Goal: Transaction & Acquisition: Purchase product/service

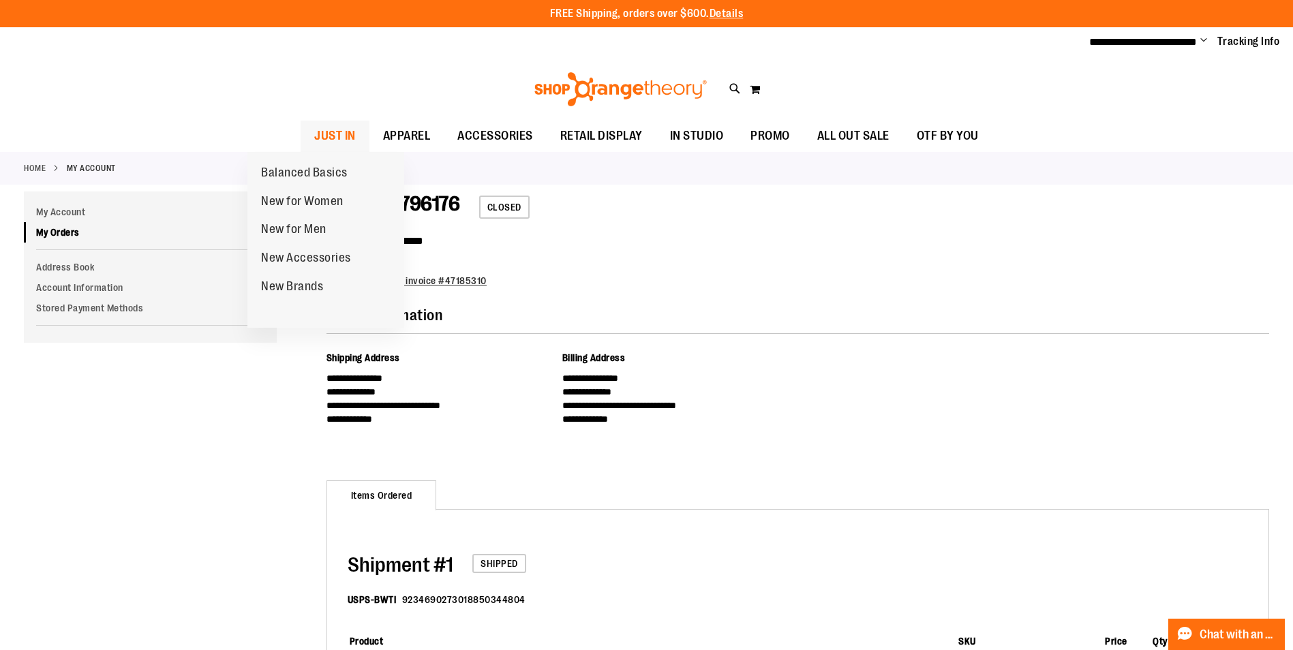
type input "**********"
click at [314, 136] on span "JUST IN" at bounding box center [335, 136] width 42 height 31
click at [314, 134] on span "JUST IN" at bounding box center [335, 136] width 42 height 31
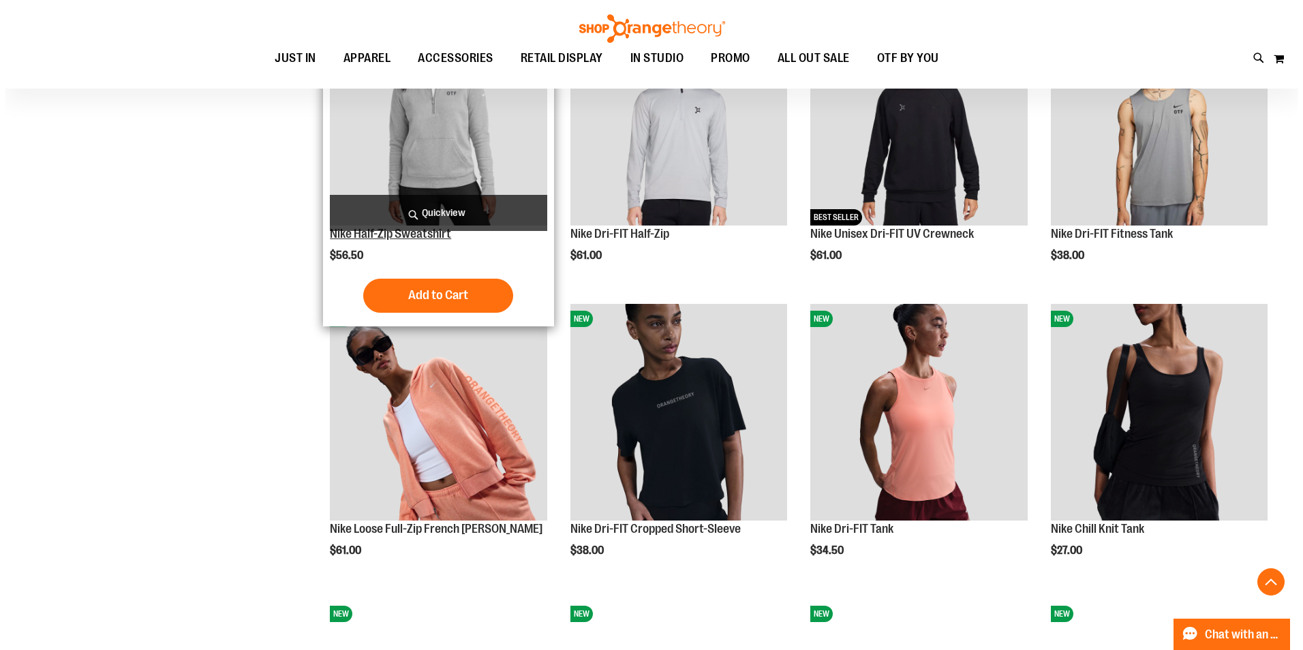
scroll to position [885, 0]
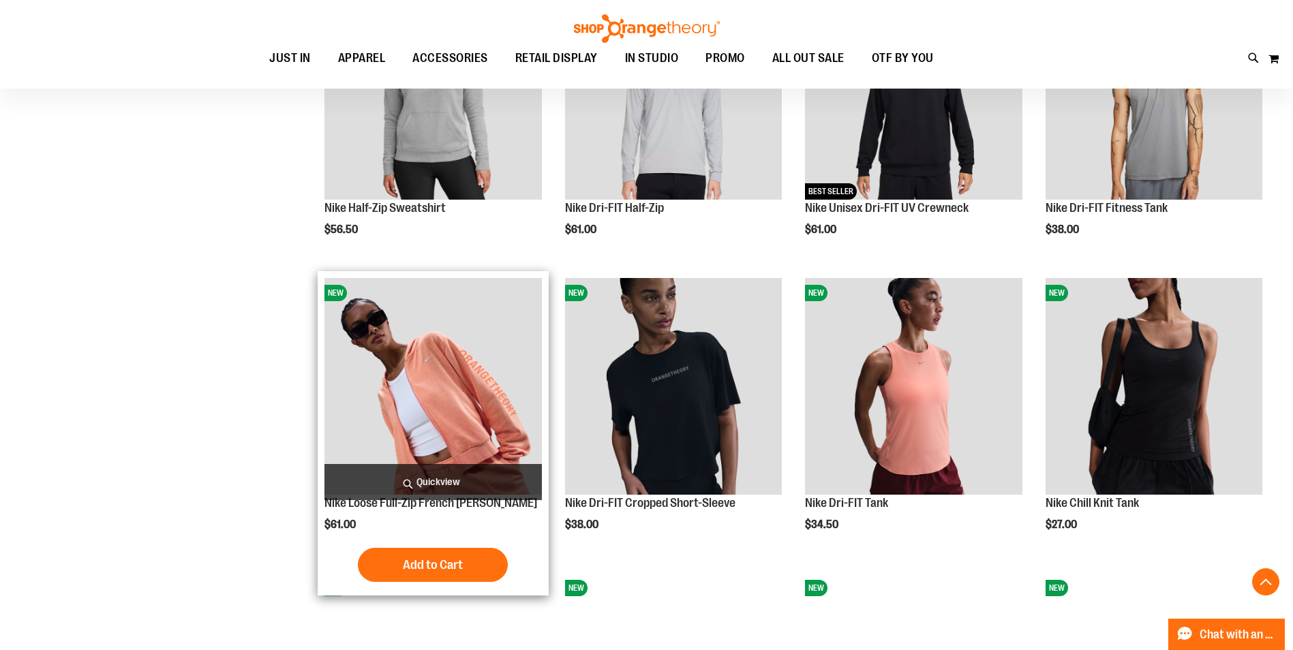
type input "**********"
click at [465, 475] on span "Quickview" at bounding box center [432, 482] width 217 height 36
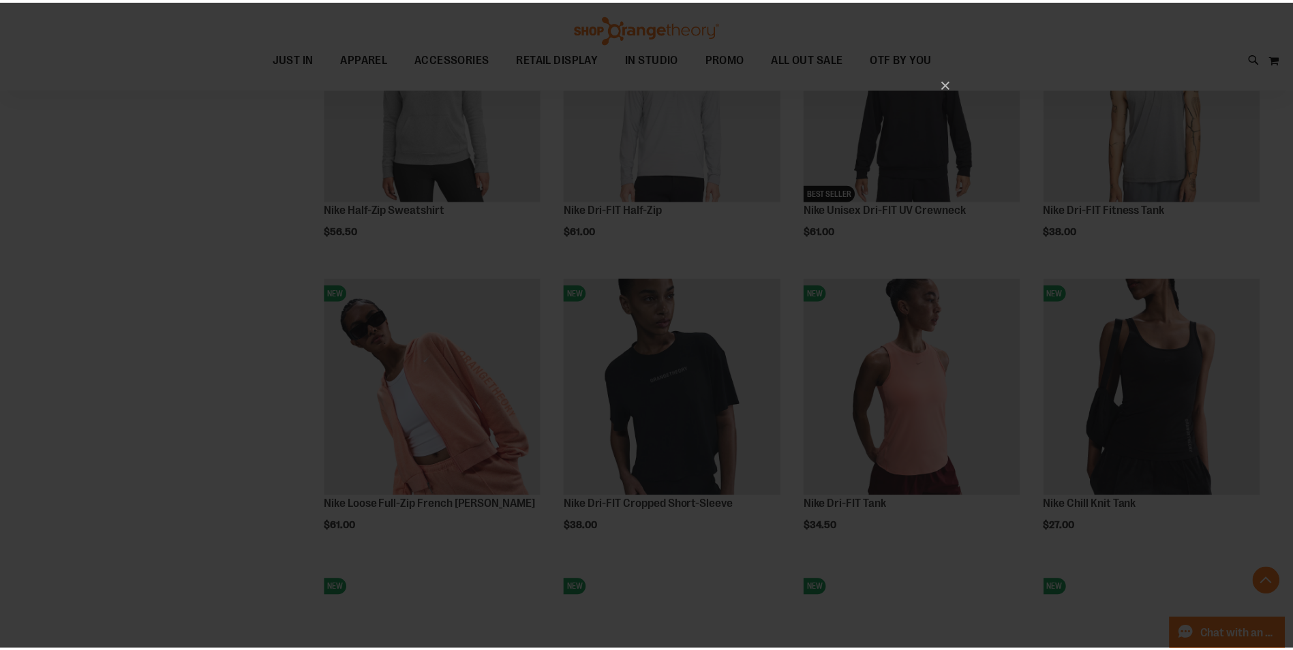
scroll to position [0, 0]
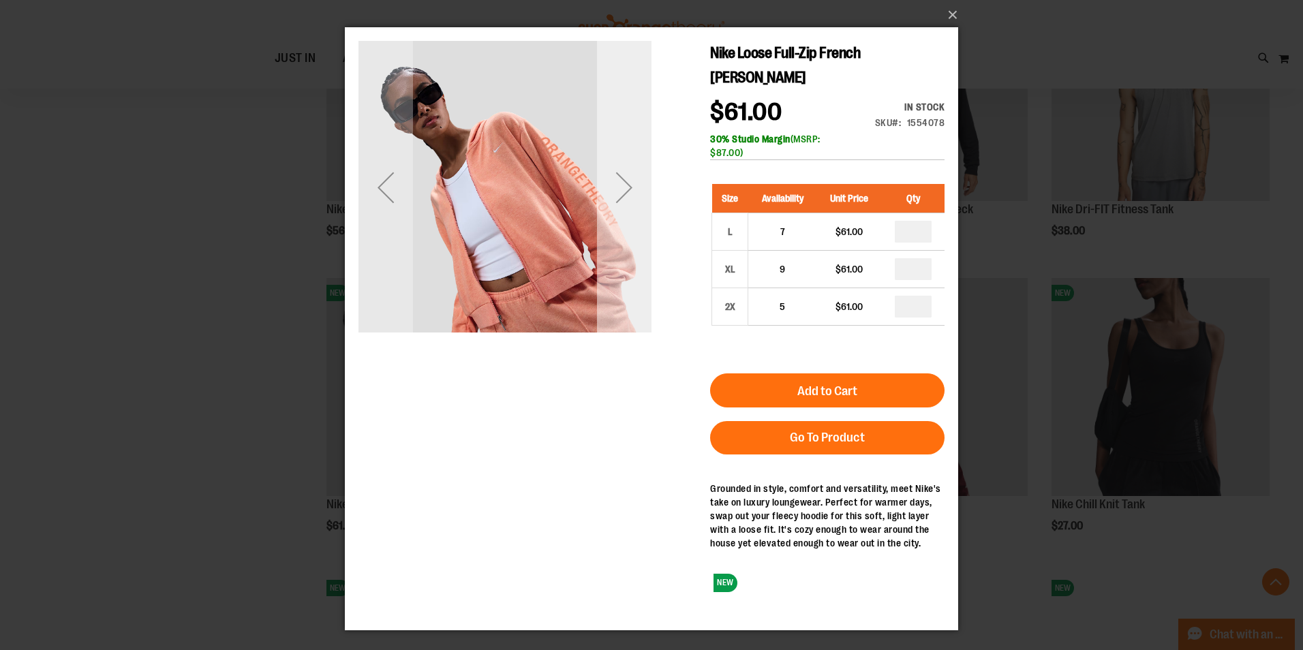
click at [621, 187] on div "Next" at bounding box center [624, 187] width 55 height 55
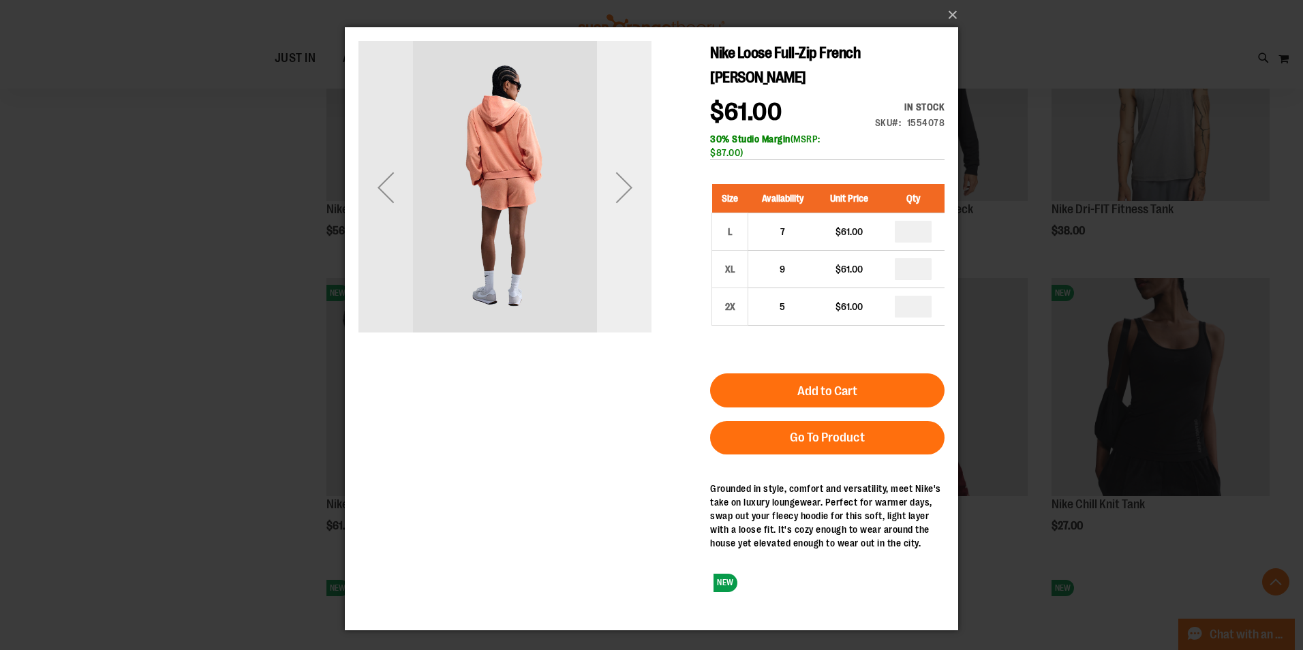
click at [621, 187] on div "Next" at bounding box center [624, 187] width 55 height 55
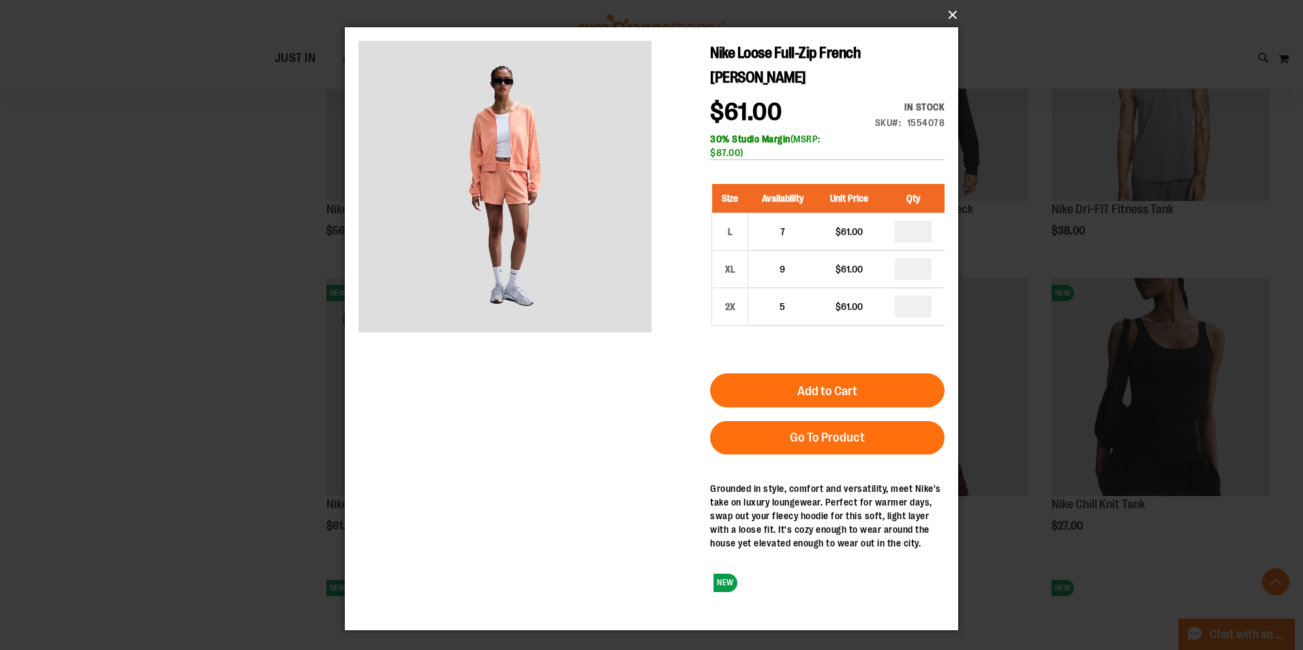
click at [954, 12] on button "×" at bounding box center [655, 15] width 613 height 30
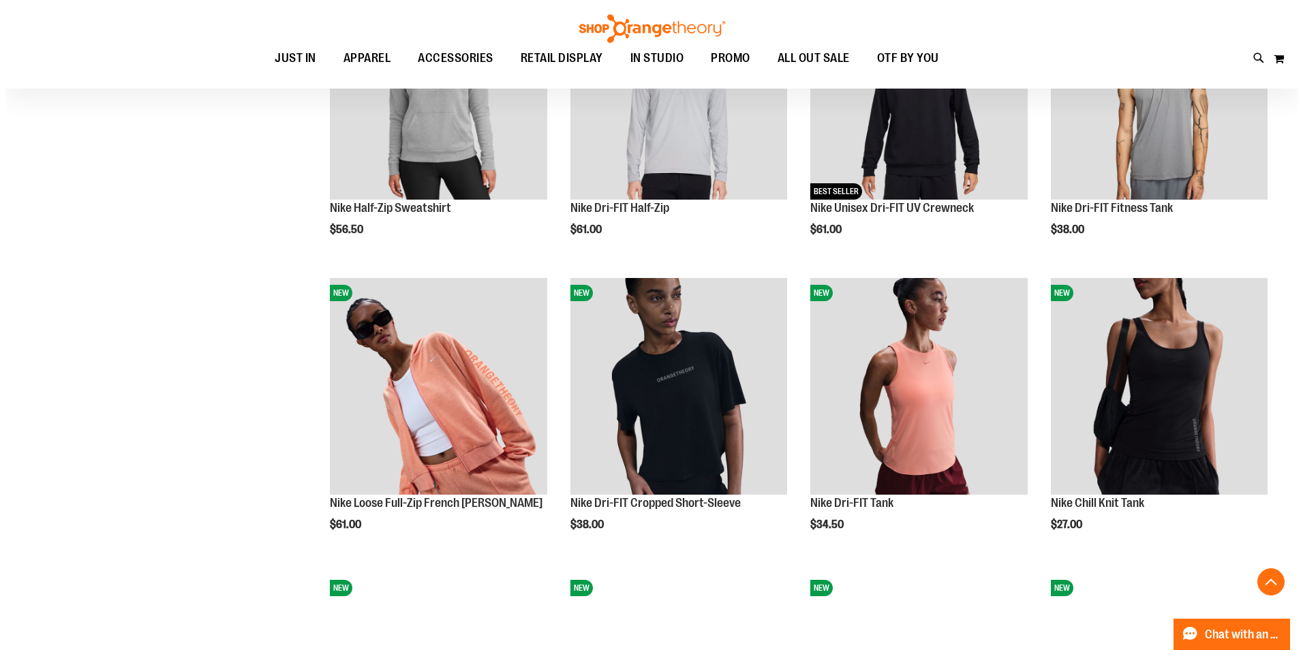
scroll to position [1090, 0]
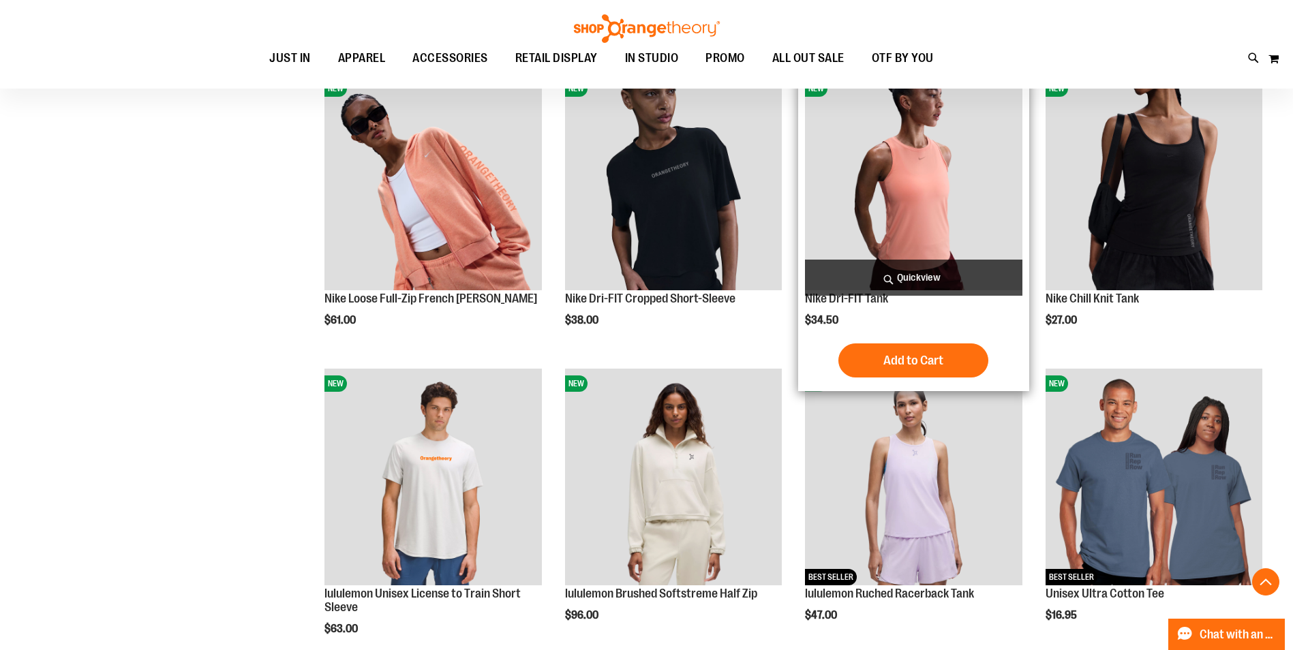
click at [862, 271] on span "Quickview" at bounding box center [913, 278] width 217 height 36
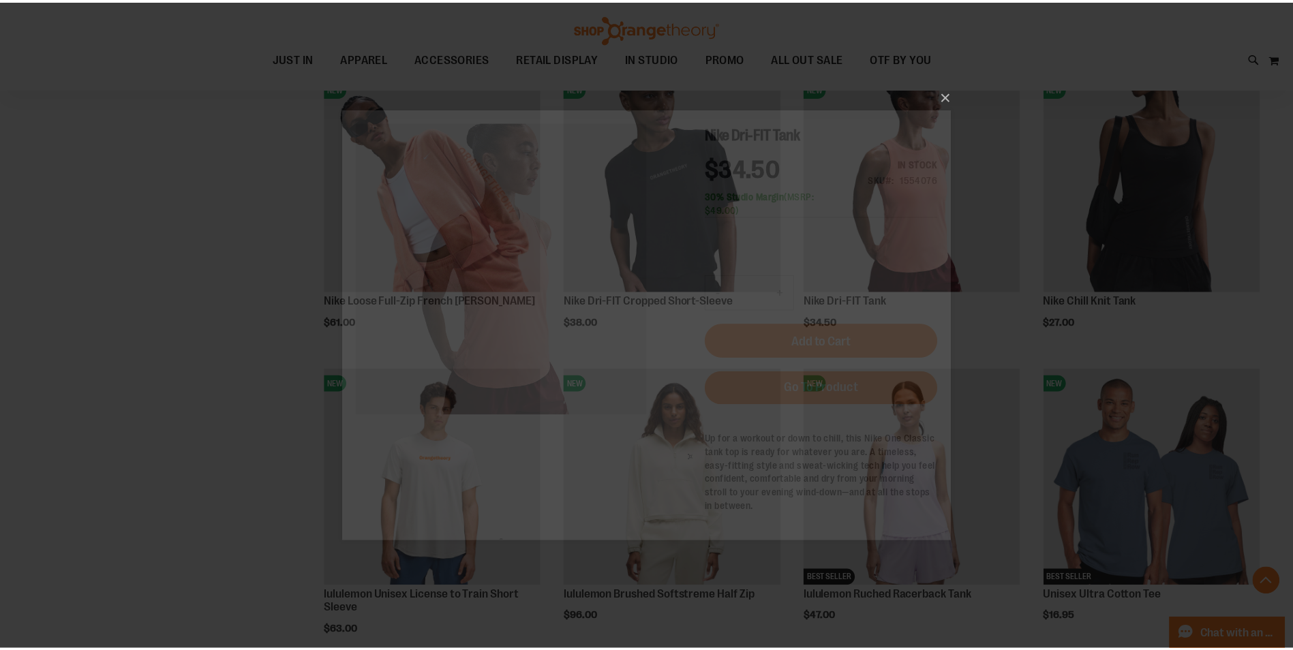
scroll to position [0, 0]
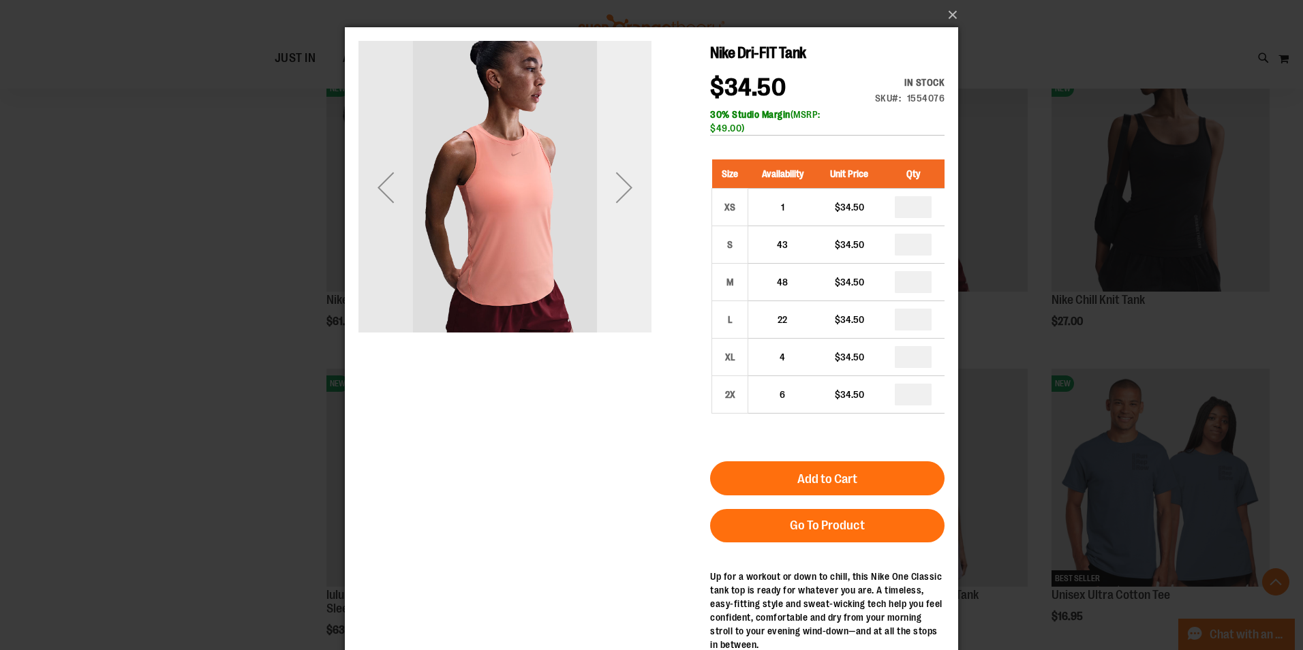
click at [619, 185] on div "Next" at bounding box center [624, 187] width 55 height 55
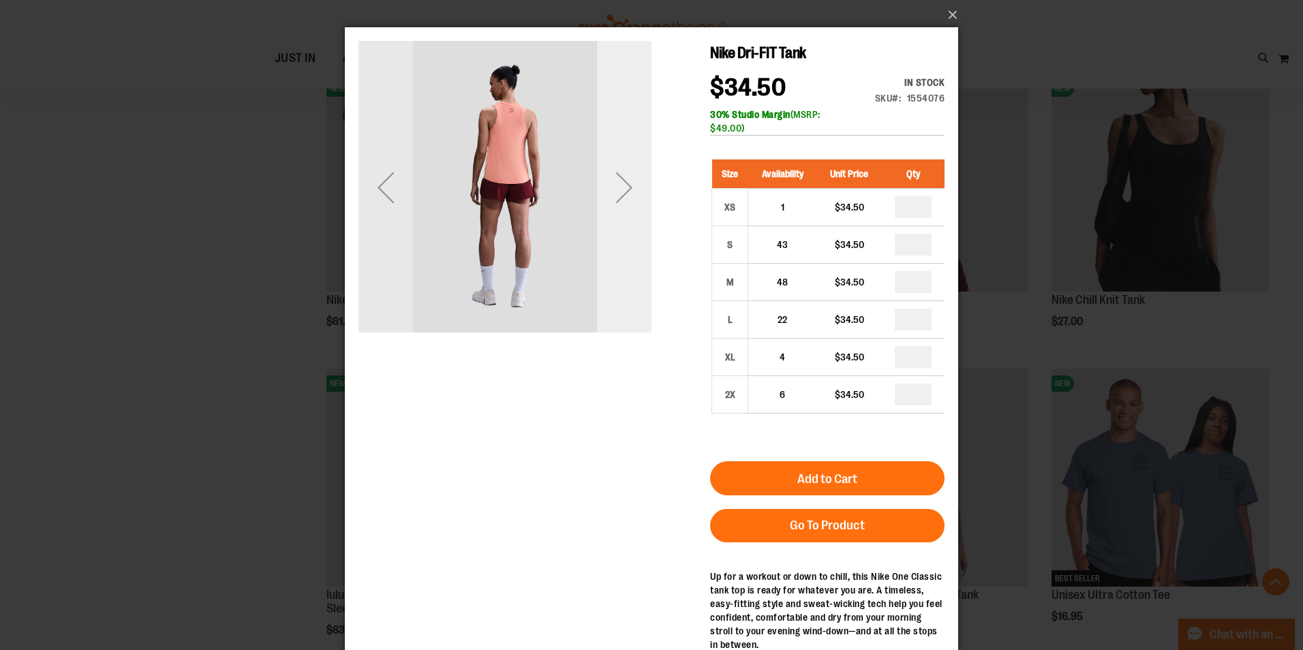
click at [619, 185] on div "Next" at bounding box center [624, 187] width 55 height 55
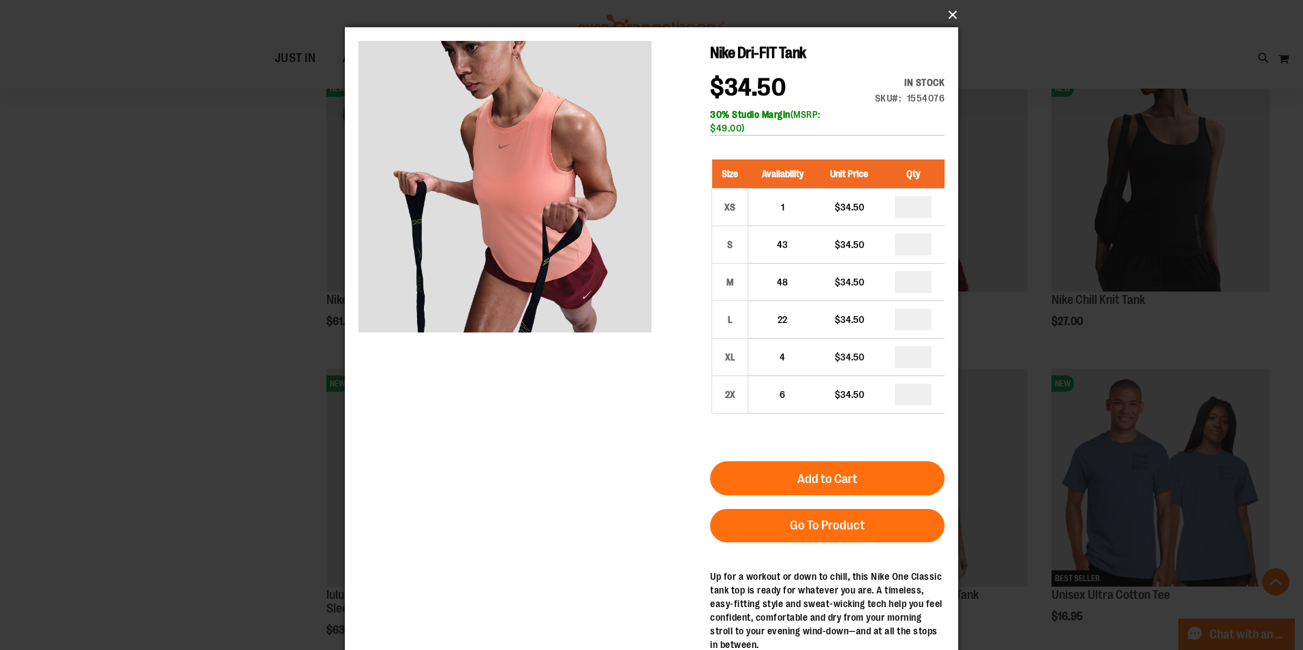
click at [950, 11] on button "×" at bounding box center [655, 15] width 613 height 30
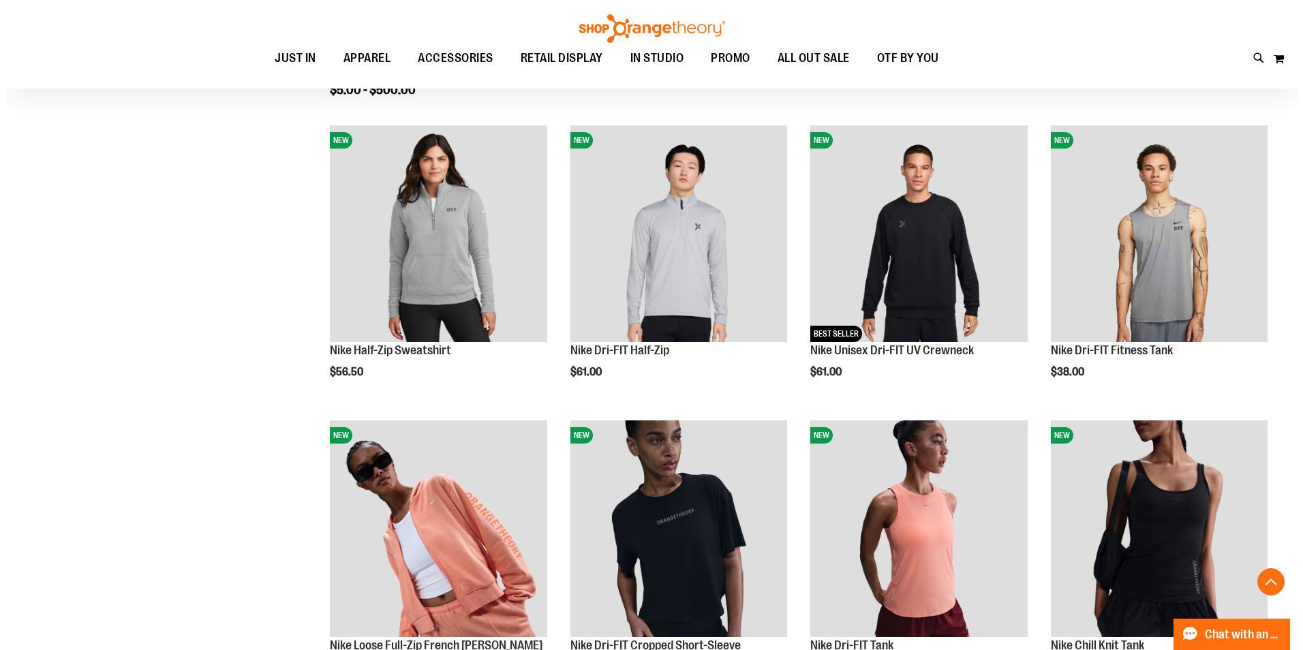
scroll to position [613, 0]
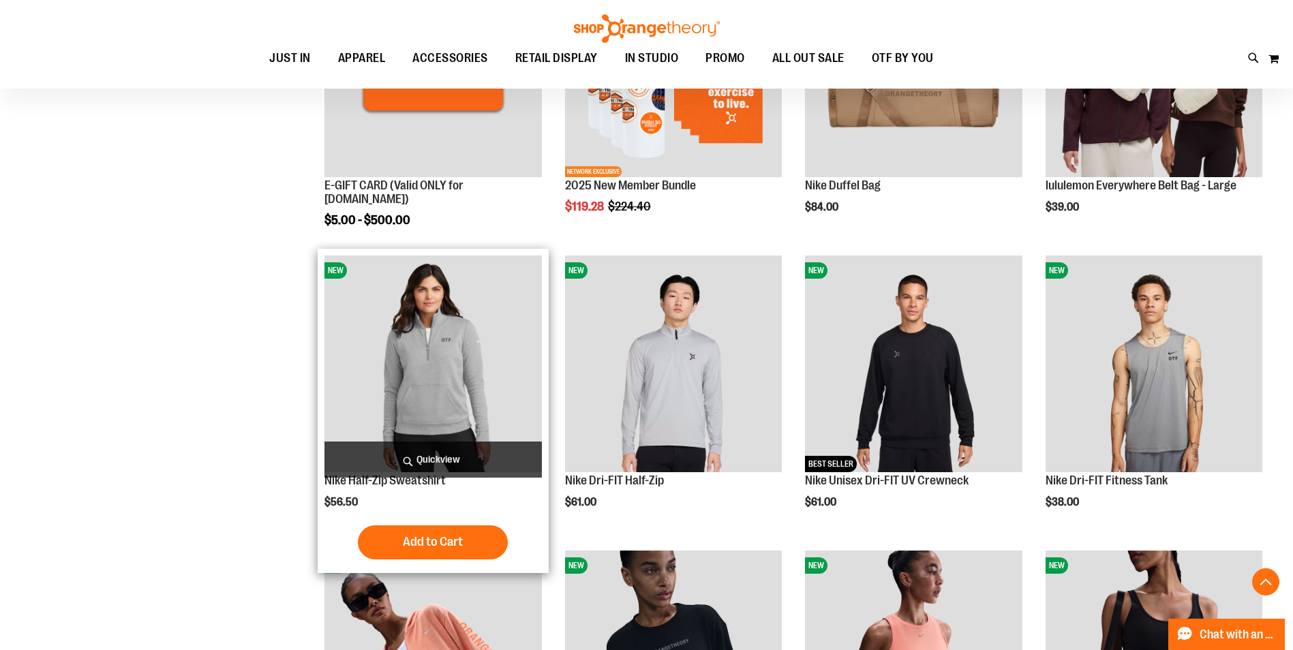
click at [442, 458] on span "Quickview" at bounding box center [432, 460] width 217 height 36
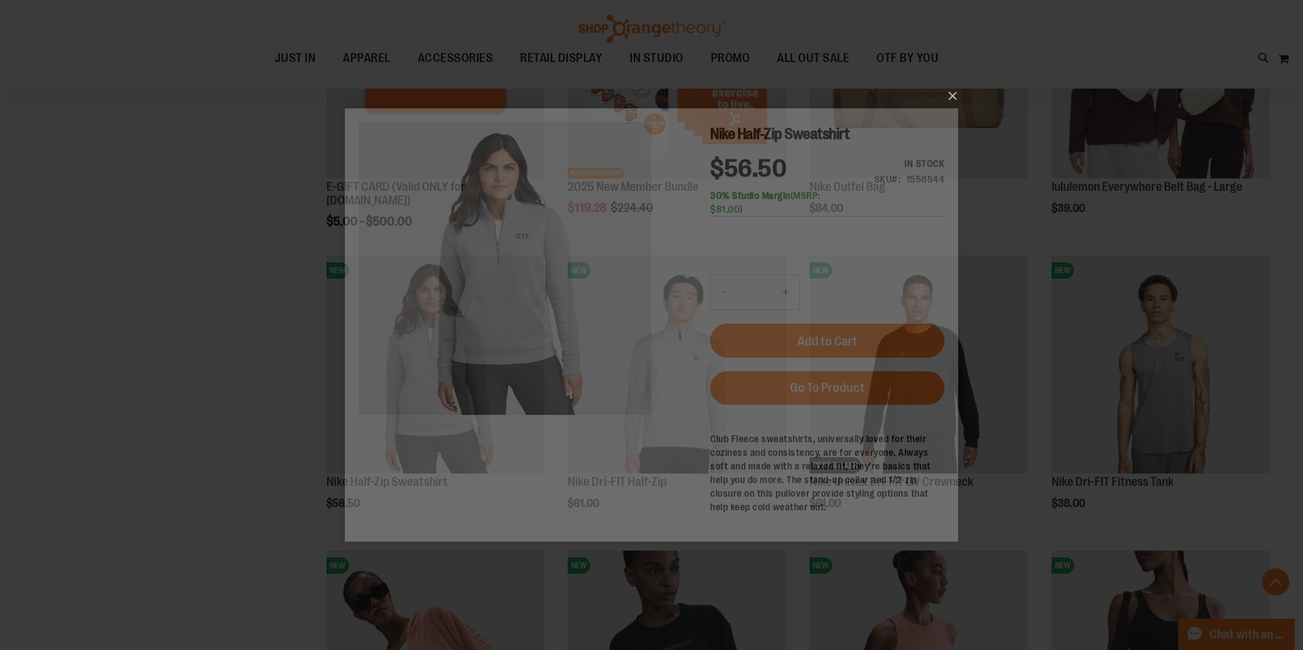
scroll to position [0, 0]
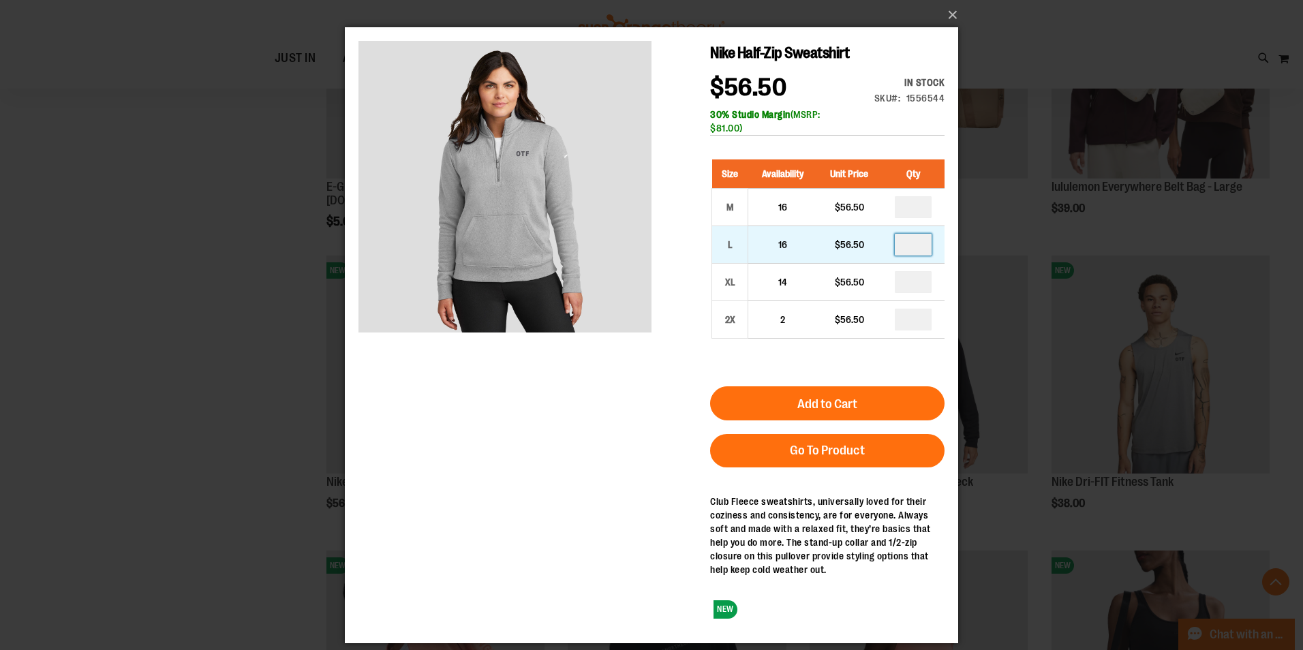
click at [928, 243] on input "number" at bounding box center [913, 245] width 37 height 22
type input "*"
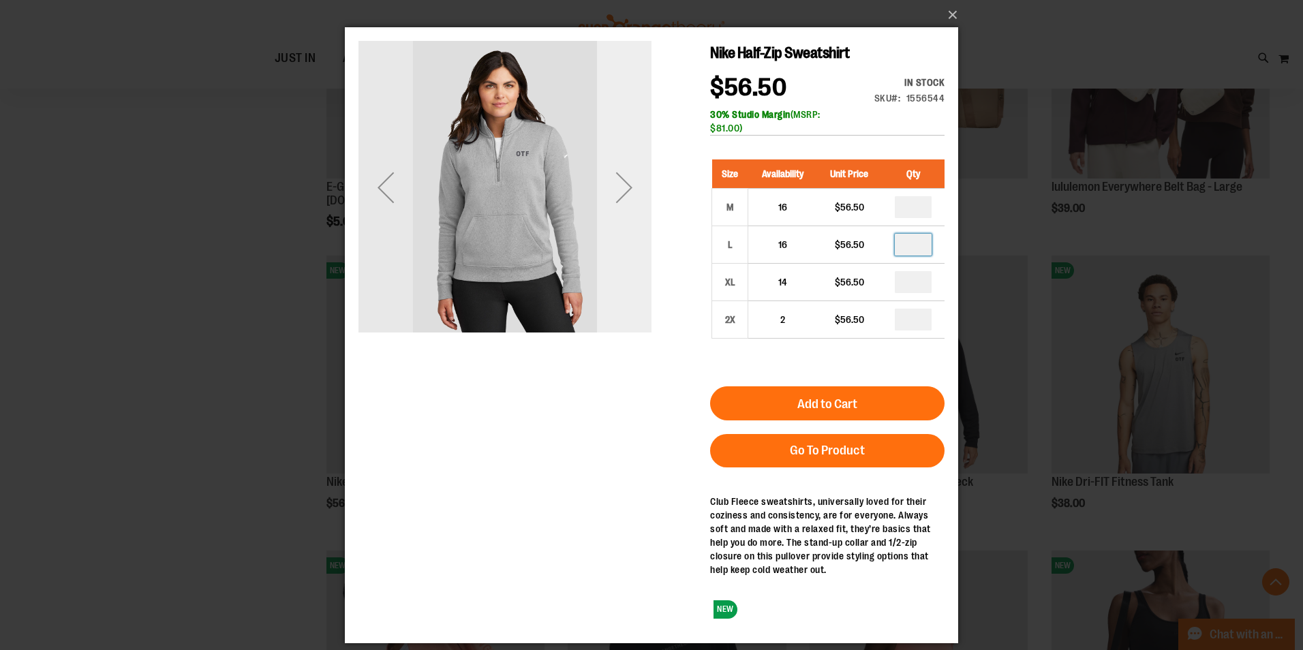
click at [628, 185] on div "Next" at bounding box center [624, 187] width 55 height 55
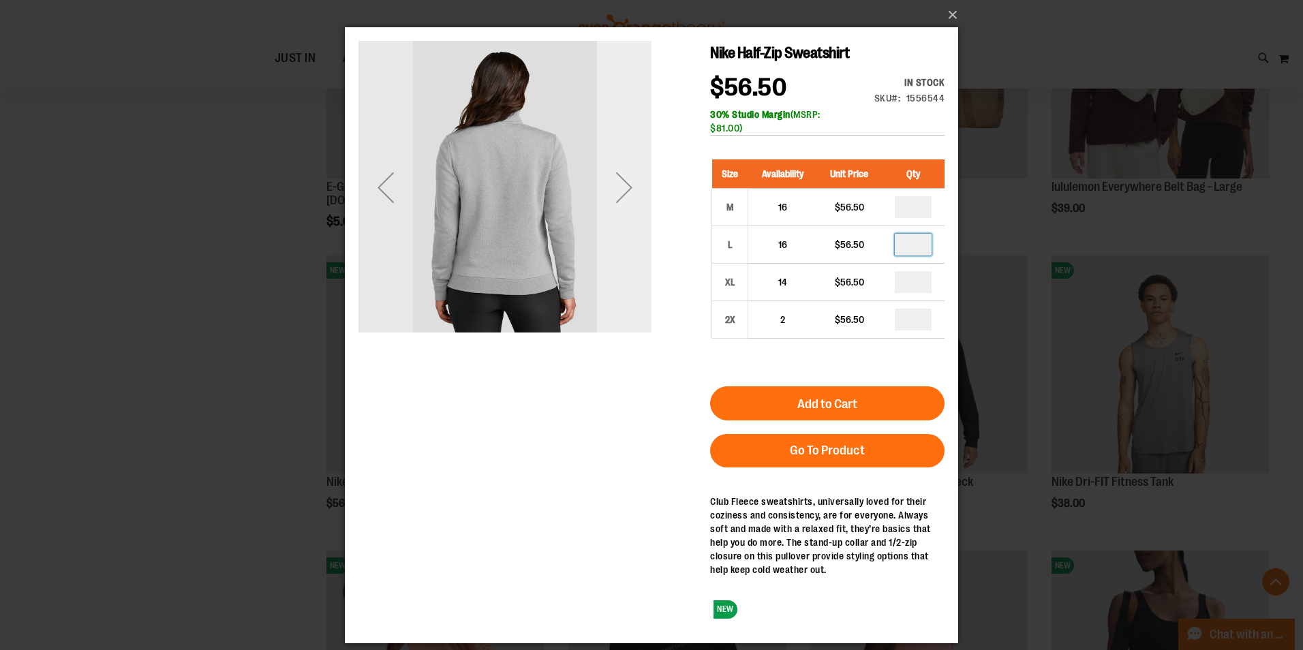
click at [628, 185] on div "Next" at bounding box center [624, 187] width 55 height 55
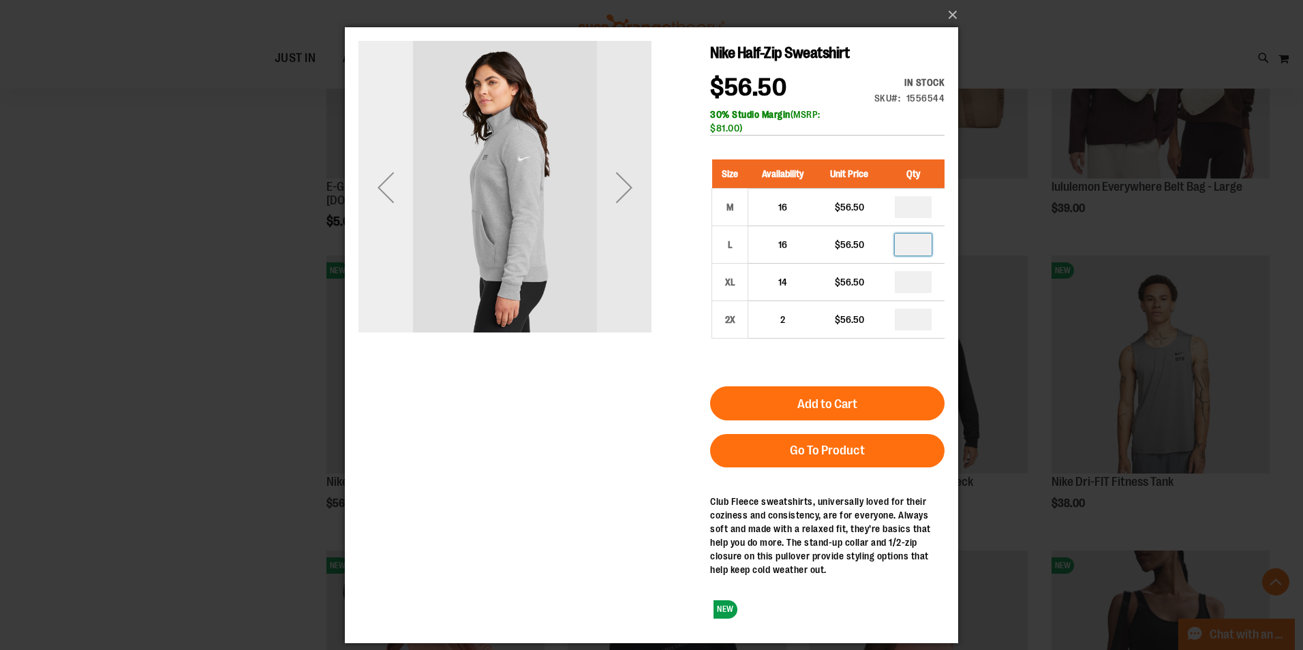
click at [389, 187] on div "Previous" at bounding box center [386, 187] width 55 height 55
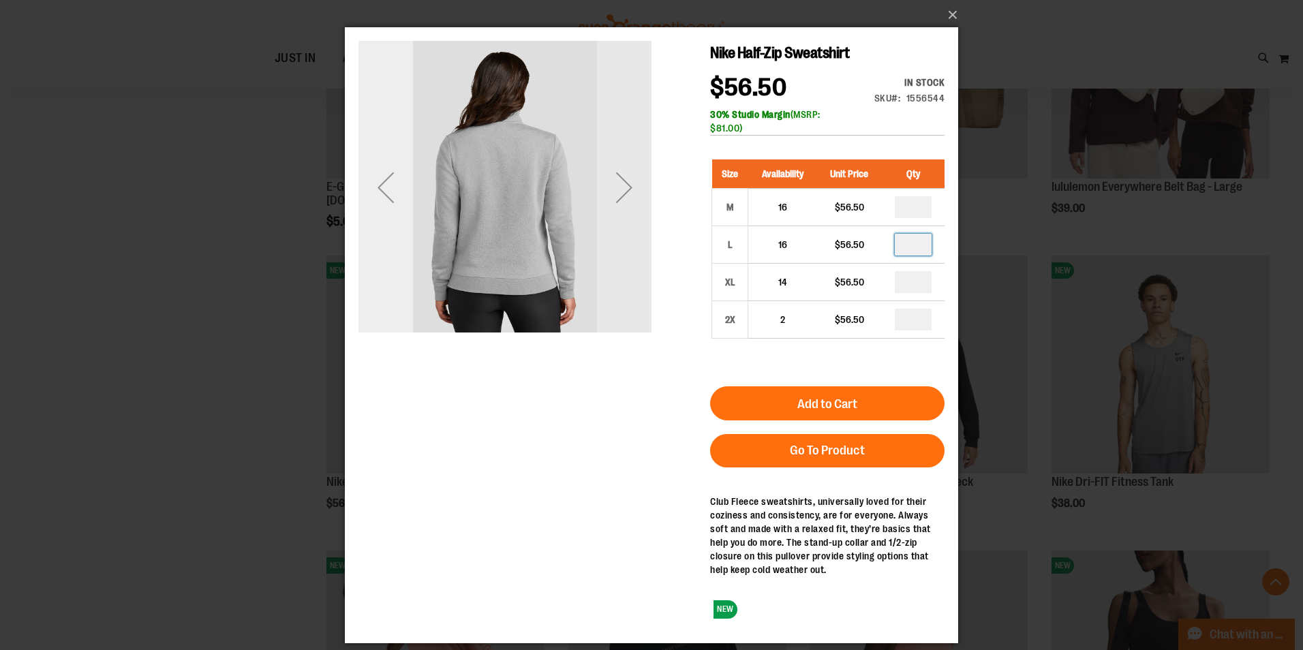
click at [389, 187] on div "Previous" at bounding box center [386, 187] width 55 height 55
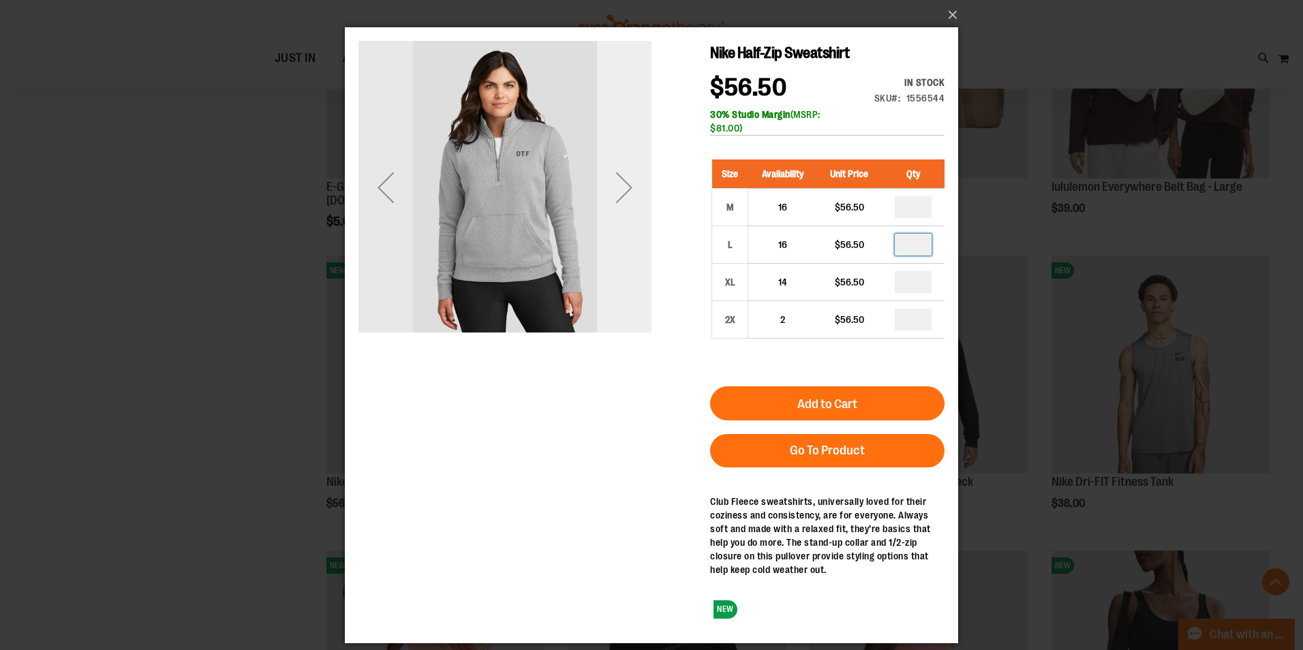
click at [621, 193] on div "Next" at bounding box center [624, 187] width 55 height 55
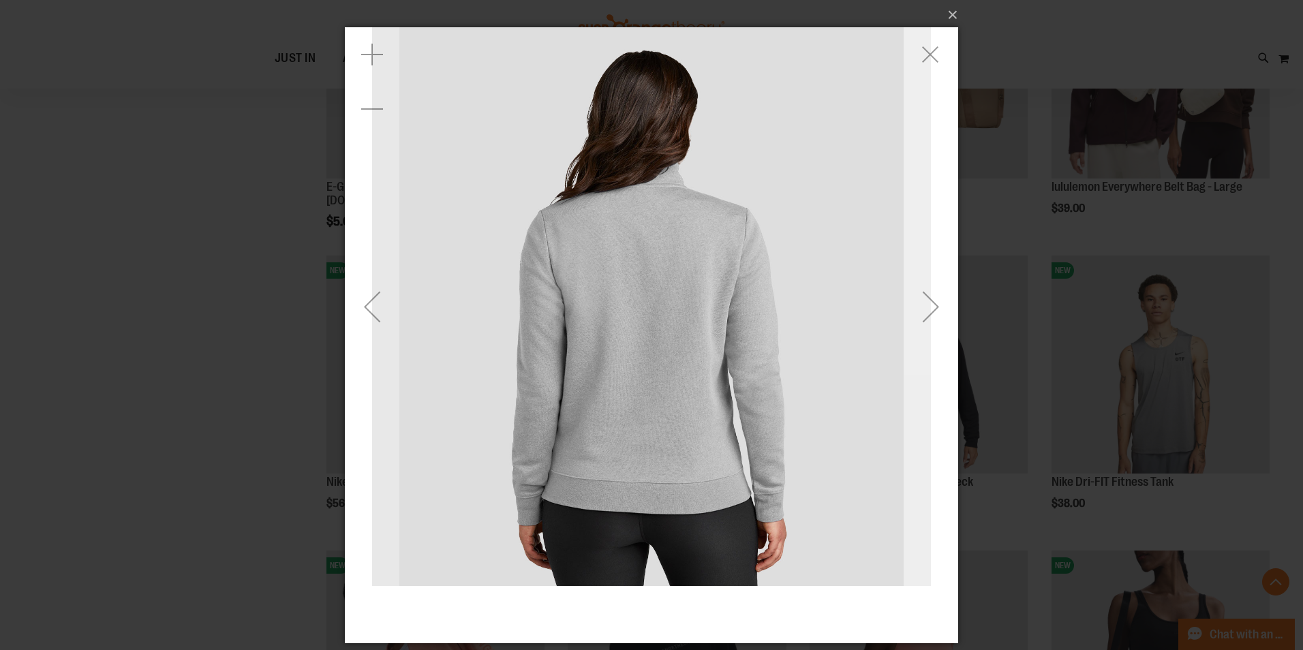
click at [920, 301] on div "Next" at bounding box center [931, 306] width 55 height 55
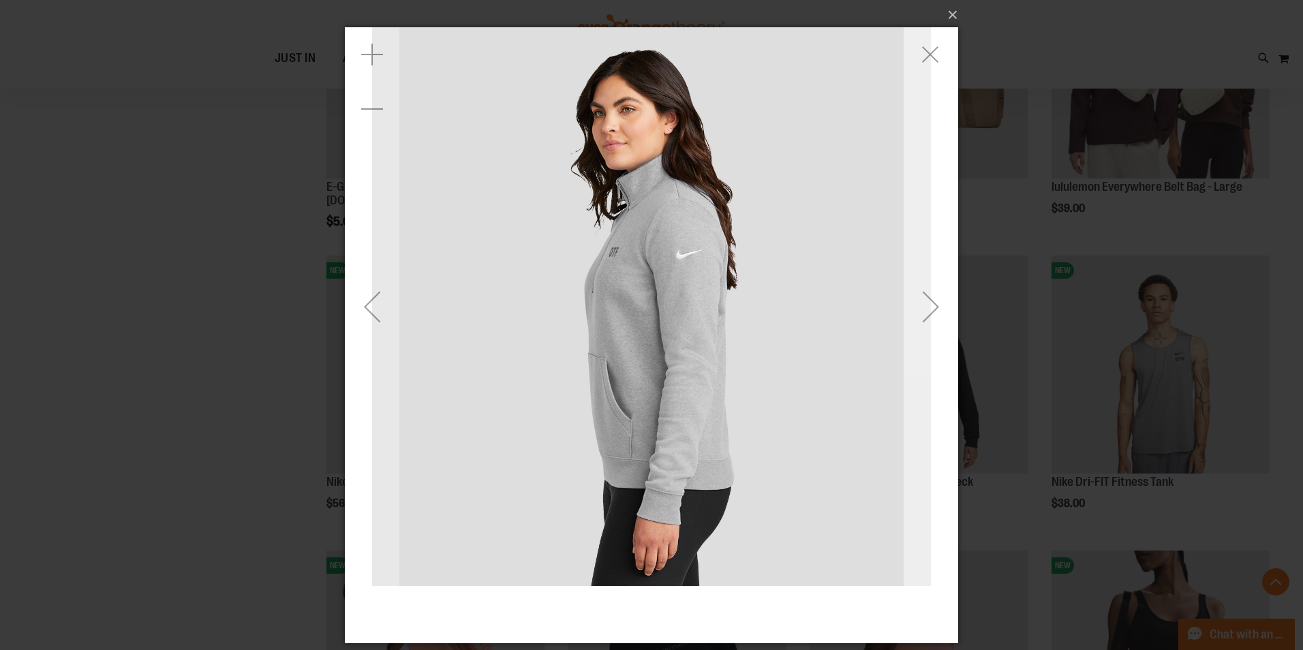
click at [920, 301] on div "Next" at bounding box center [931, 306] width 55 height 55
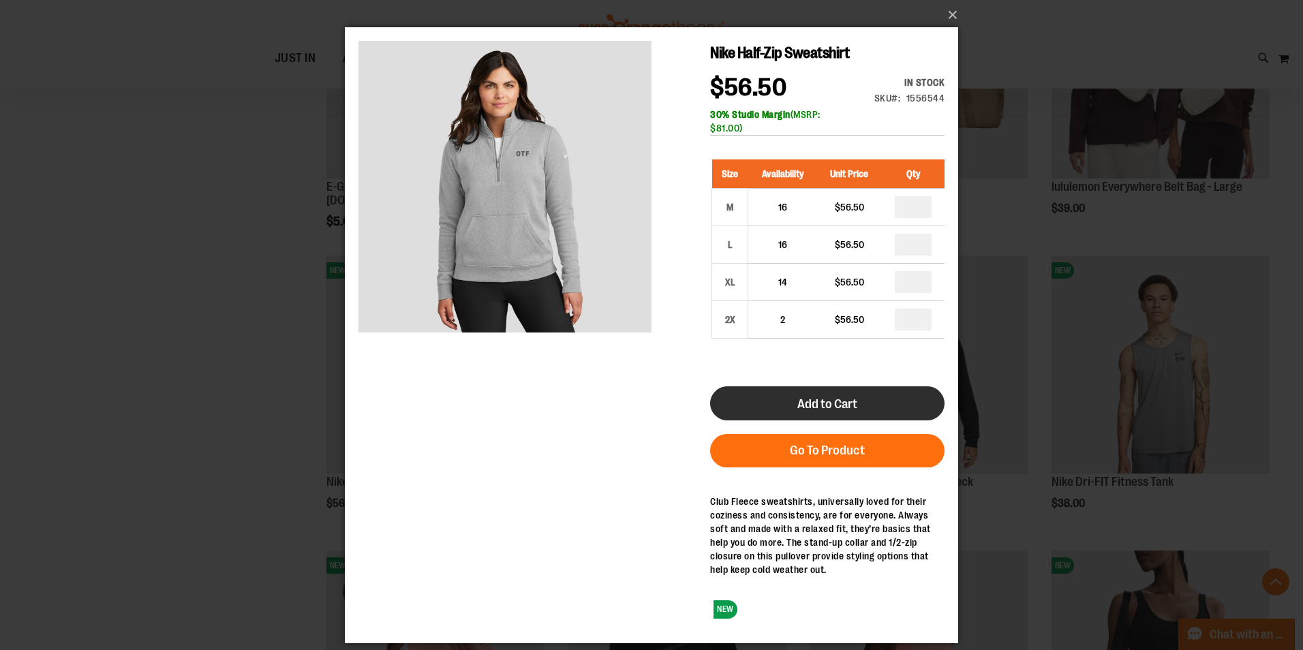
click at [829, 405] on span "Add to Cart" at bounding box center [828, 404] width 60 height 15
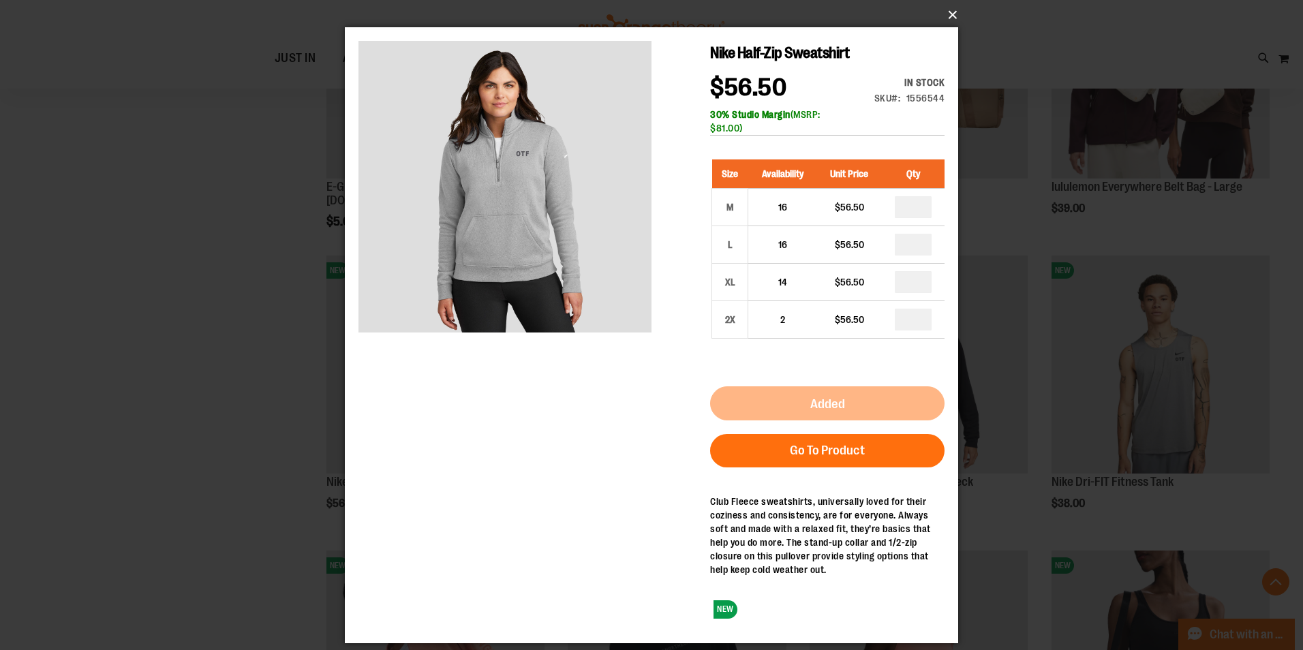
click at [952, 13] on button "×" at bounding box center [655, 15] width 613 height 30
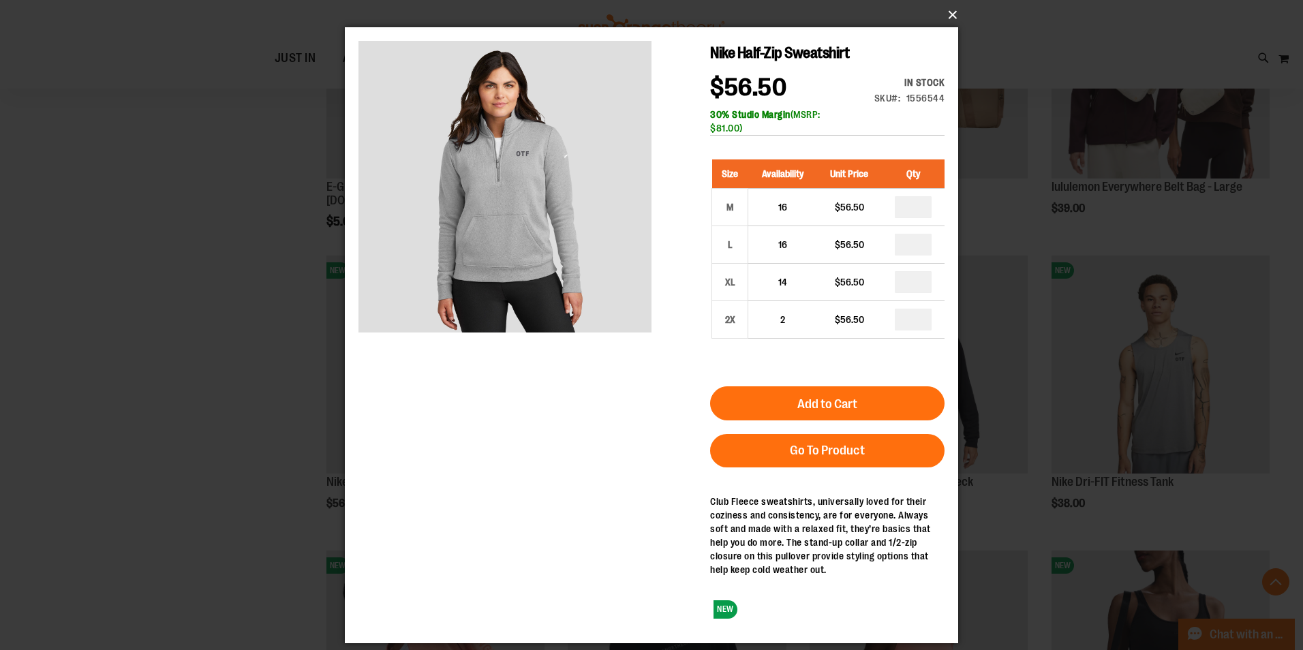
click at [954, 12] on button "×" at bounding box center [655, 15] width 613 height 30
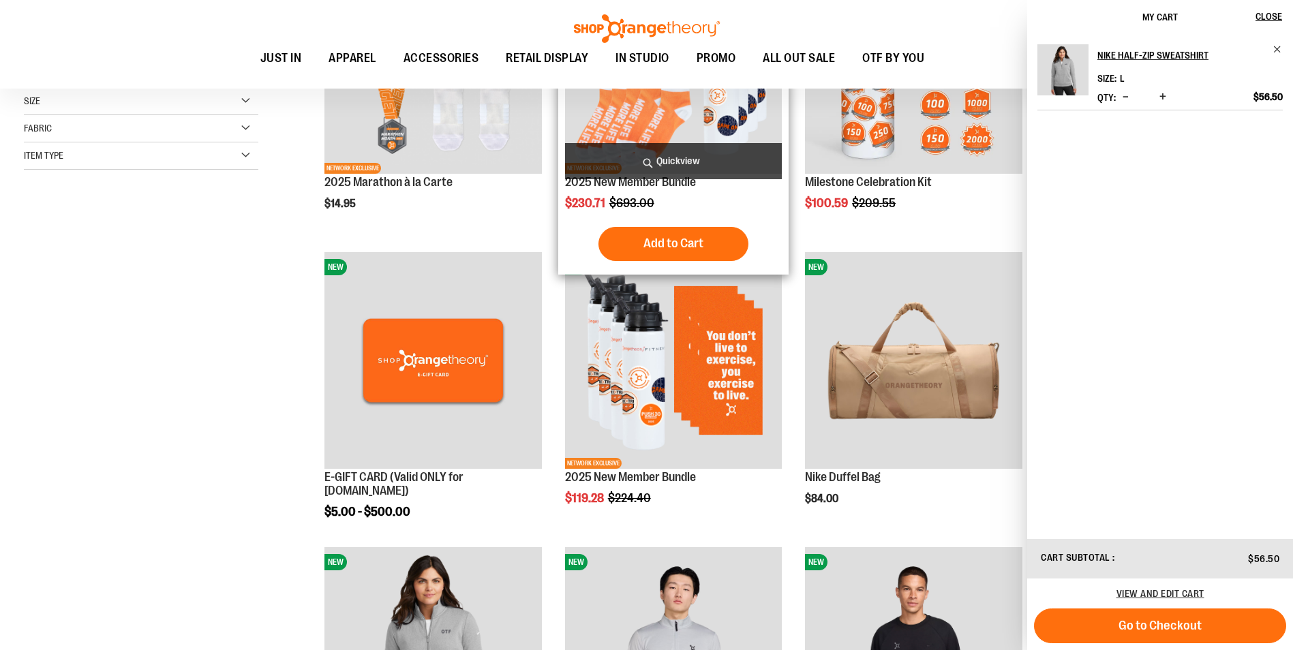
scroll to position [341, 0]
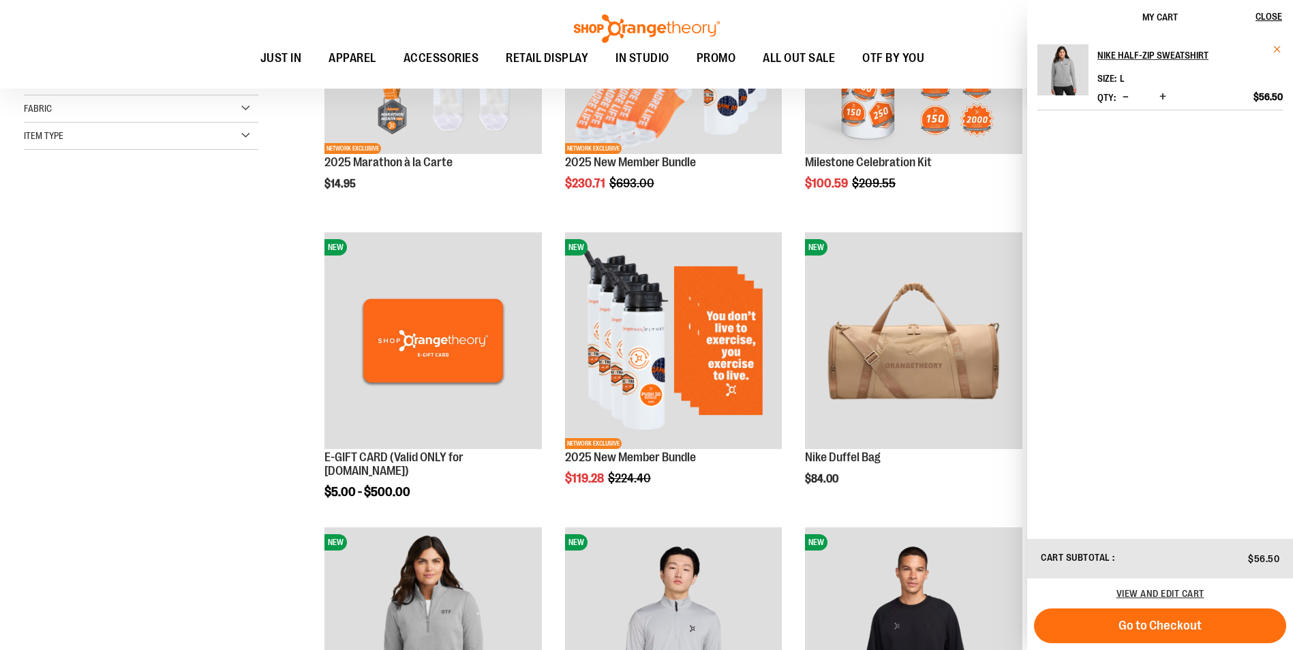
click at [1276, 50] on span "Remove item" at bounding box center [1278, 49] width 10 height 10
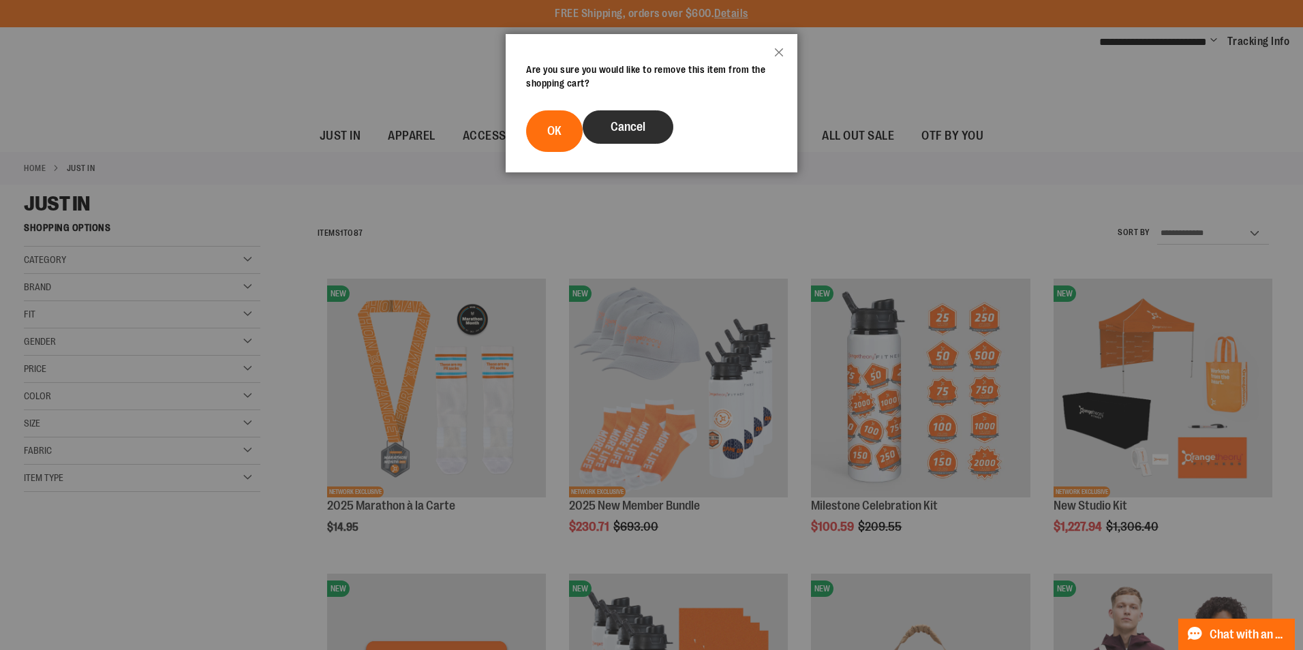
click at [620, 133] on span "Cancel" at bounding box center [628, 127] width 35 height 14
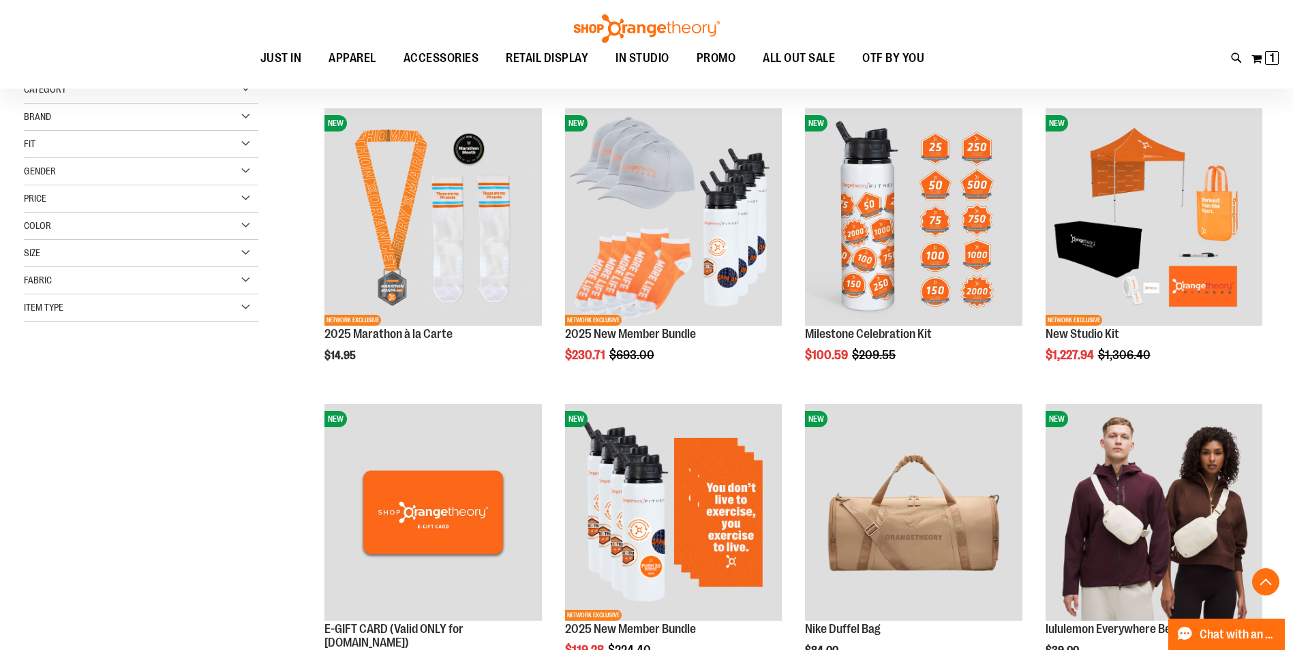
scroll to position [272, 0]
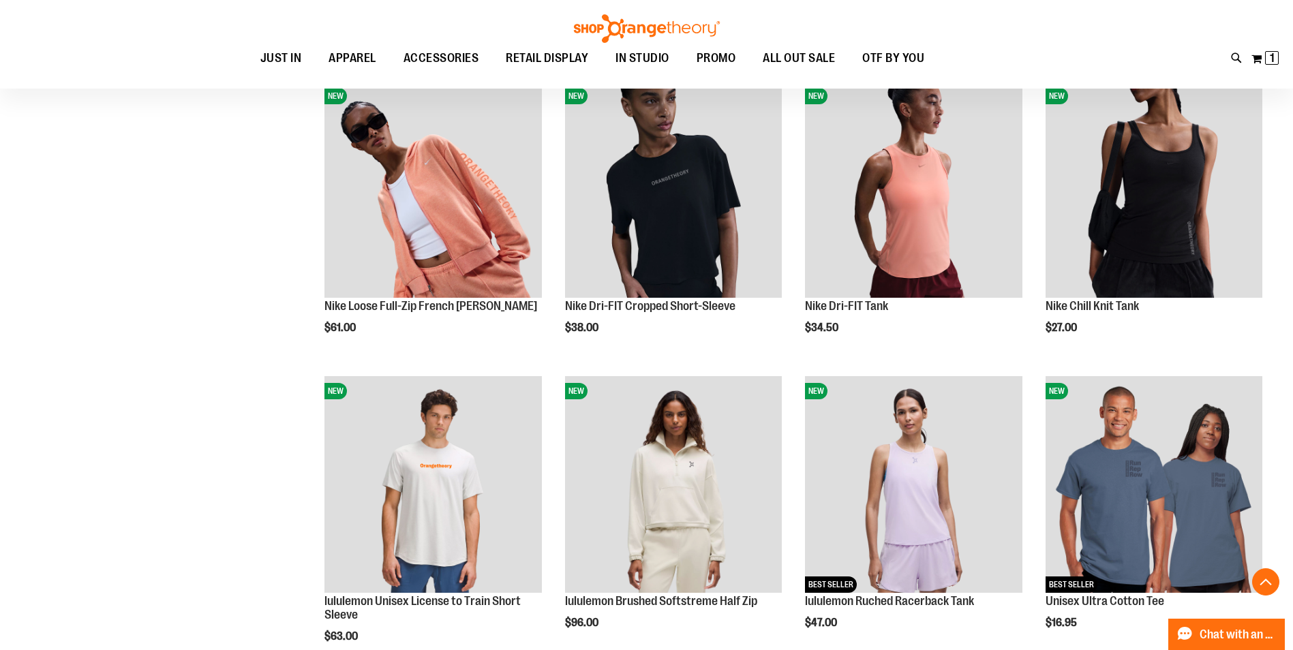
scroll to position [1090, 0]
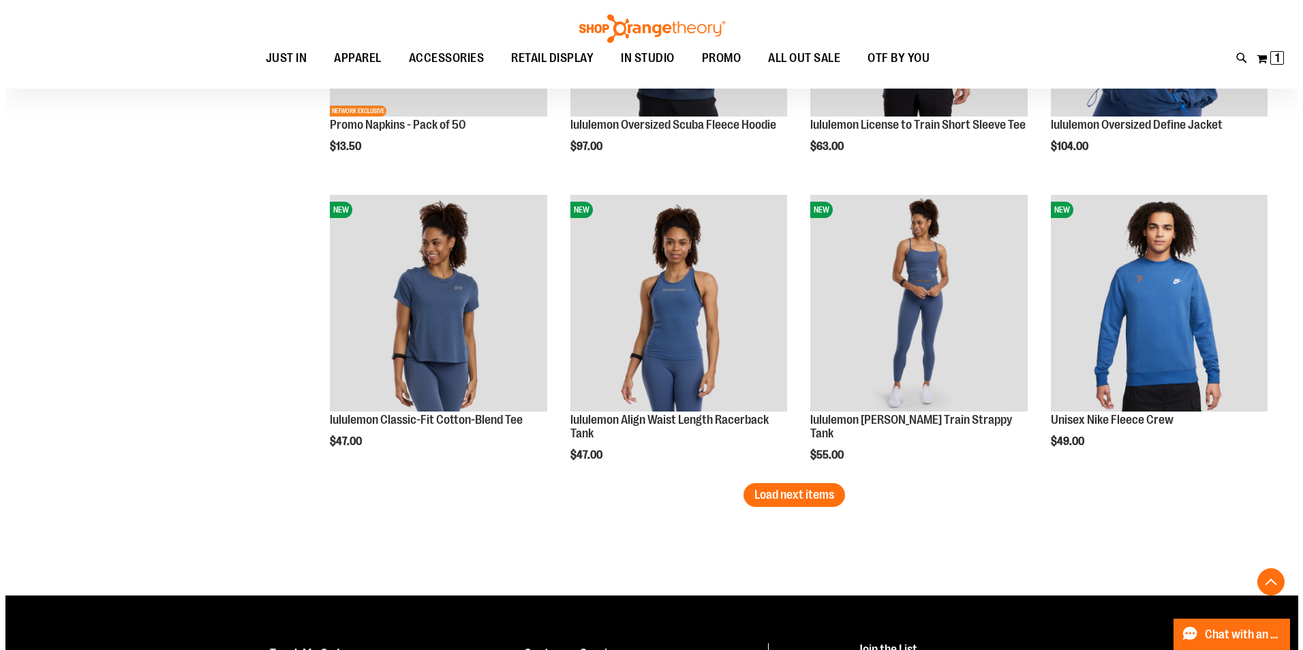
scroll to position [2453, 0]
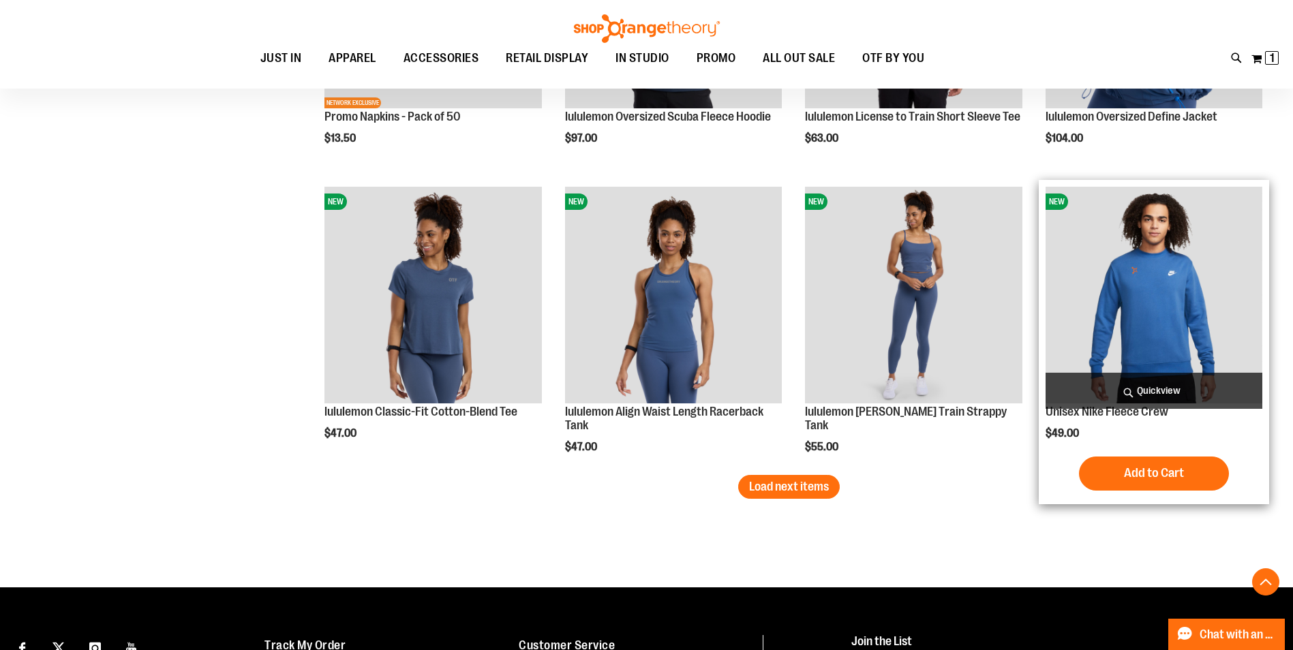
click at [1153, 389] on span "Quickview" at bounding box center [1154, 391] width 217 height 36
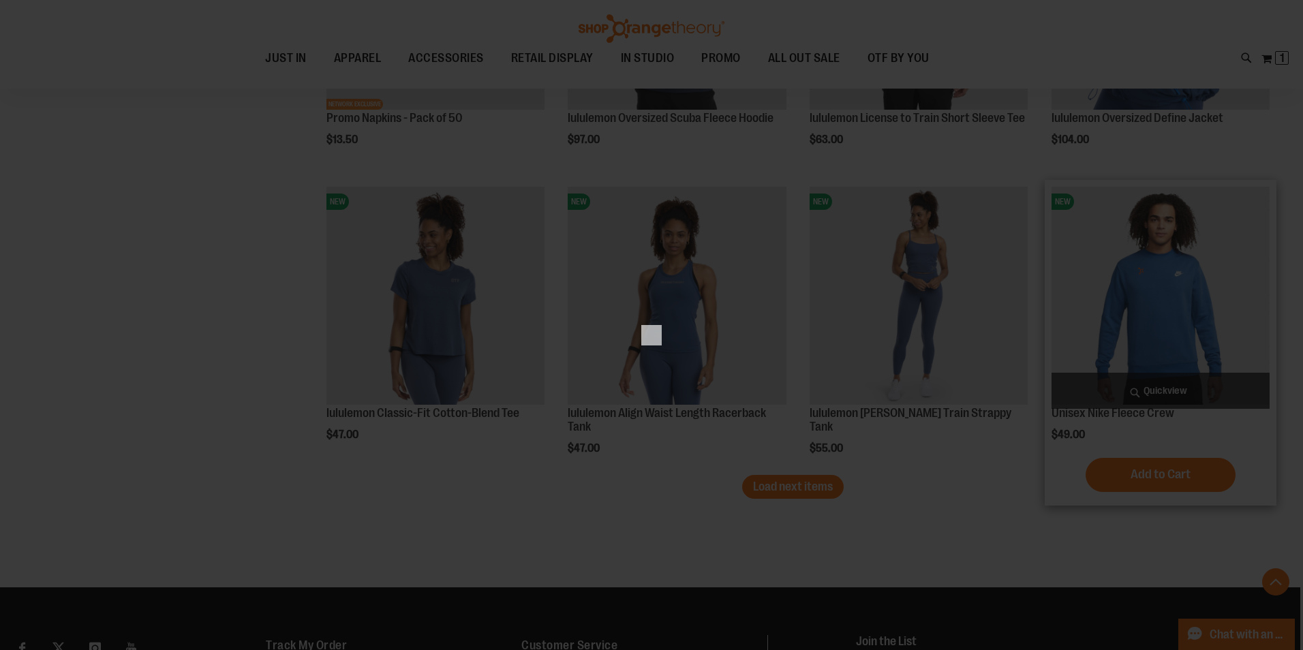
scroll to position [0, 0]
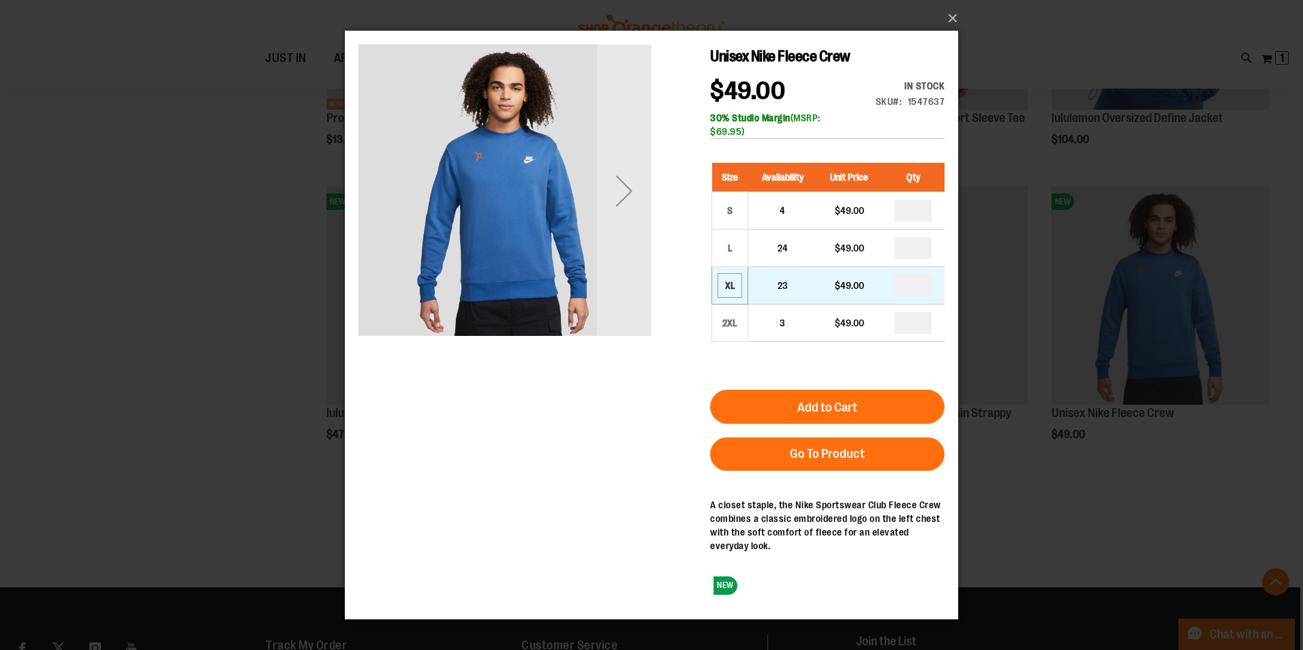
drag, startPoint x: 780, startPoint y: 276, endPoint x: 728, endPoint y: 292, distance: 55.0
click at [728, 292] on tr "XL 23 $49.00 *" at bounding box center [828, 285] width 233 height 37
click at [625, 185] on div "Next" at bounding box center [624, 190] width 55 height 55
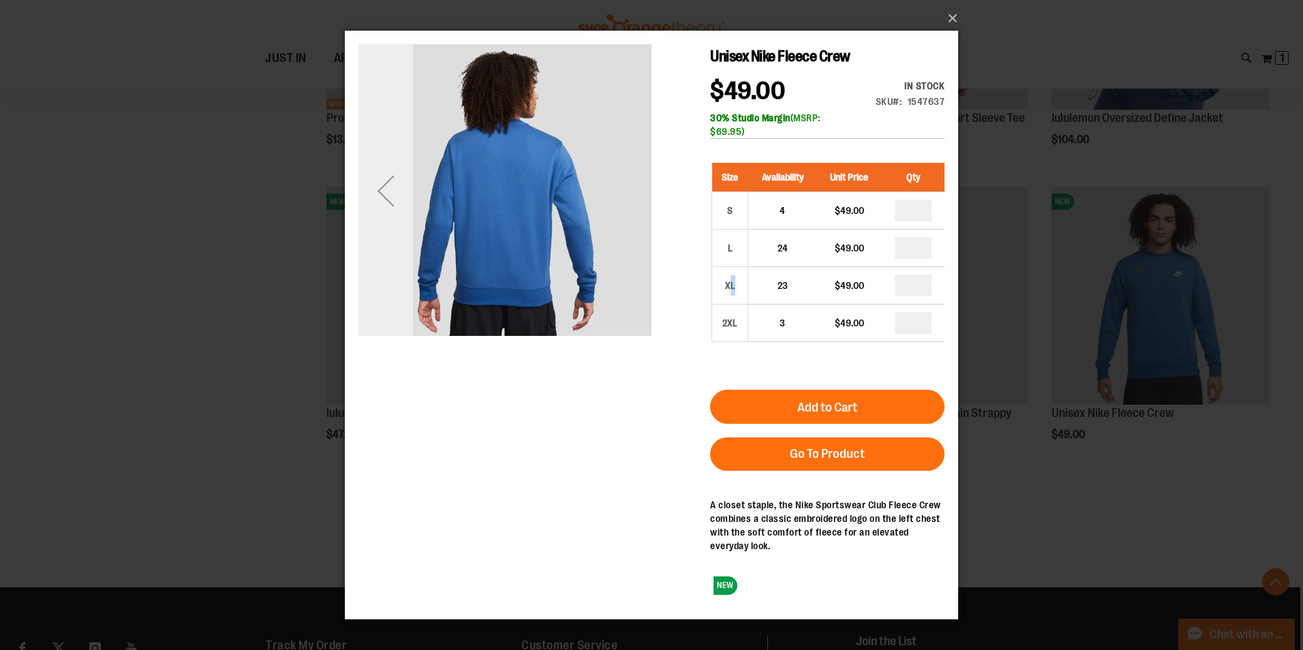
click at [384, 190] on div "Previous" at bounding box center [386, 190] width 55 height 55
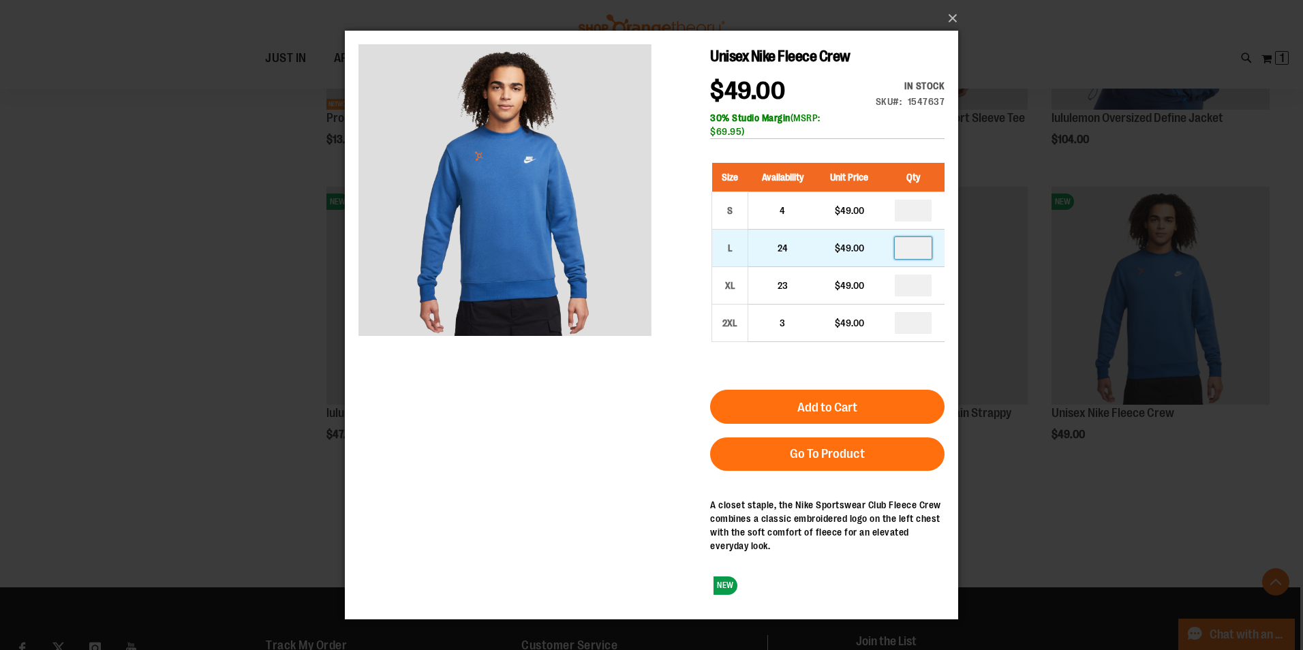
click at [926, 247] on input "number" at bounding box center [913, 248] width 37 height 22
type input "*"
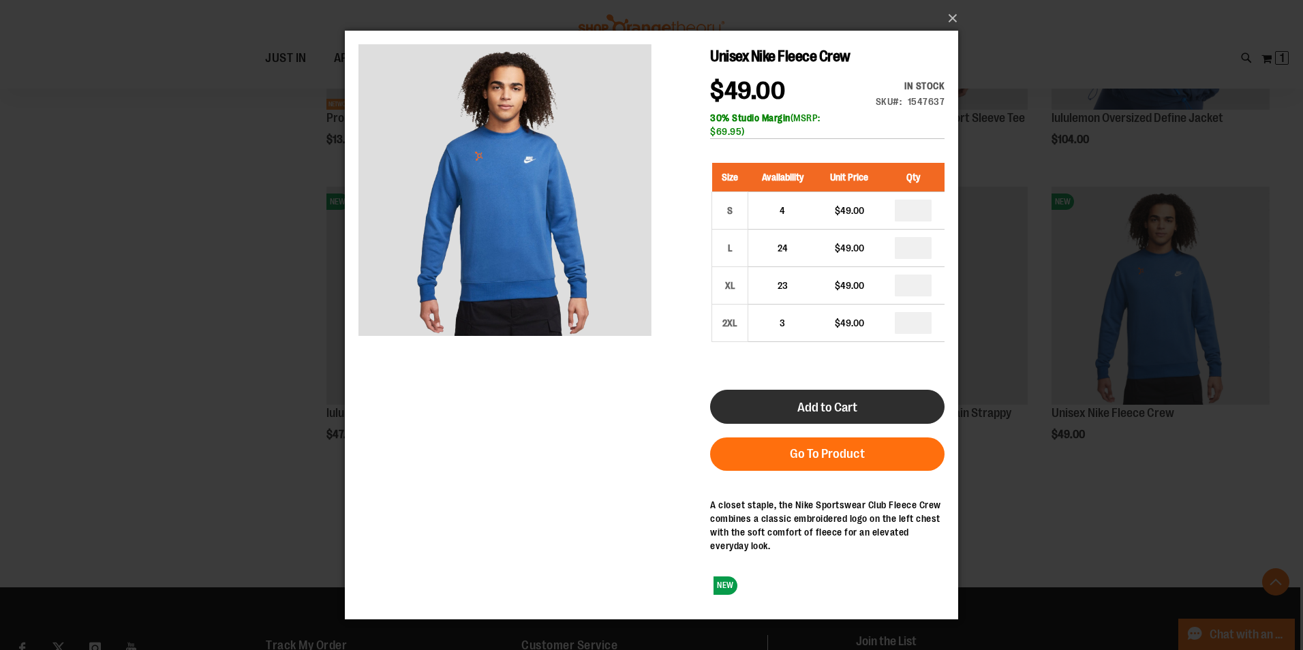
click at [826, 416] on button "Add to Cart" at bounding box center [827, 406] width 234 height 34
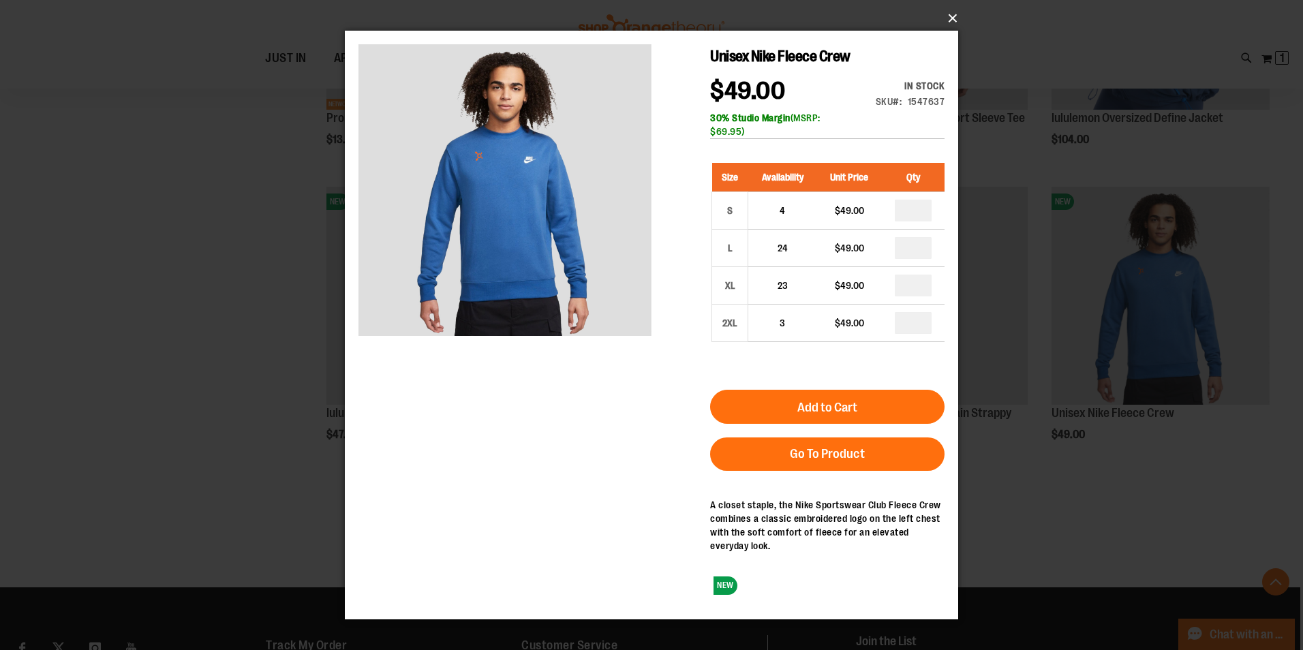
click at [952, 15] on button "×" at bounding box center [655, 18] width 613 height 30
click at [943, 18] on button "×" at bounding box center [655, 18] width 613 height 30
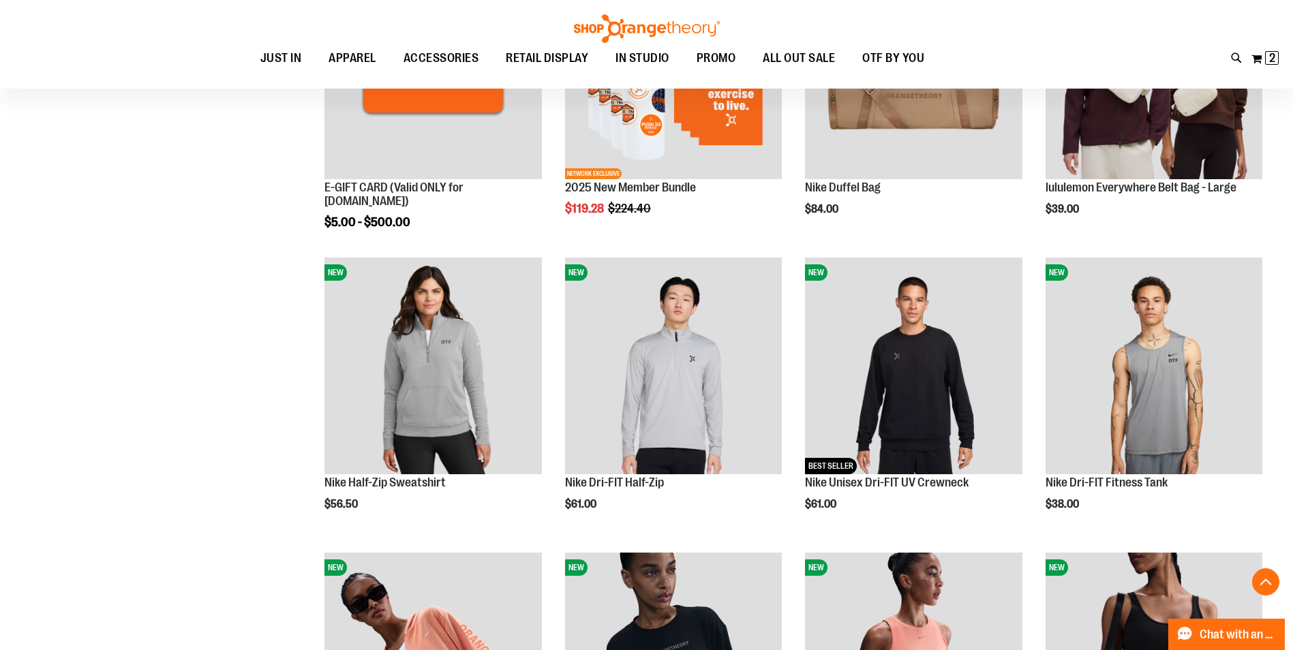
scroll to position [613, 0]
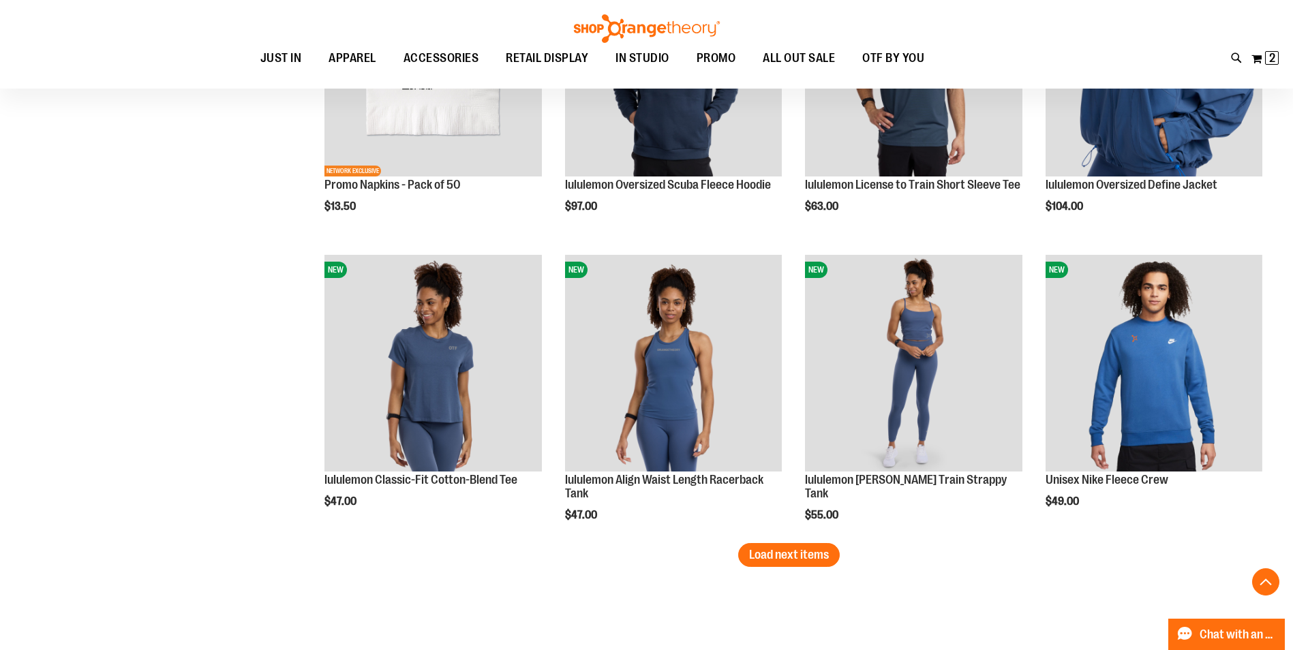
scroll to position [2453, 0]
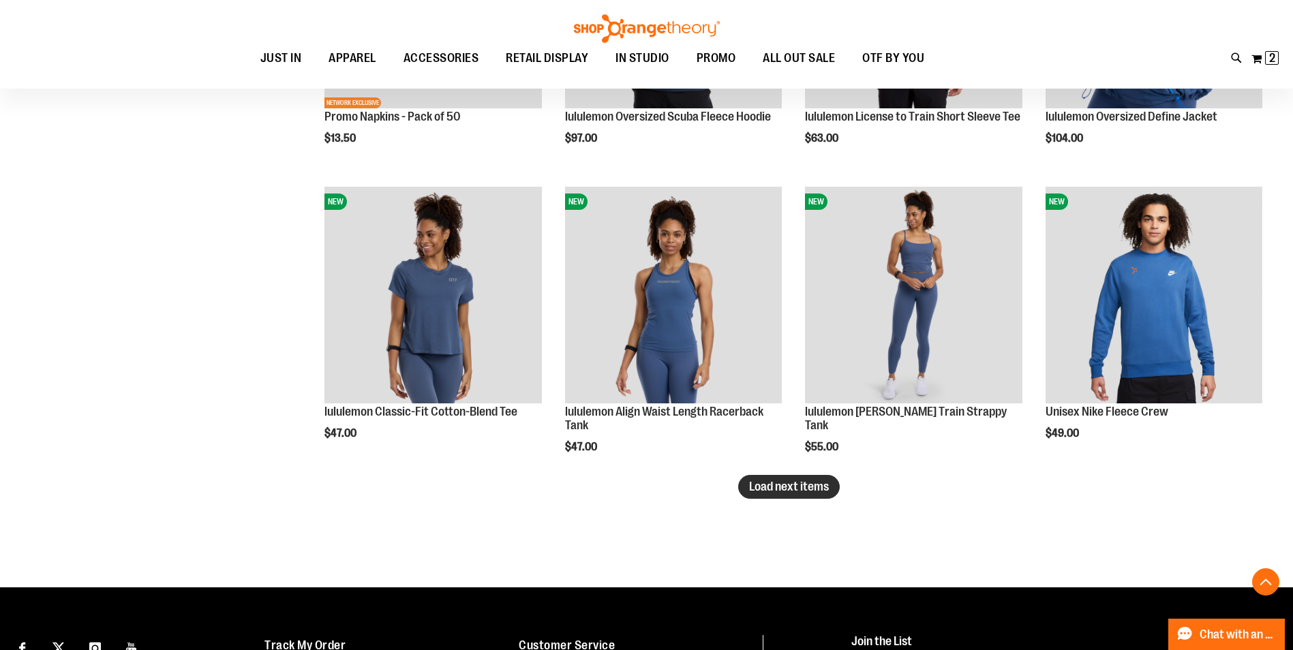
click at [783, 487] on span "Load next items" at bounding box center [789, 487] width 80 height 14
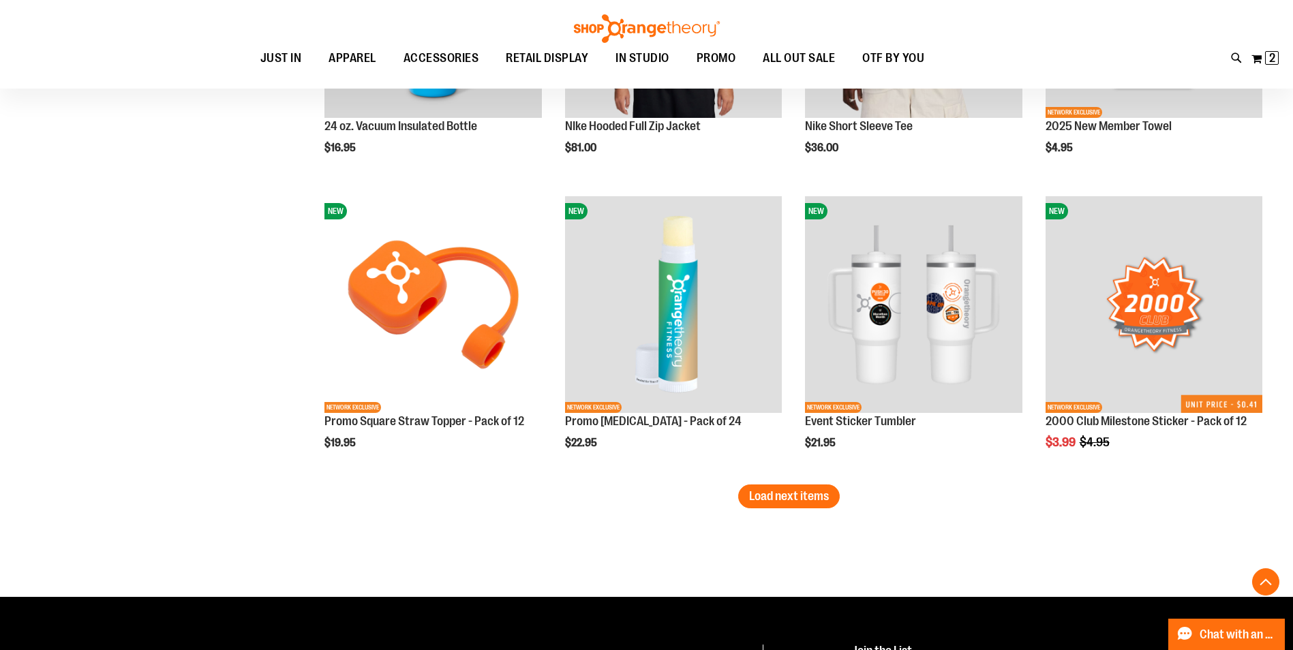
scroll to position [3339, 0]
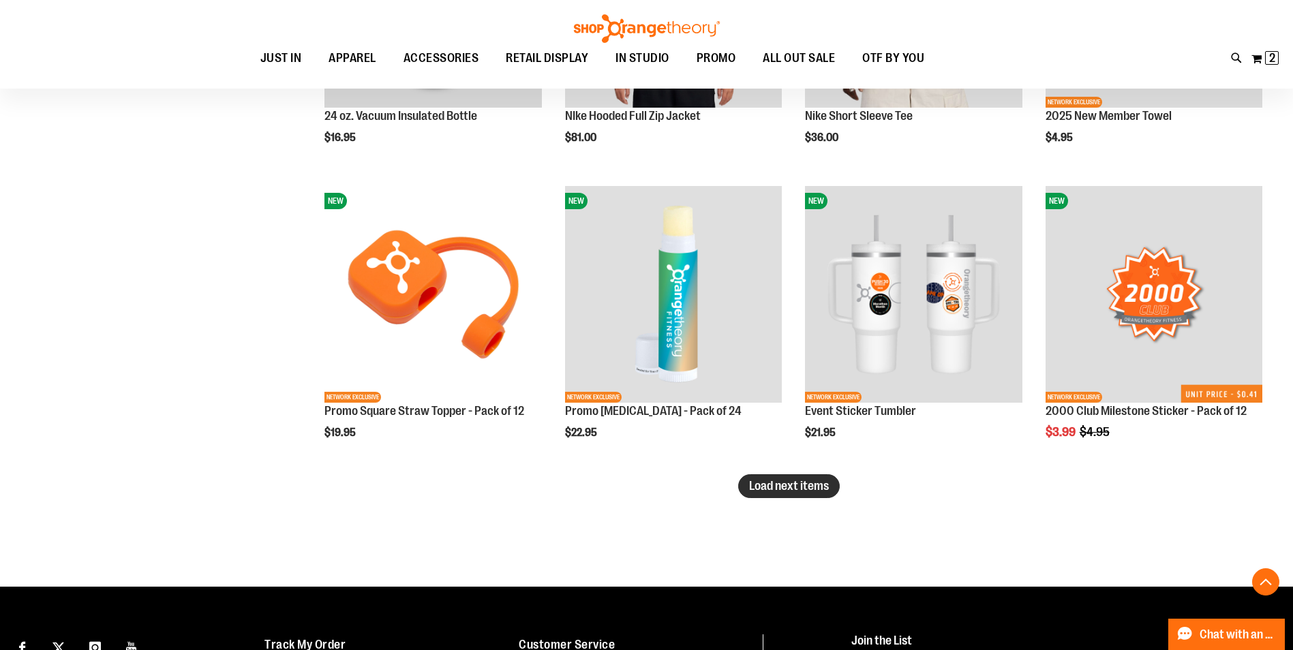
click at [798, 495] on button "Load next items" at bounding box center [789, 486] width 102 height 24
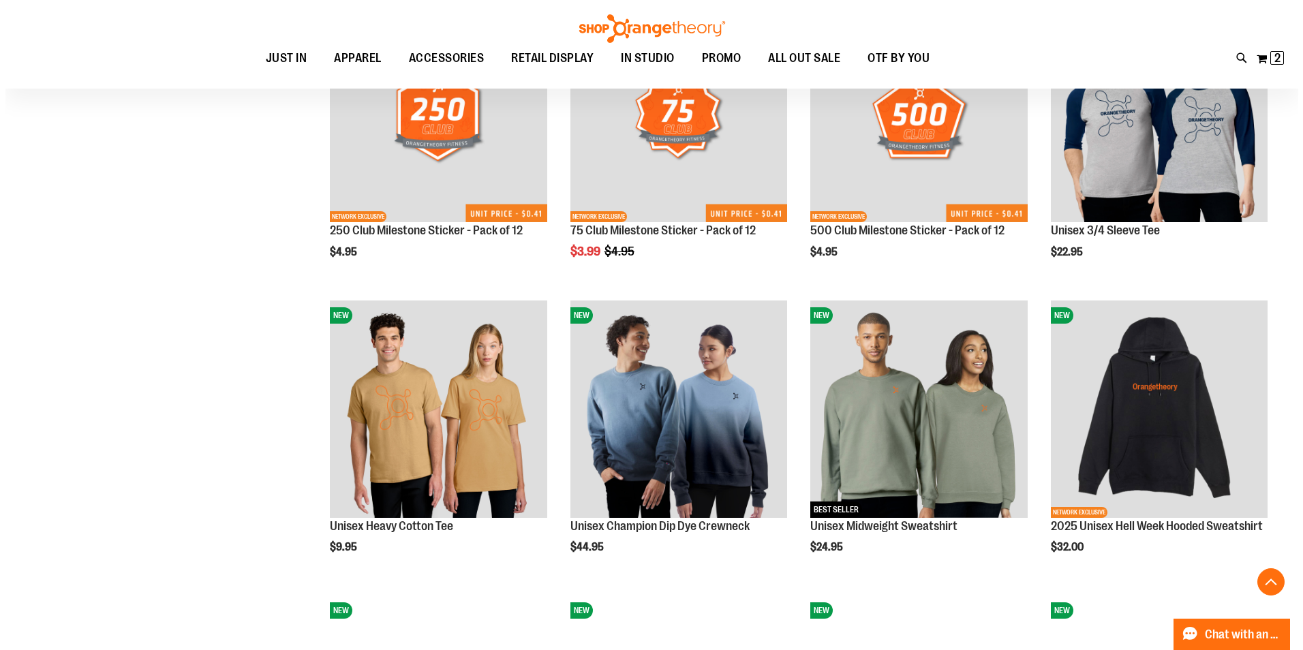
scroll to position [3953, 0]
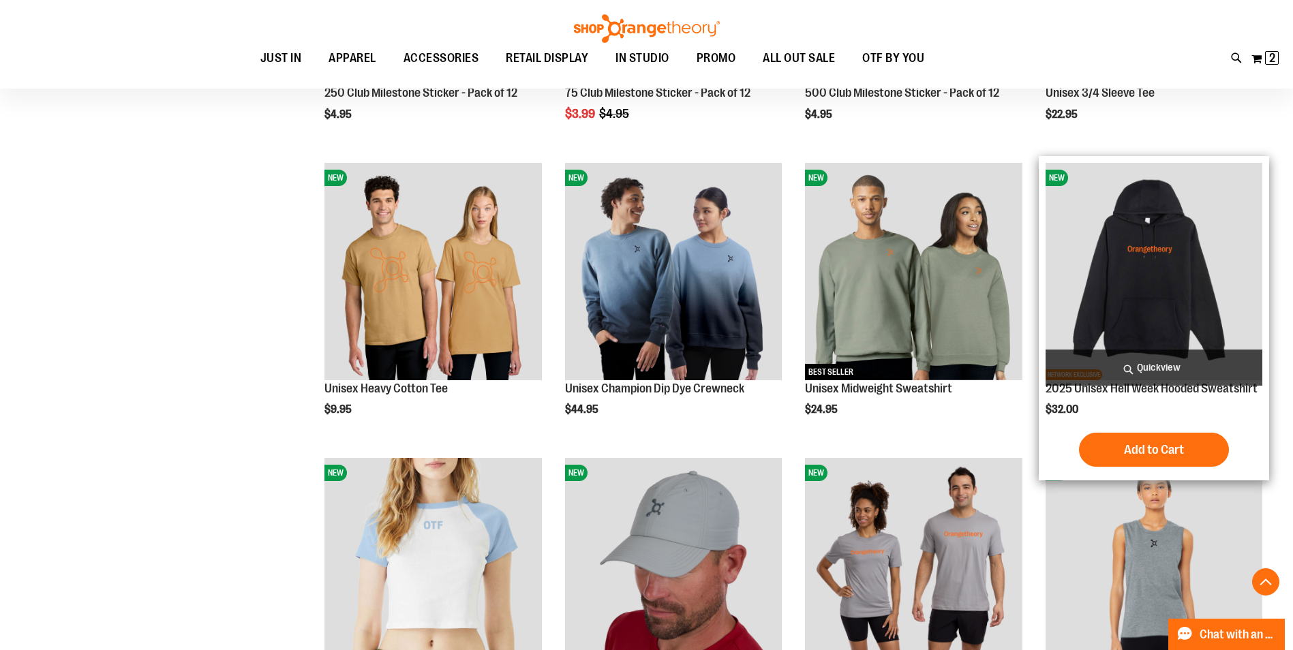
click at [1168, 370] on span "Quickview" at bounding box center [1154, 368] width 217 height 36
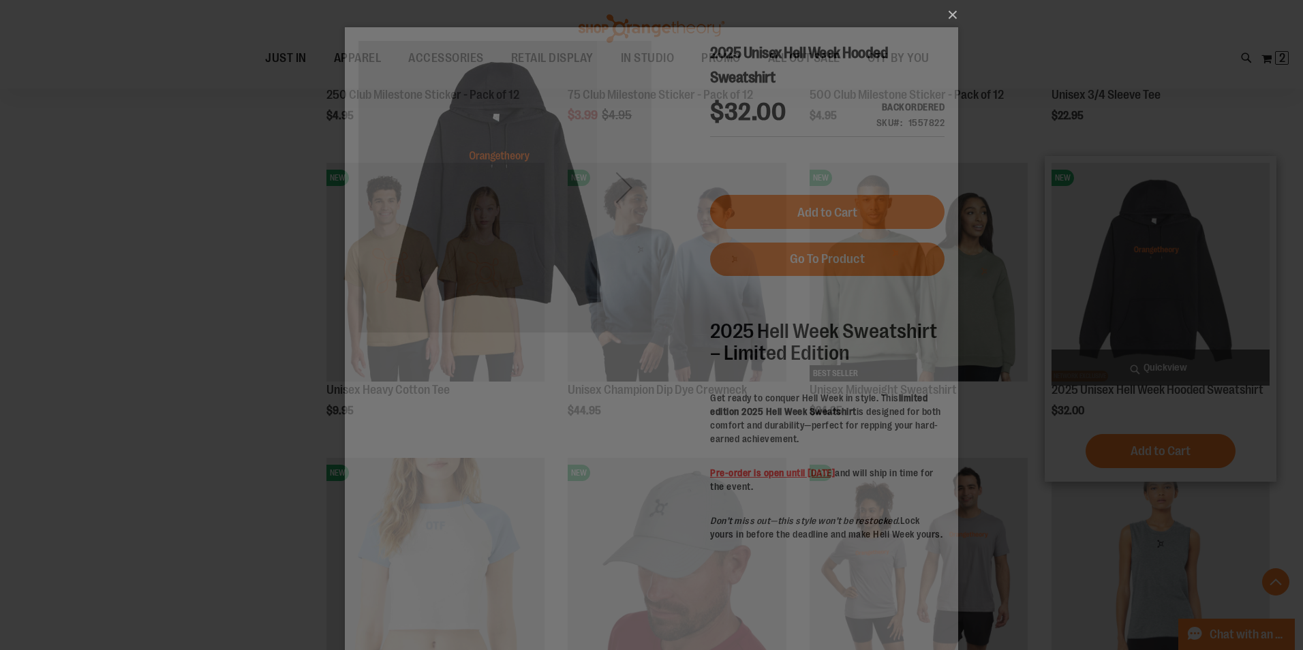
scroll to position [0, 0]
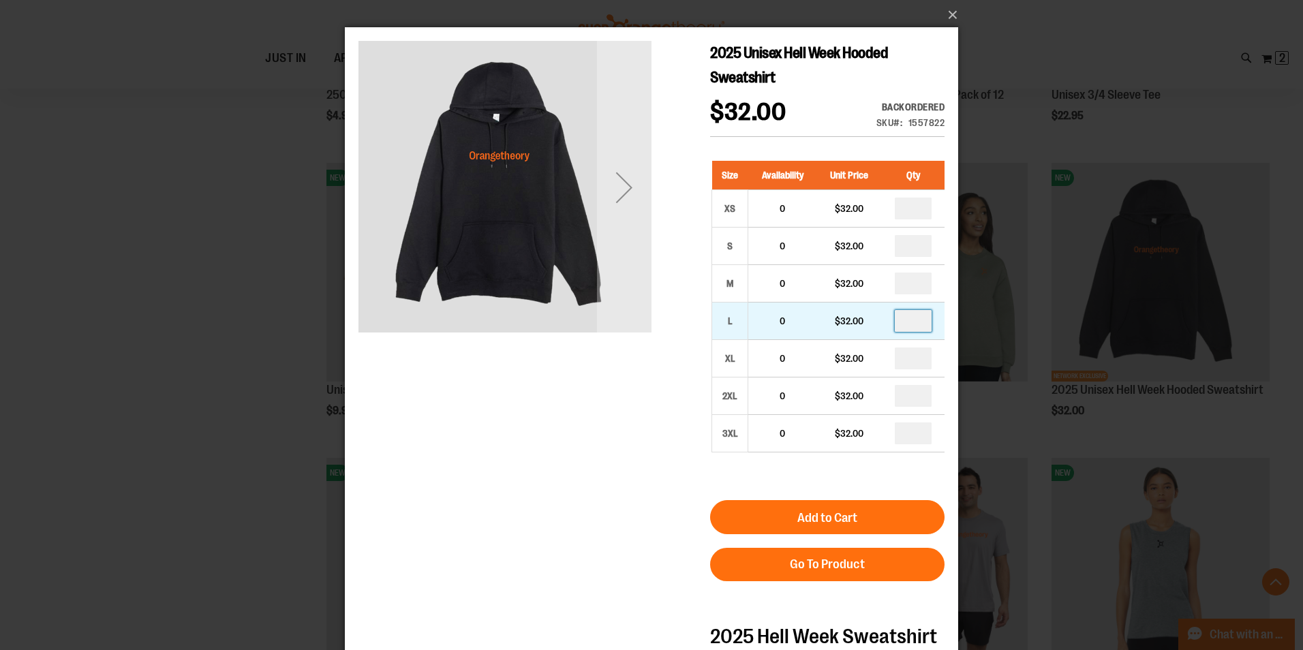
click at [930, 318] on input "number" at bounding box center [913, 321] width 37 height 22
type input "*"
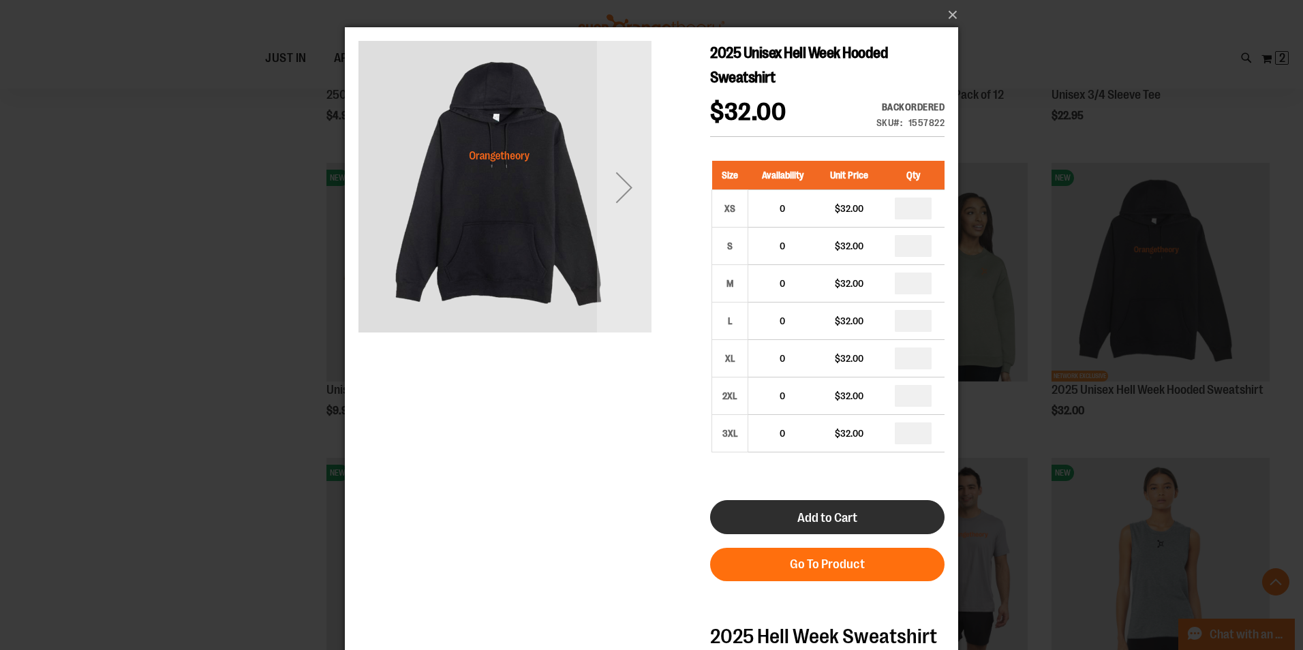
click at [853, 514] on span "Add to Cart" at bounding box center [828, 518] width 60 height 15
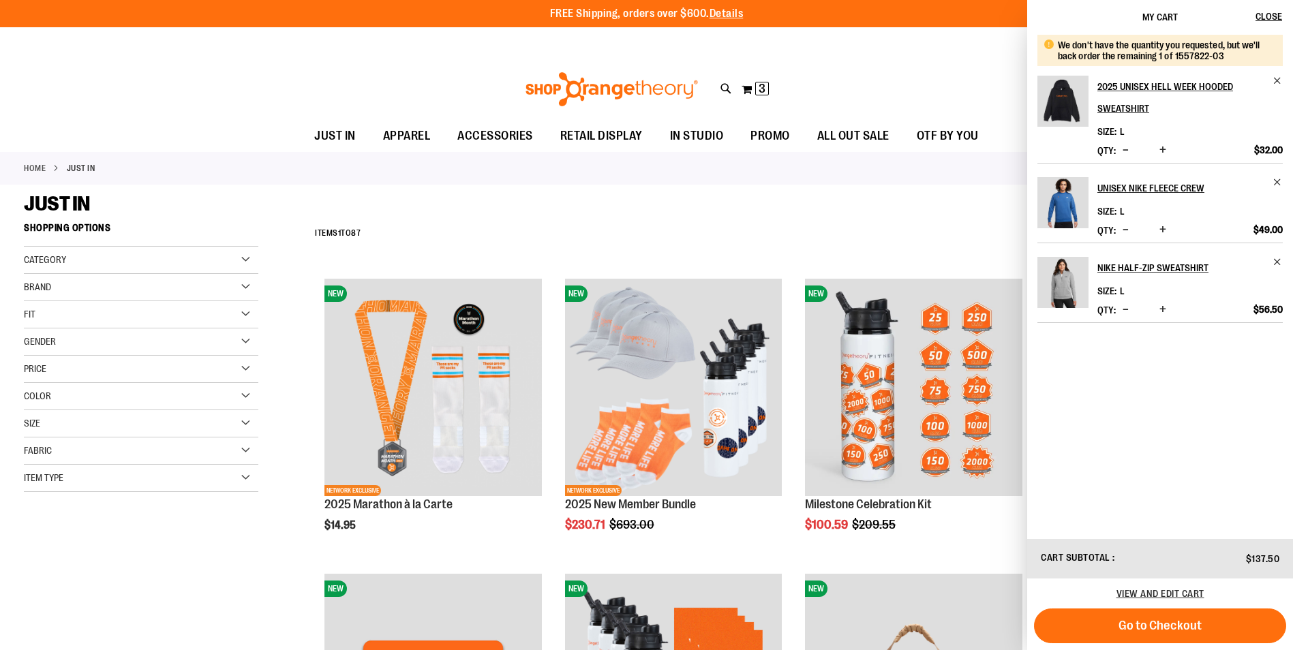
click at [857, 194] on div "JUST IN" at bounding box center [646, 204] width 1245 height 25
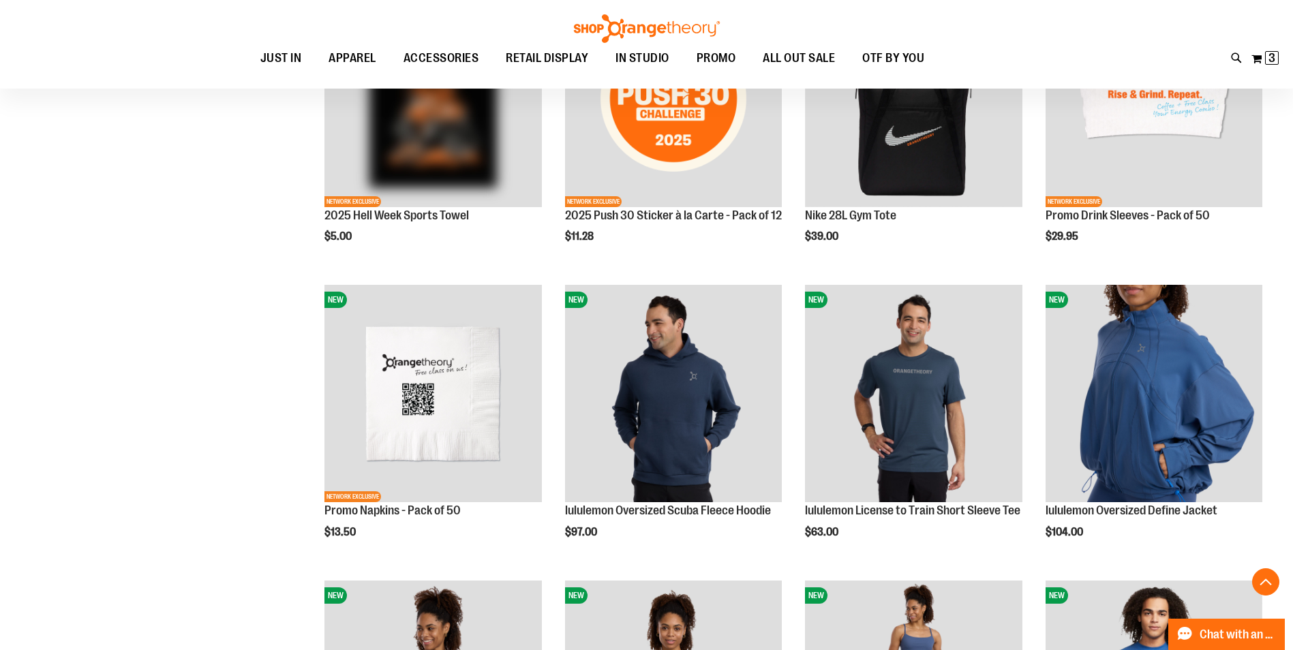
scroll to position [2249, 0]
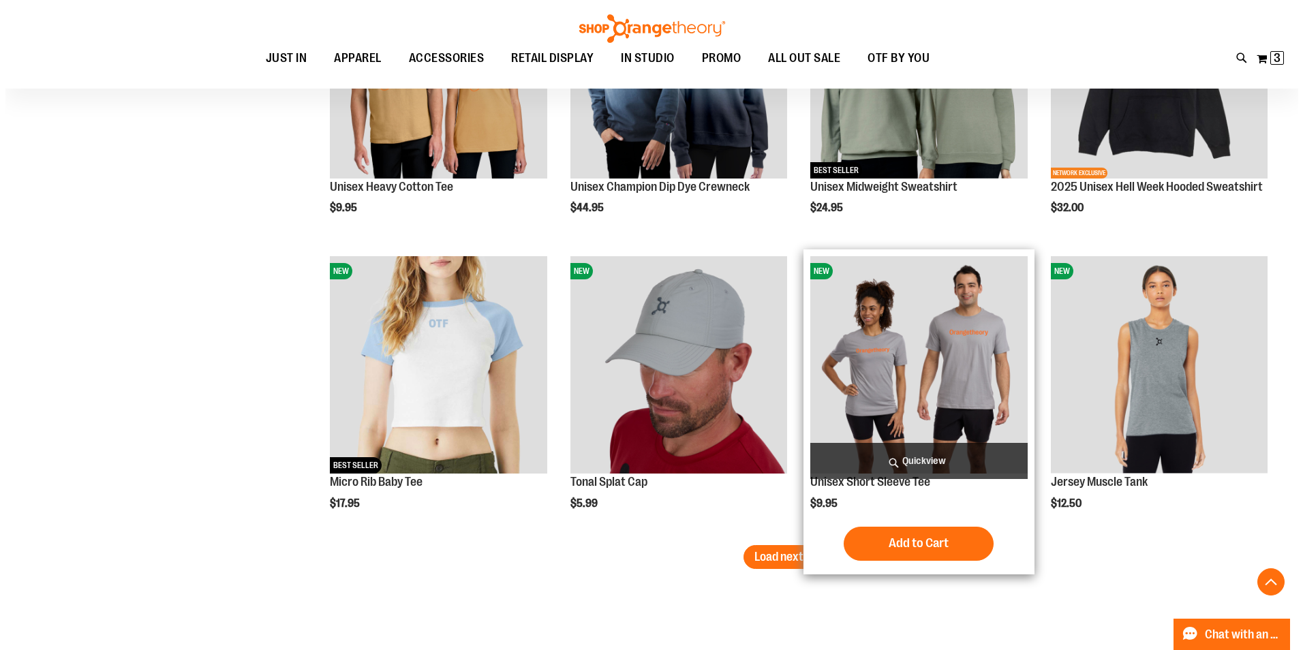
scroll to position [4157, 0]
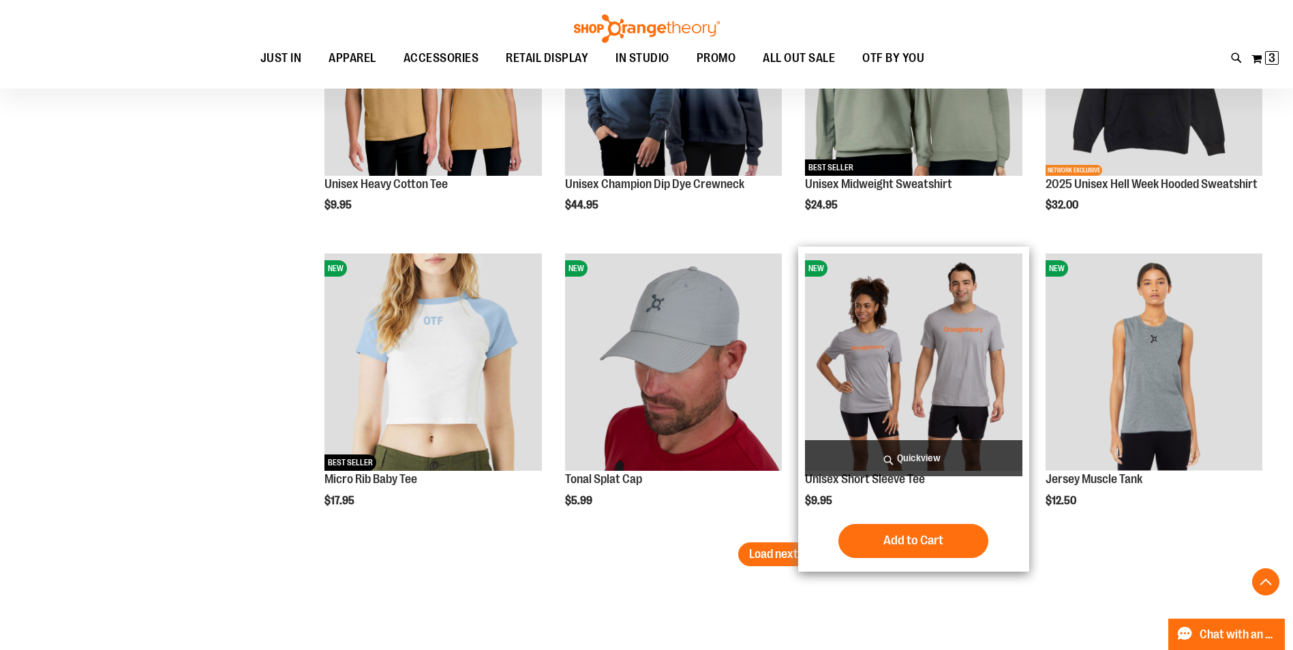
click at [891, 456] on span "Quickview" at bounding box center [913, 458] width 217 height 36
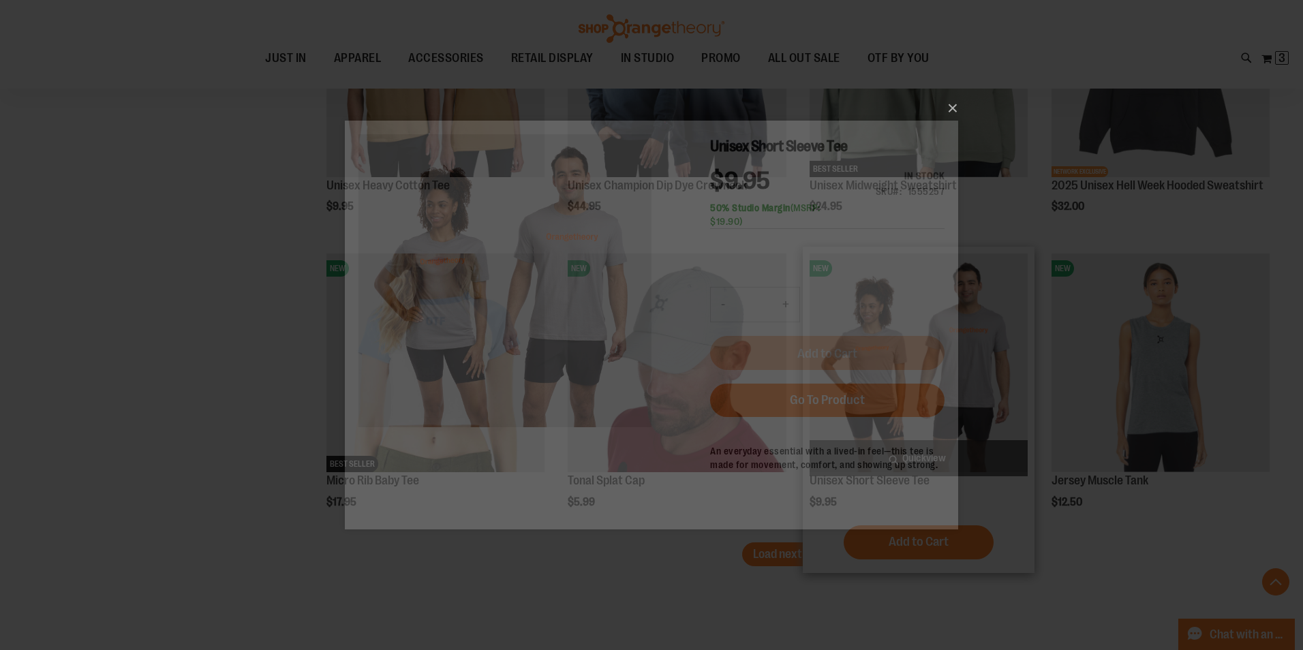
scroll to position [0, 0]
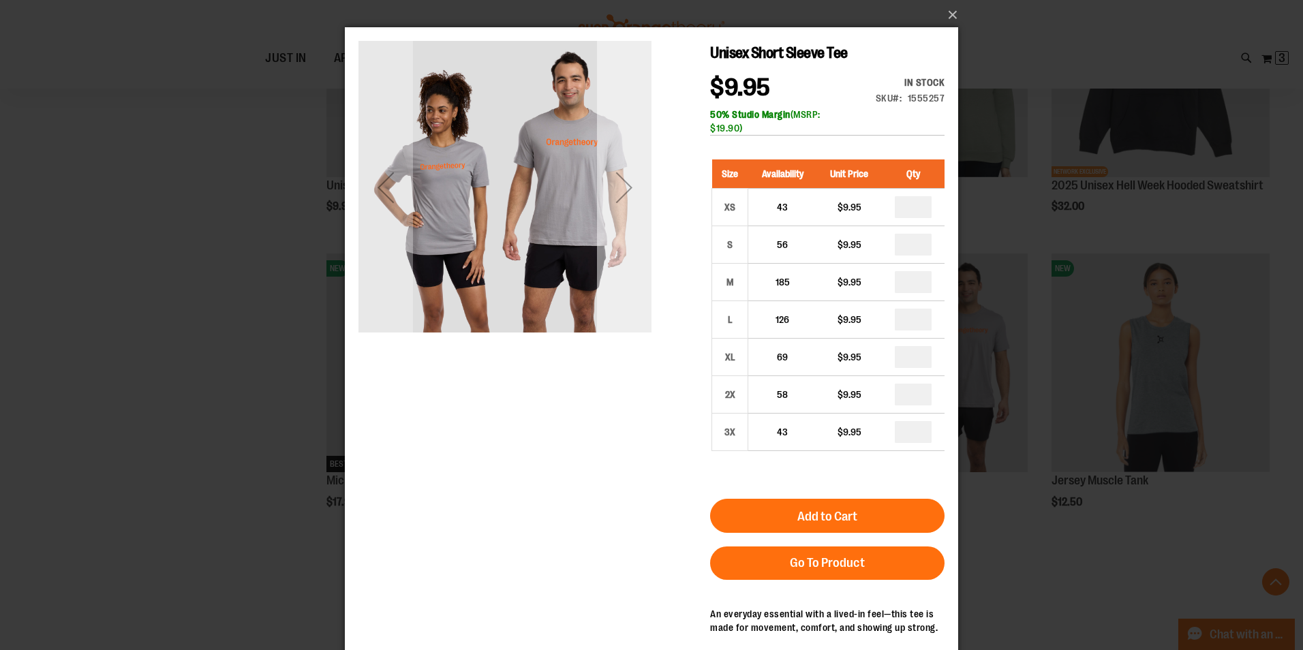
click at [622, 179] on div "Next" at bounding box center [624, 187] width 55 height 55
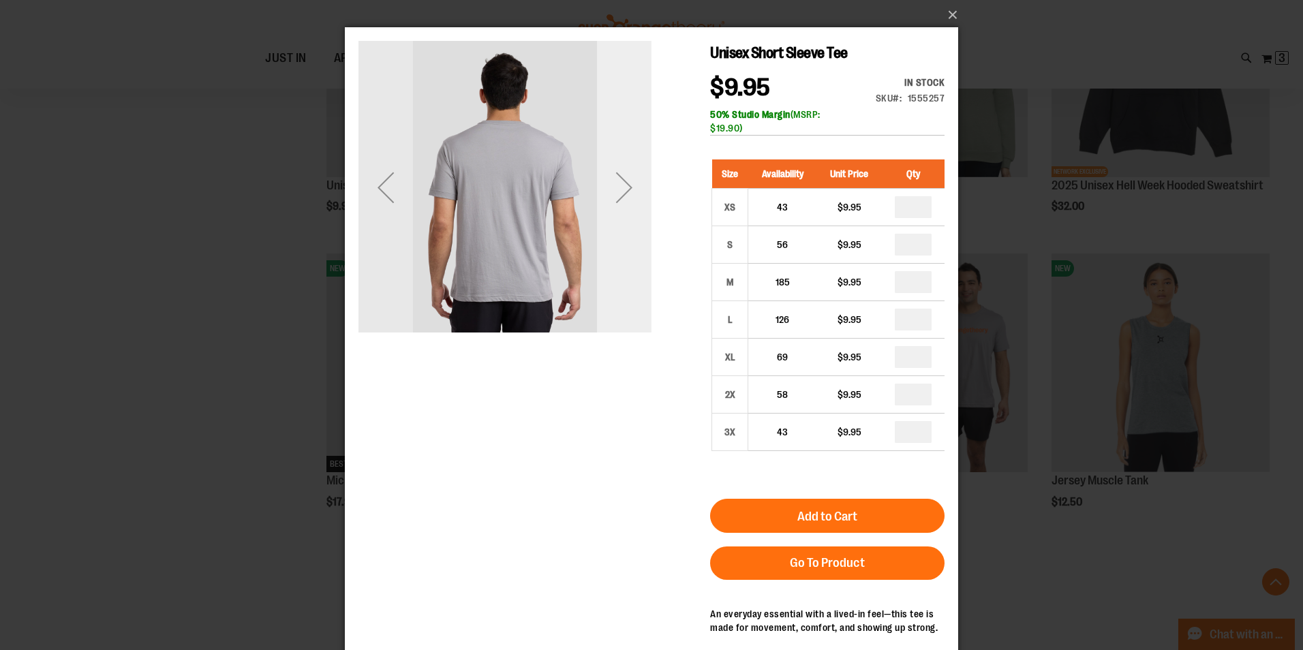
click at [622, 179] on div "Next" at bounding box center [624, 187] width 55 height 55
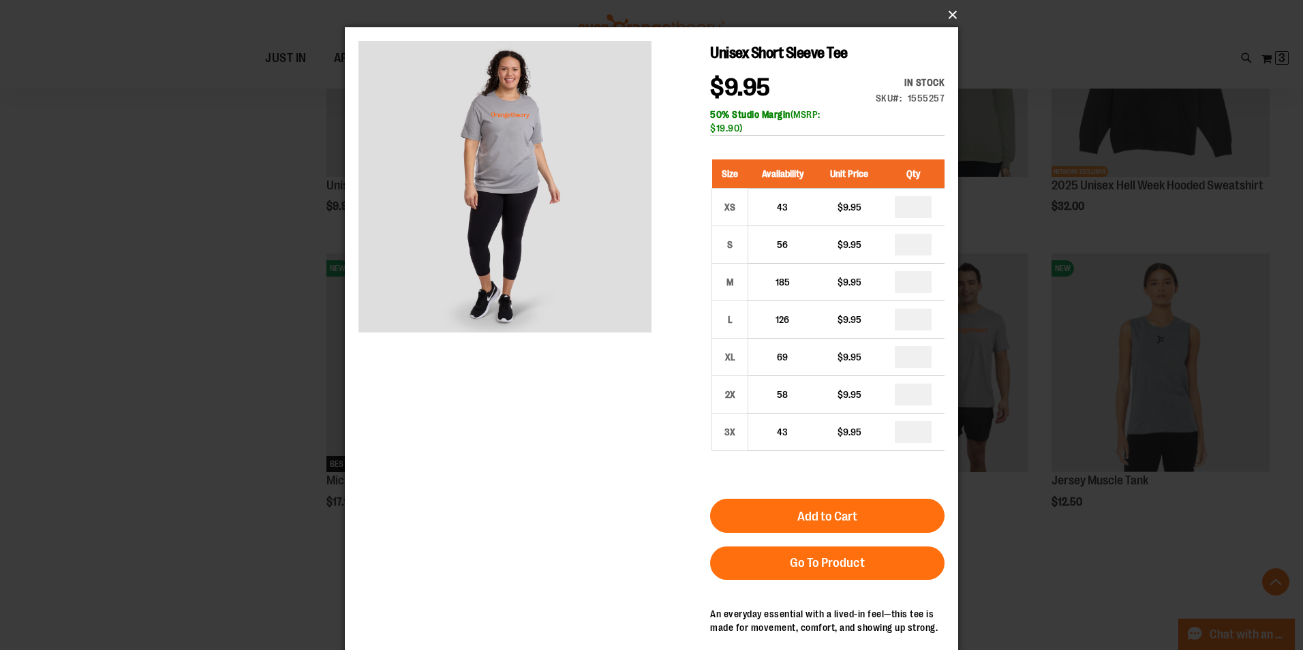
click at [950, 10] on button "×" at bounding box center [655, 15] width 613 height 30
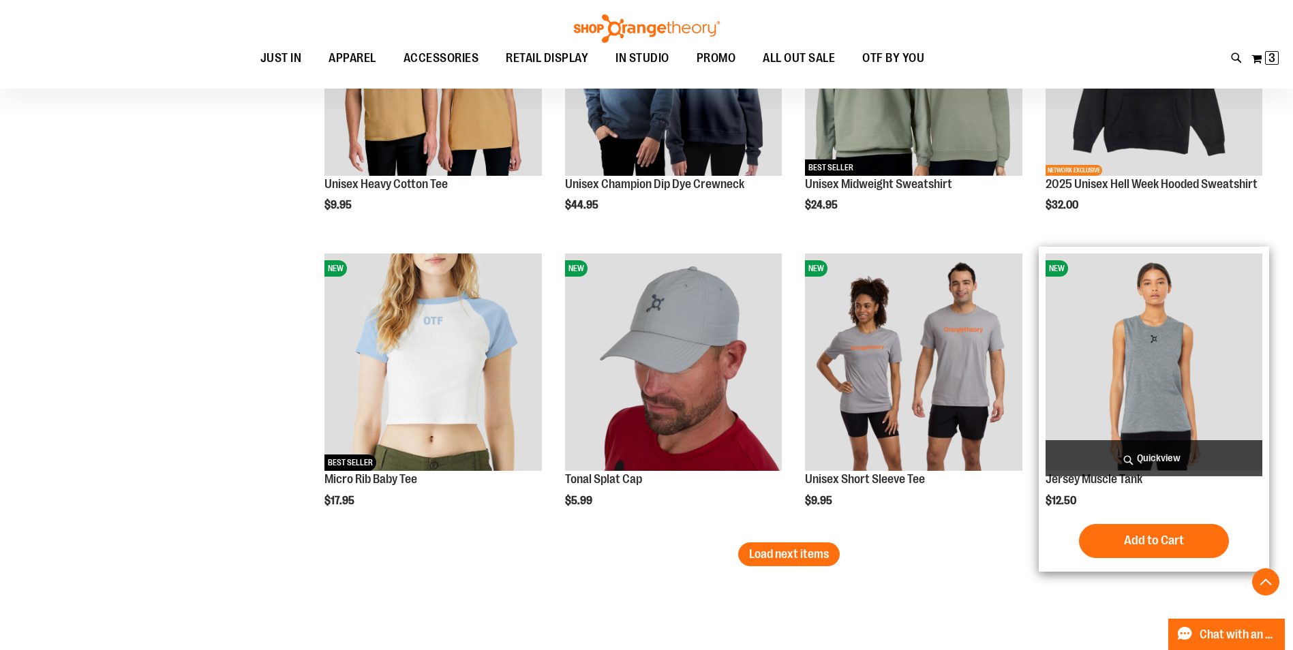
click at [1181, 458] on span "Quickview" at bounding box center [1154, 458] width 217 height 36
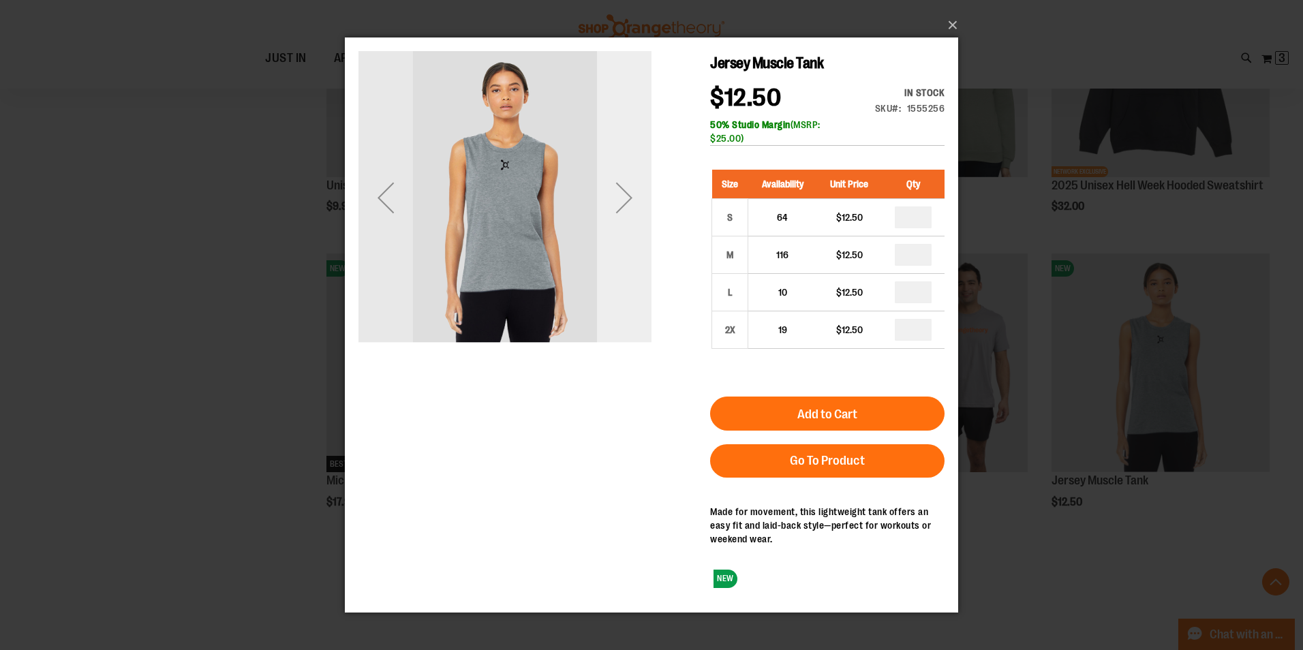
click at [623, 194] on div "Next" at bounding box center [624, 197] width 55 height 55
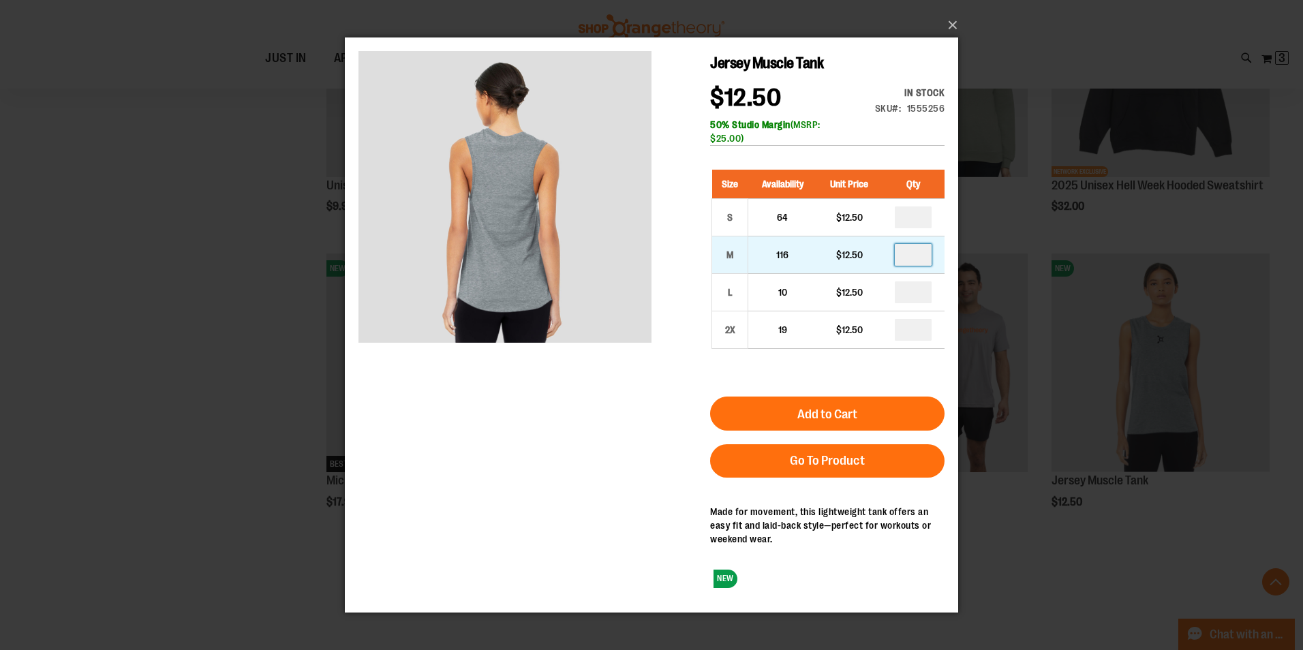
click at [924, 256] on input "number" at bounding box center [913, 254] width 37 height 22
type input "*"
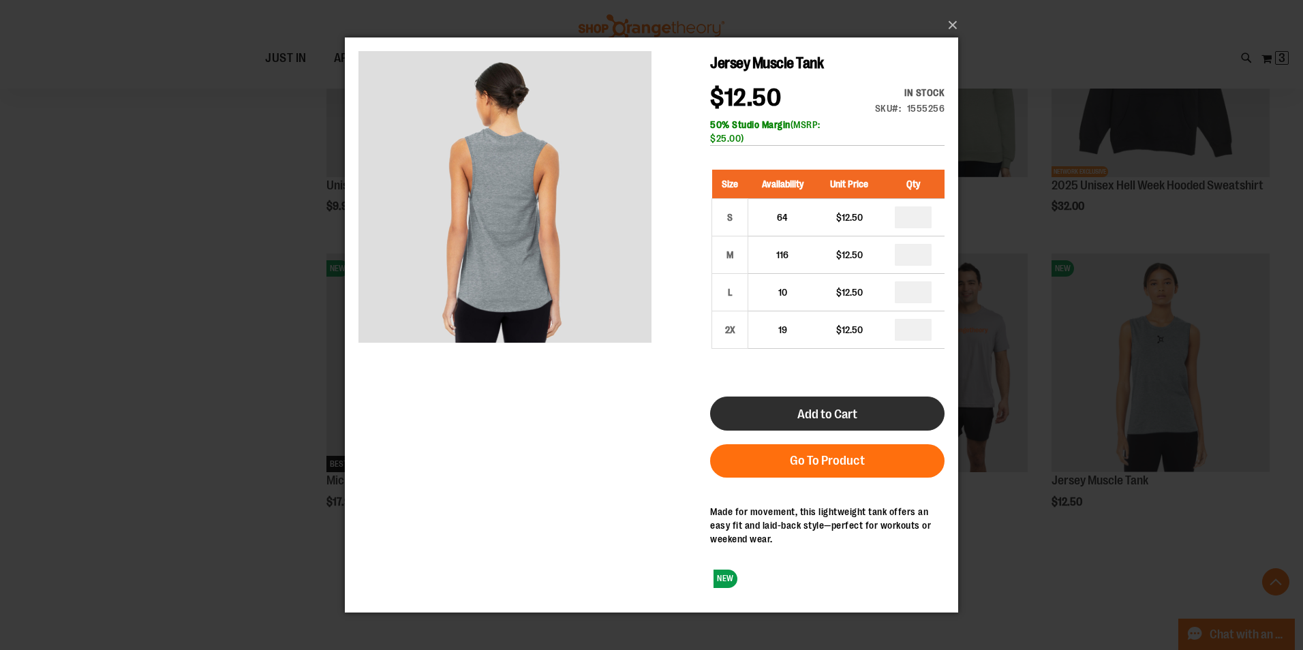
click at [850, 413] on span "Add to Cart" at bounding box center [828, 413] width 60 height 15
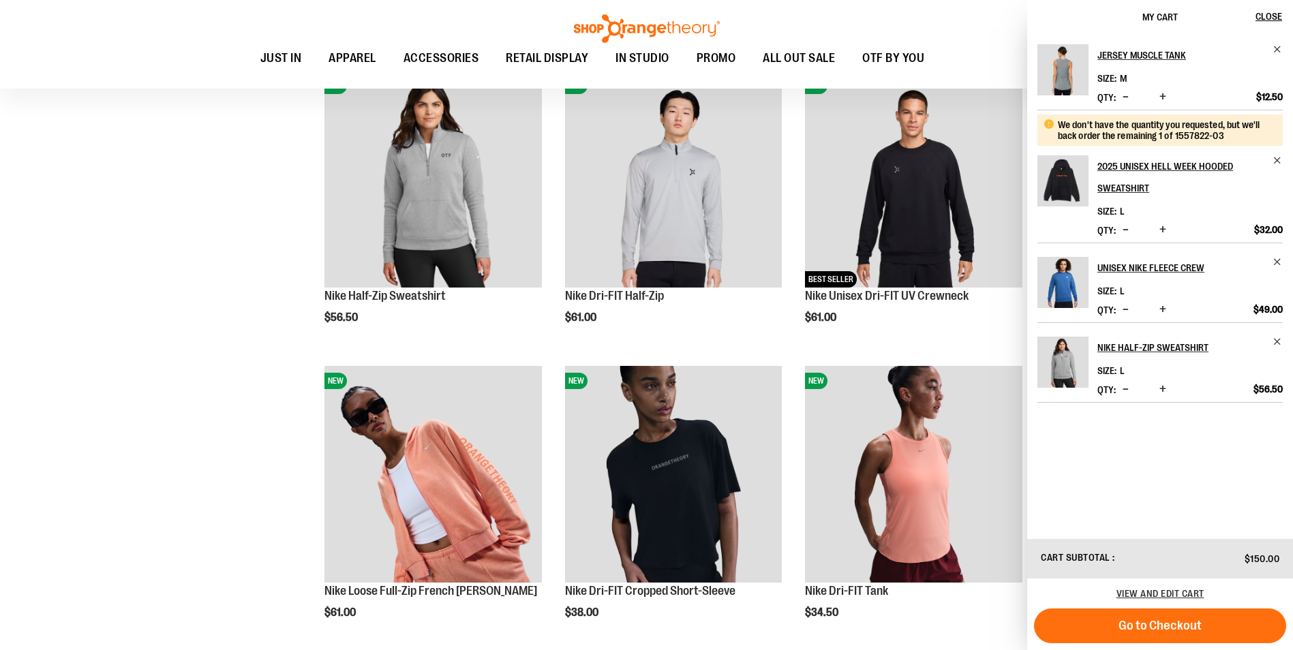
scroll to position [818, 0]
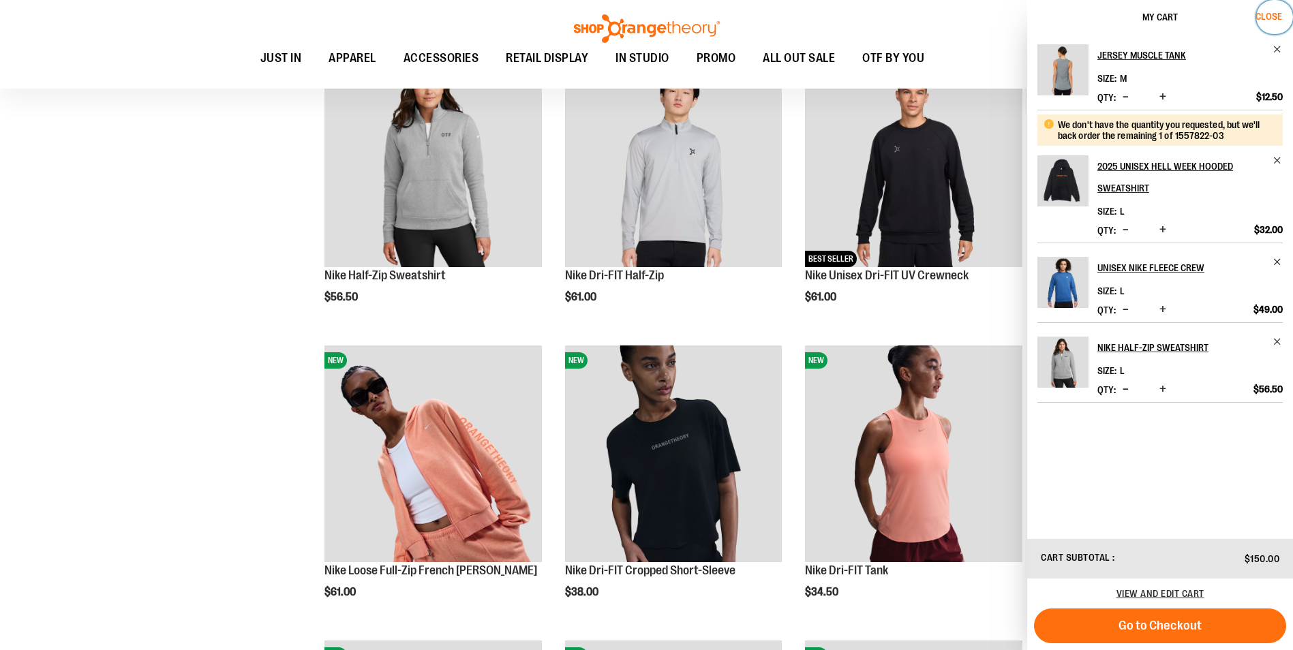
click at [1282, 12] on span "Close" at bounding box center [1269, 16] width 27 height 11
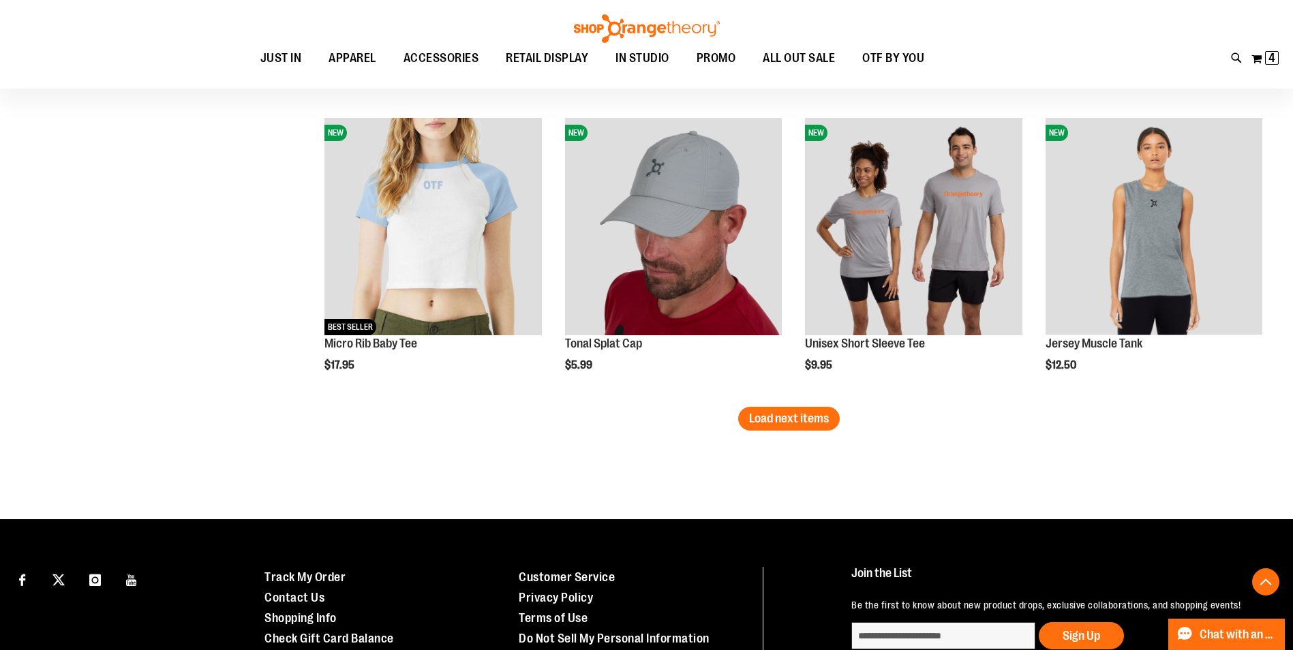
scroll to position [4294, 0]
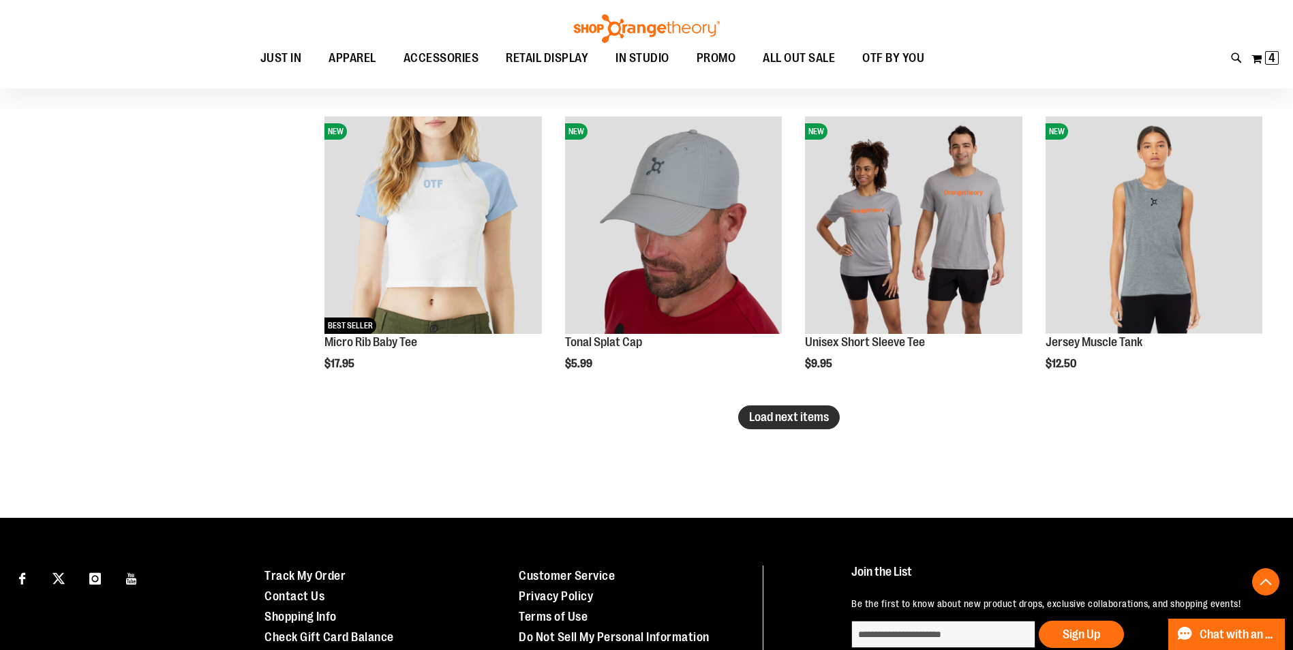
click at [770, 414] on span "Load next items" at bounding box center [789, 417] width 80 height 14
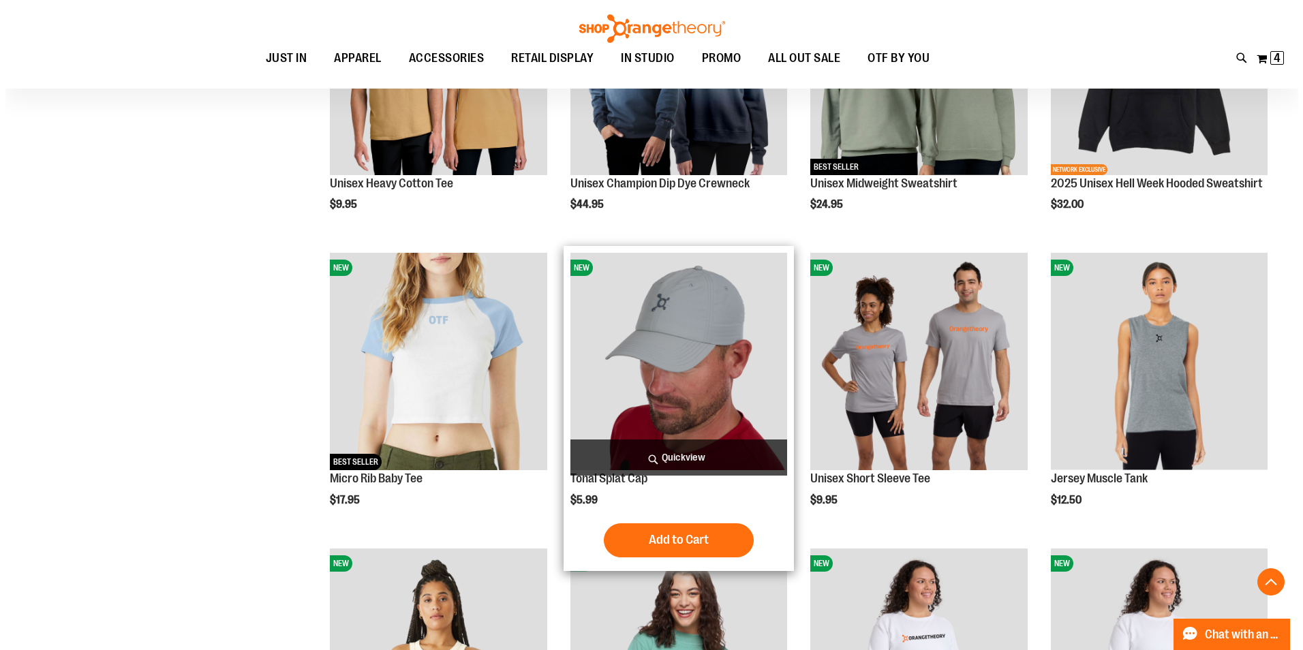
scroll to position [4090, 0]
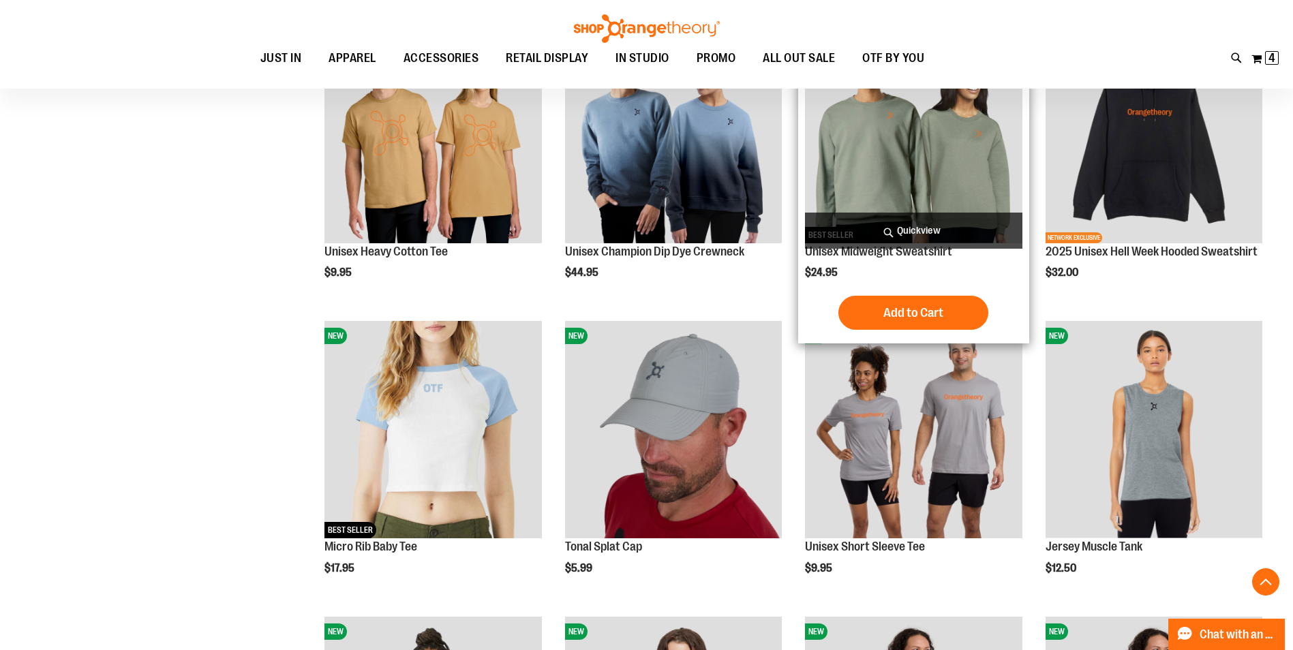
click at [936, 230] on span "Quickview" at bounding box center [913, 231] width 217 height 36
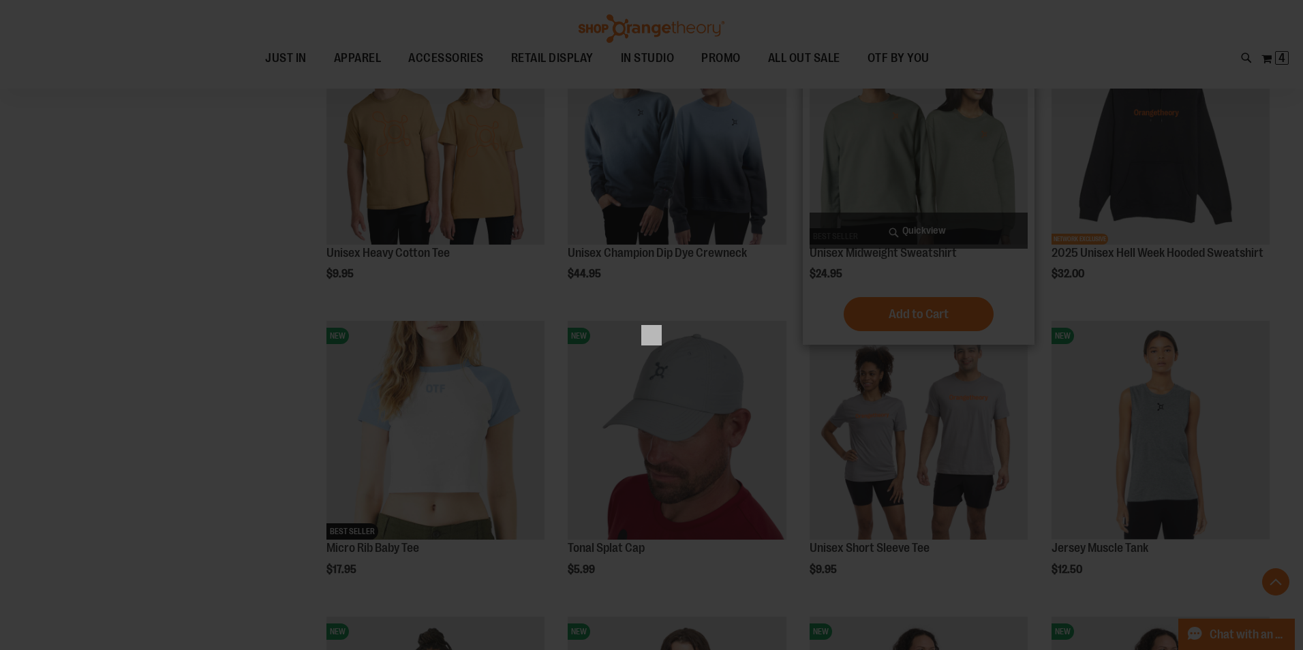
scroll to position [0, 0]
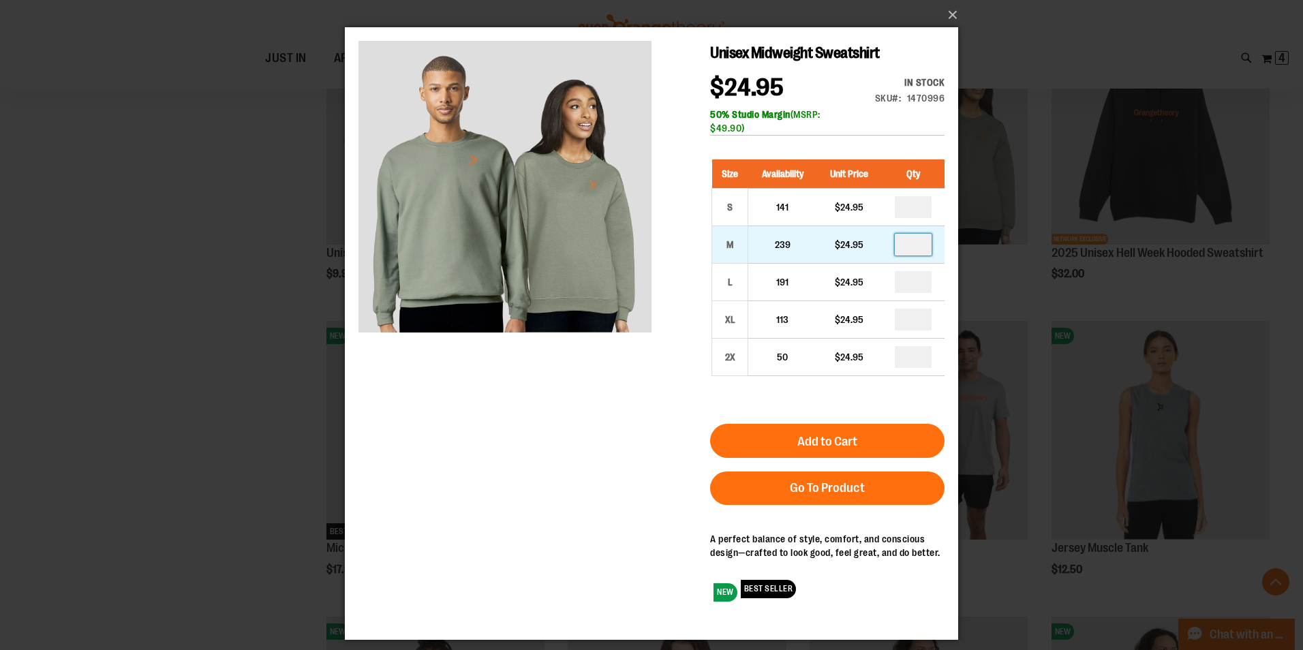
click at [922, 244] on input "number" at bounding box center [913, 245] width 37 height 22
type input "*"
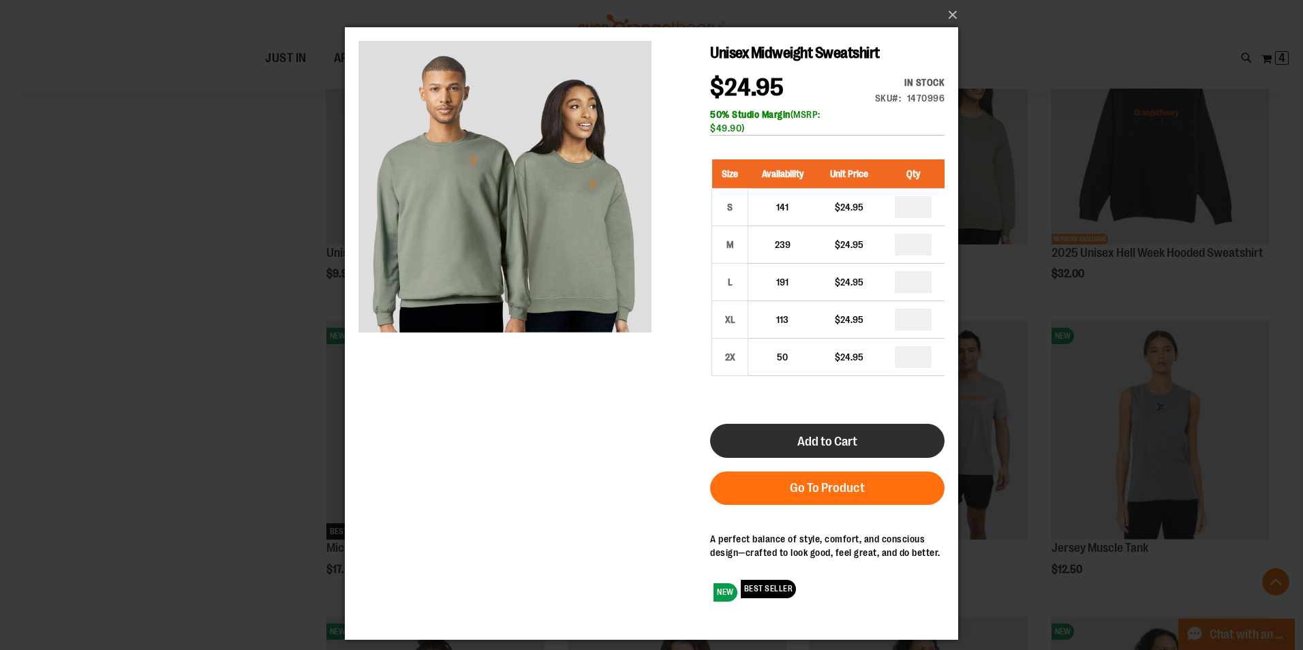
click at [840, 449] on span "Add to Cart" at bounding box center [828, 441] width 60 height 15
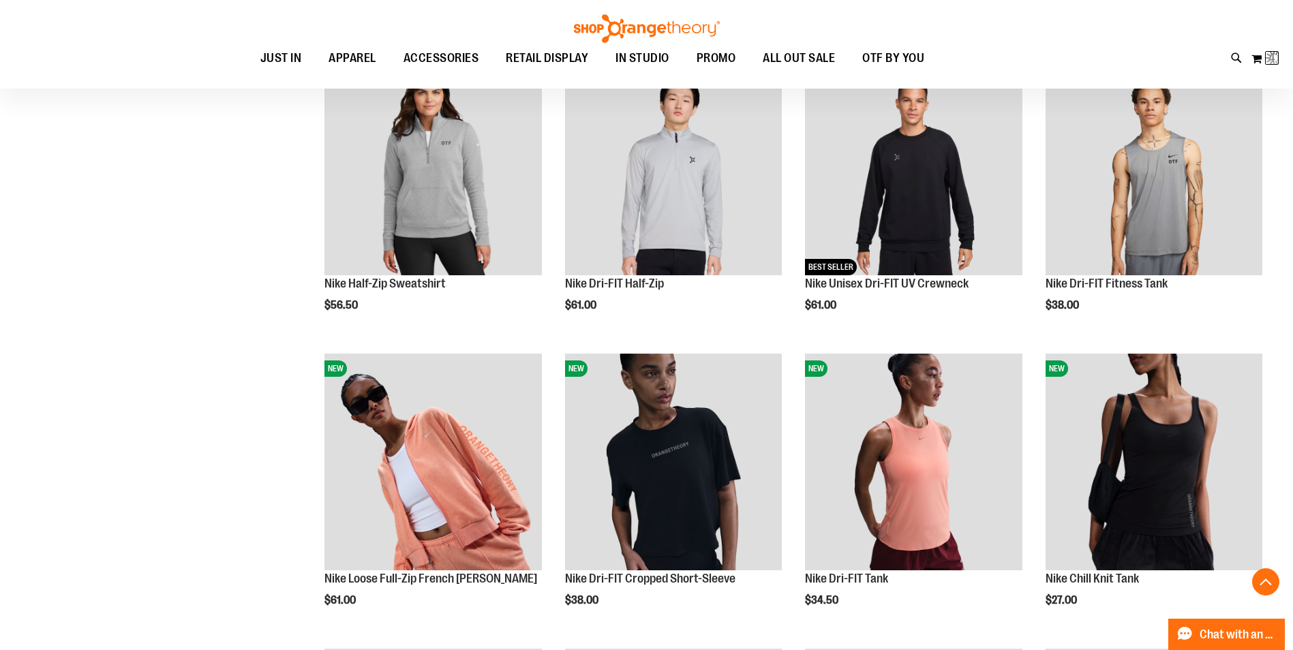
scroll to position [13, 0]
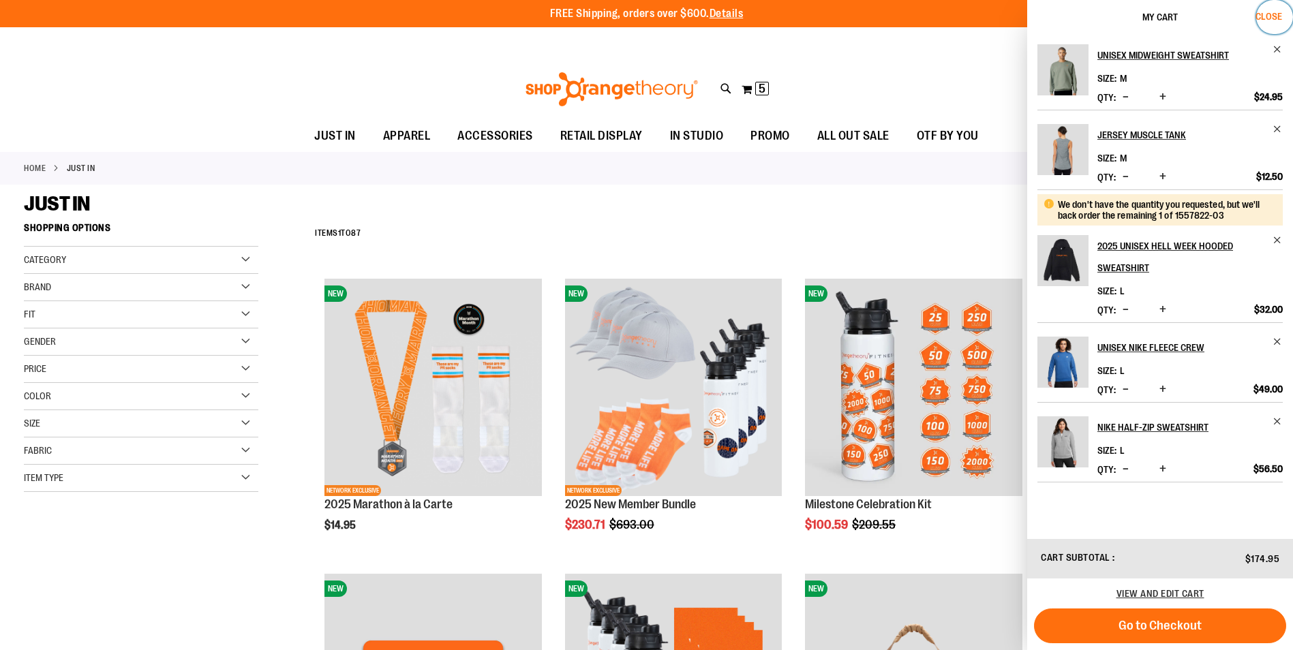
click at [1278, 15] on span "Close" at bounding box center [1269, 16] width 27 height 11
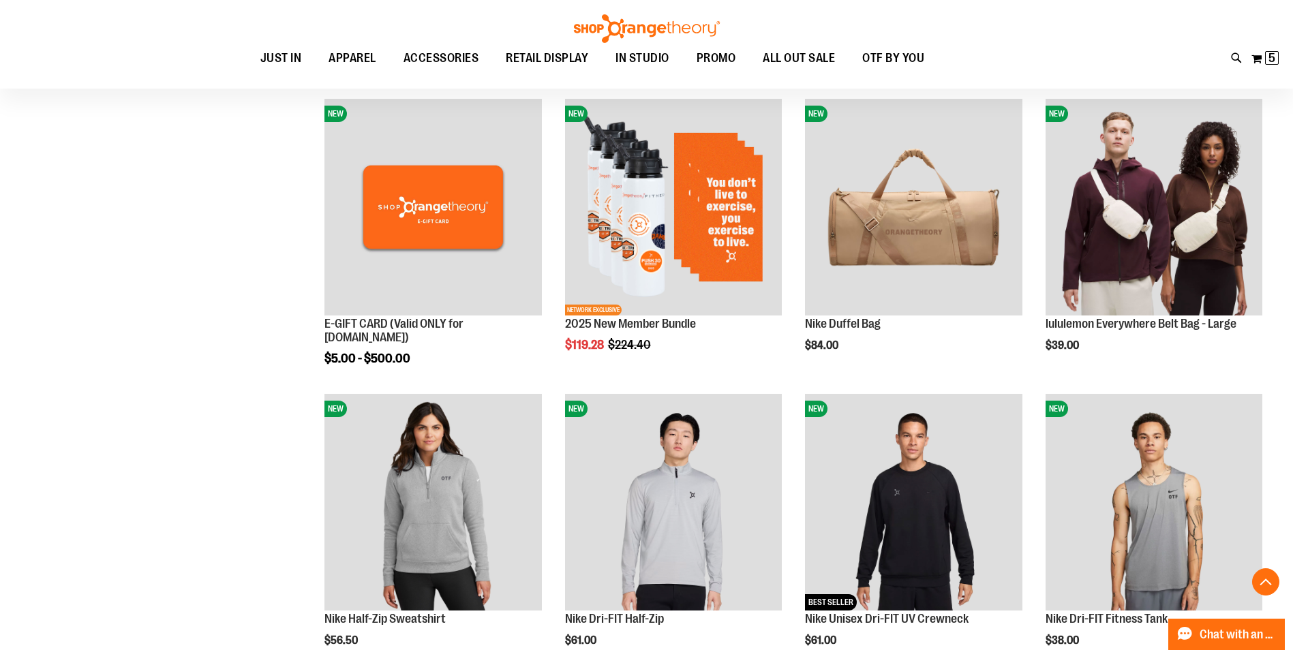
scroll to position [476, 0]
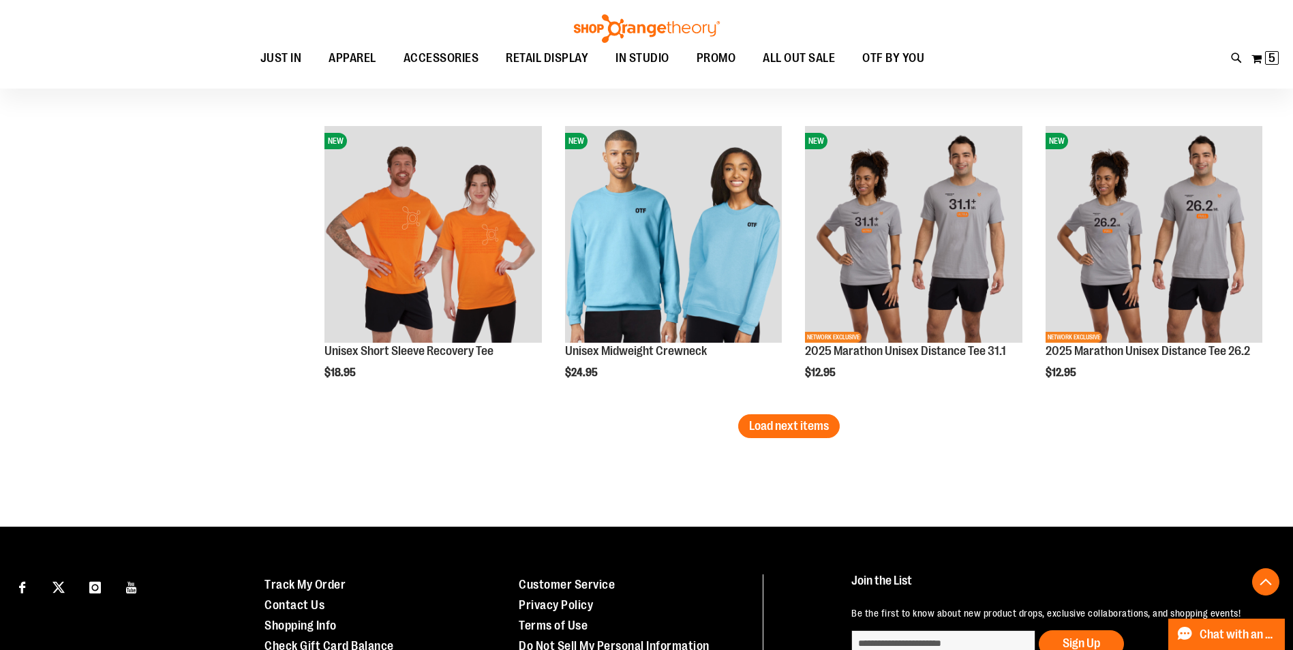
scroll to position [5180, 0]
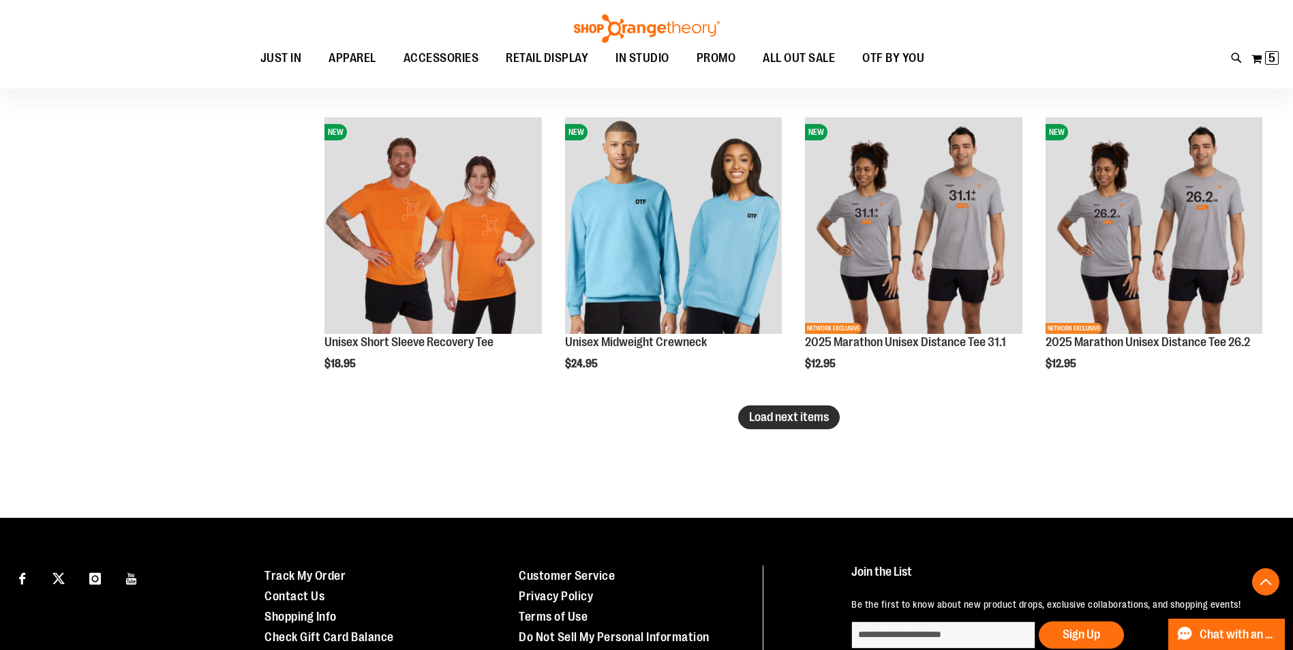
click at [824, 421] on span "Load next items" at bounding box center [789, 417] width 80 height 14
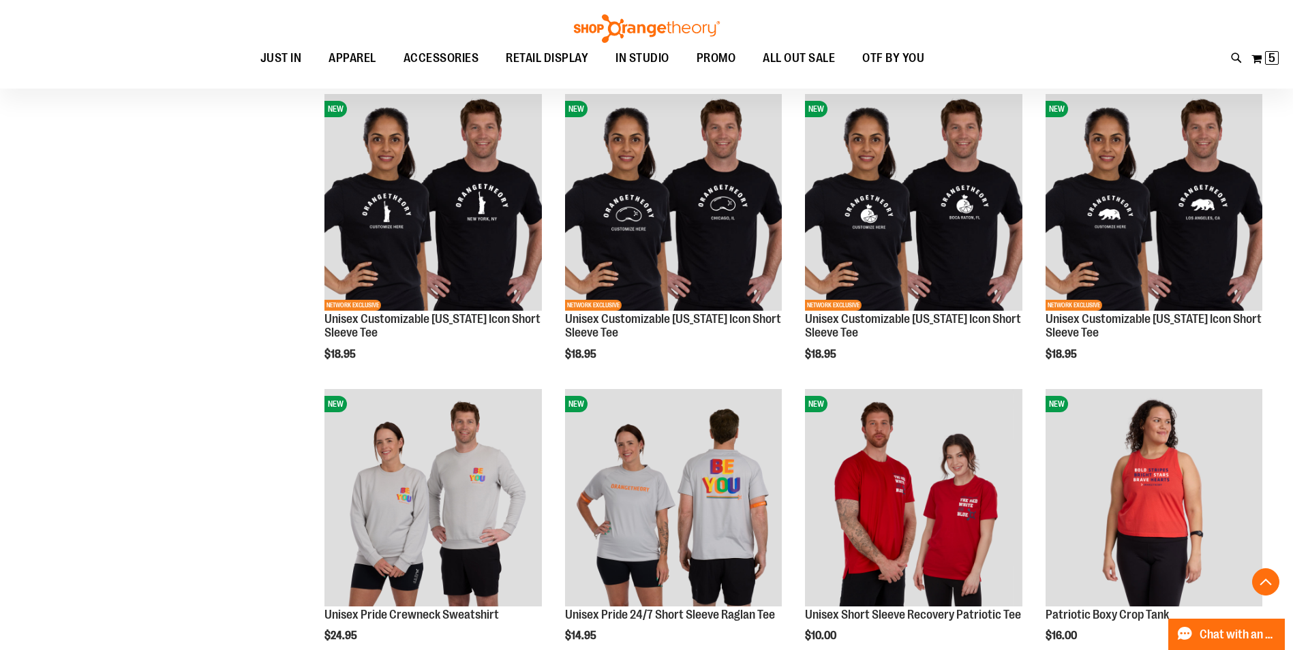
scroll to position [5998, 0]
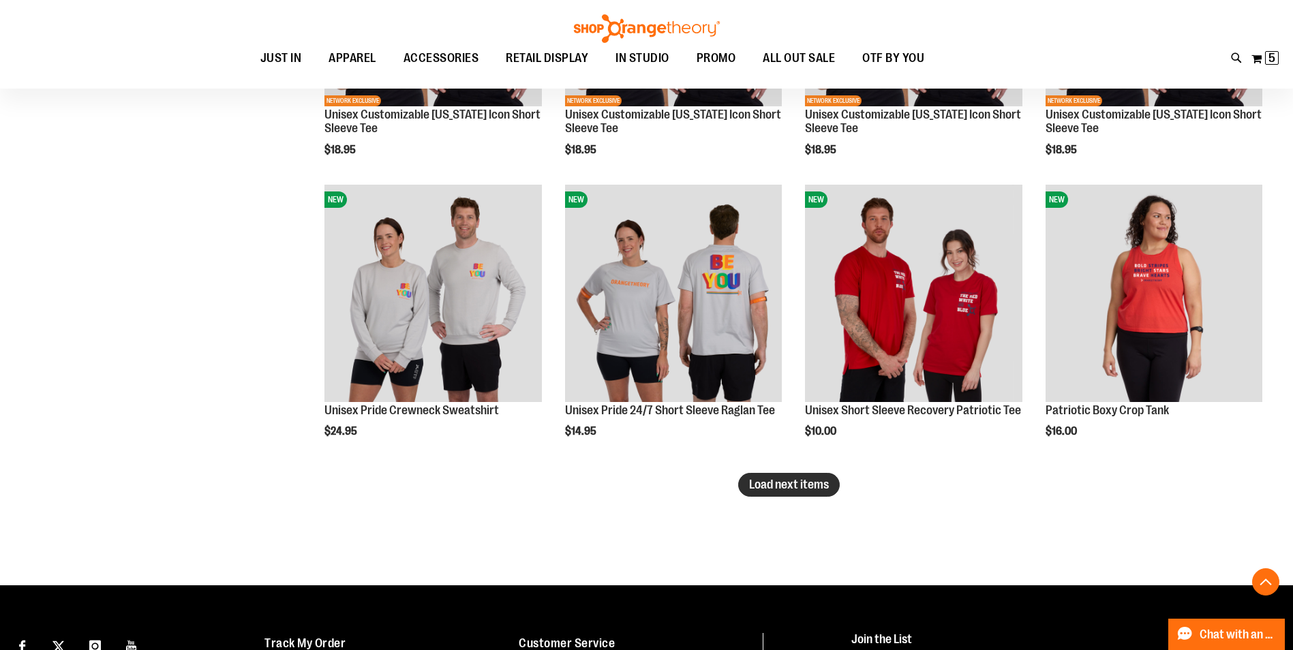
click at [754, 484] on span "Load next items" at bounding box center [789, 485] width 80 height 14
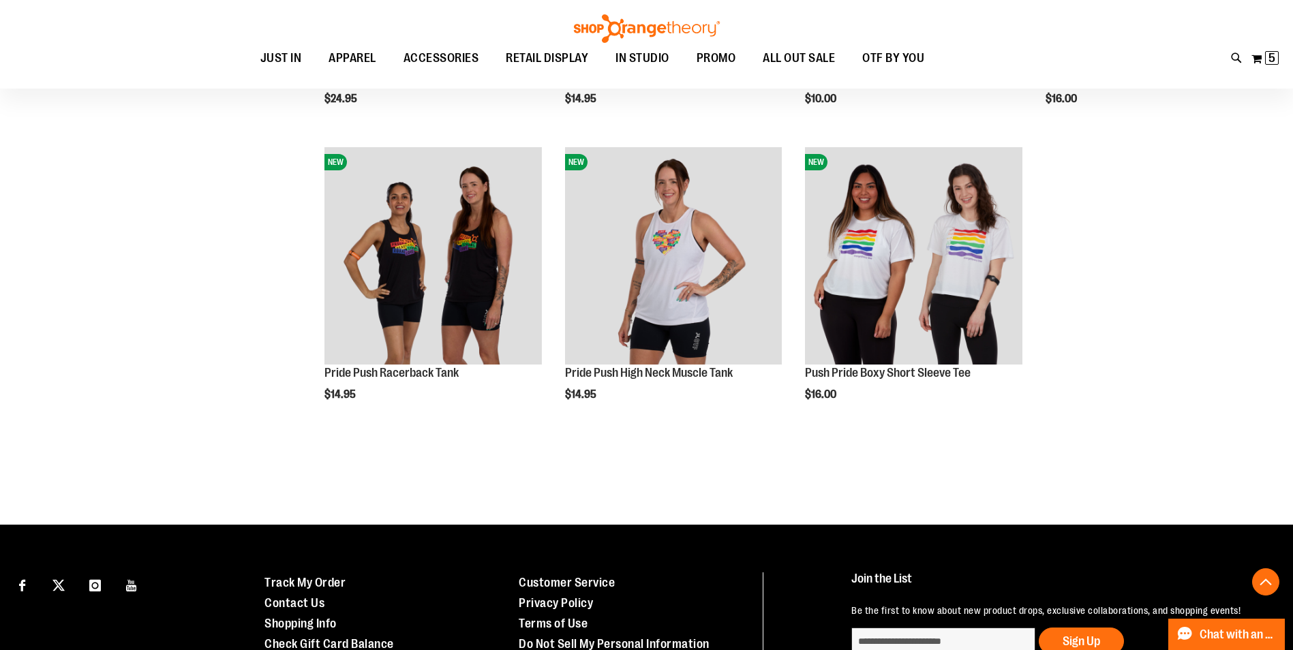
scroll to position [6271, 0]
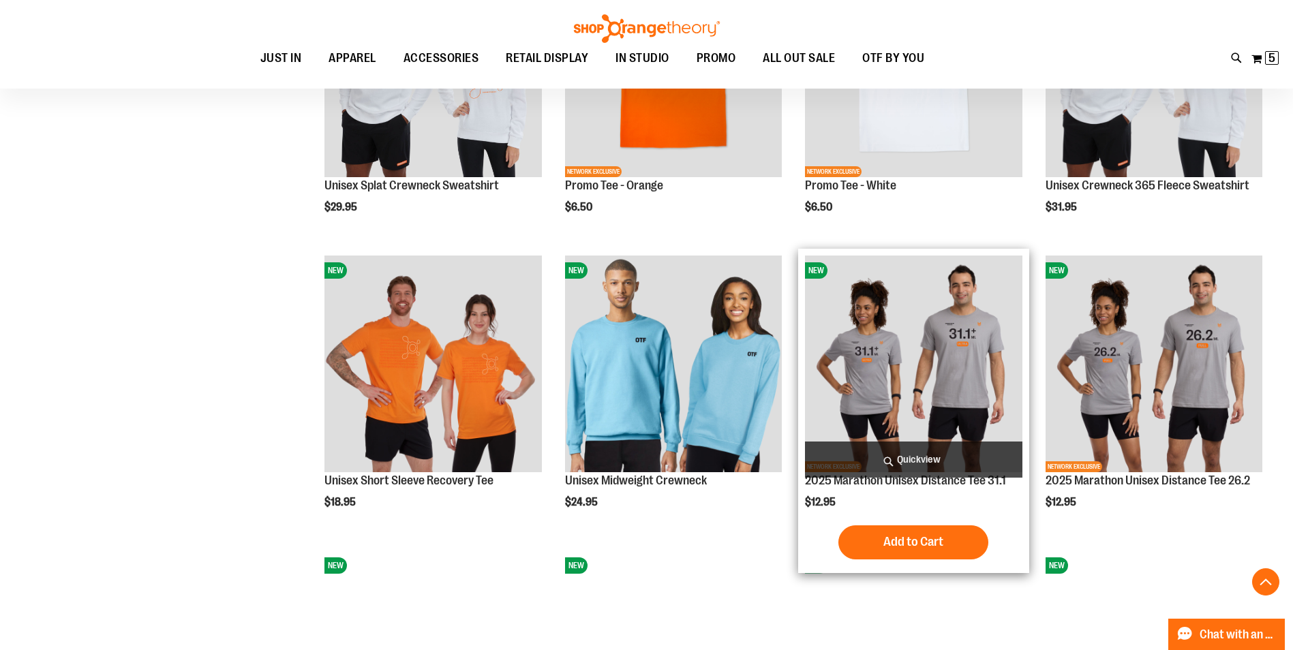
scroll to position [4975, 0]
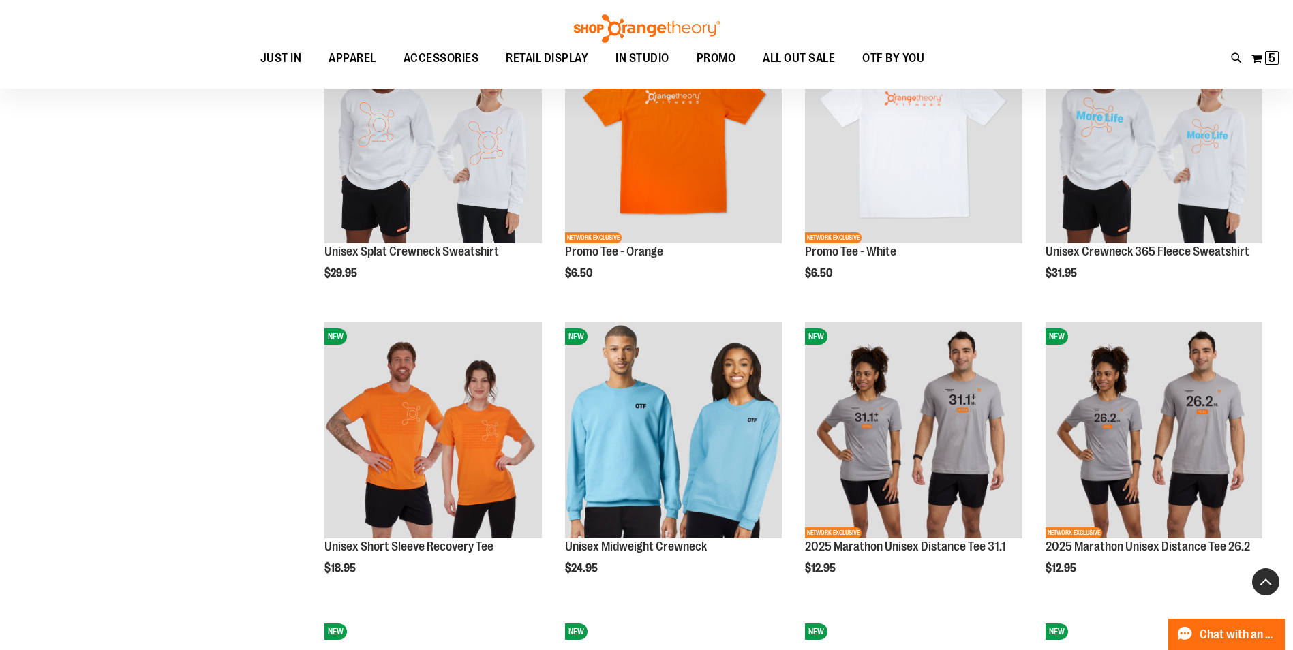
click at [1269, 575] on button "Back To Top" at bounding box center [1265, 581] width 27 height 27
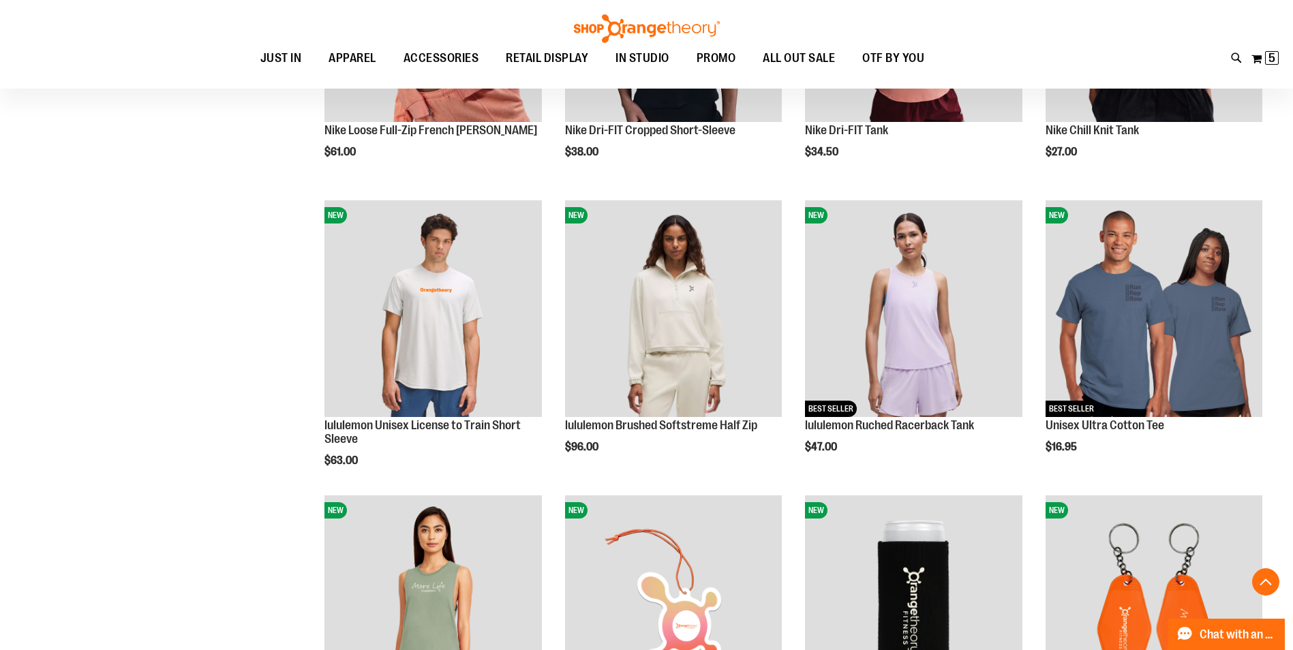
scroll to position [149, 0]
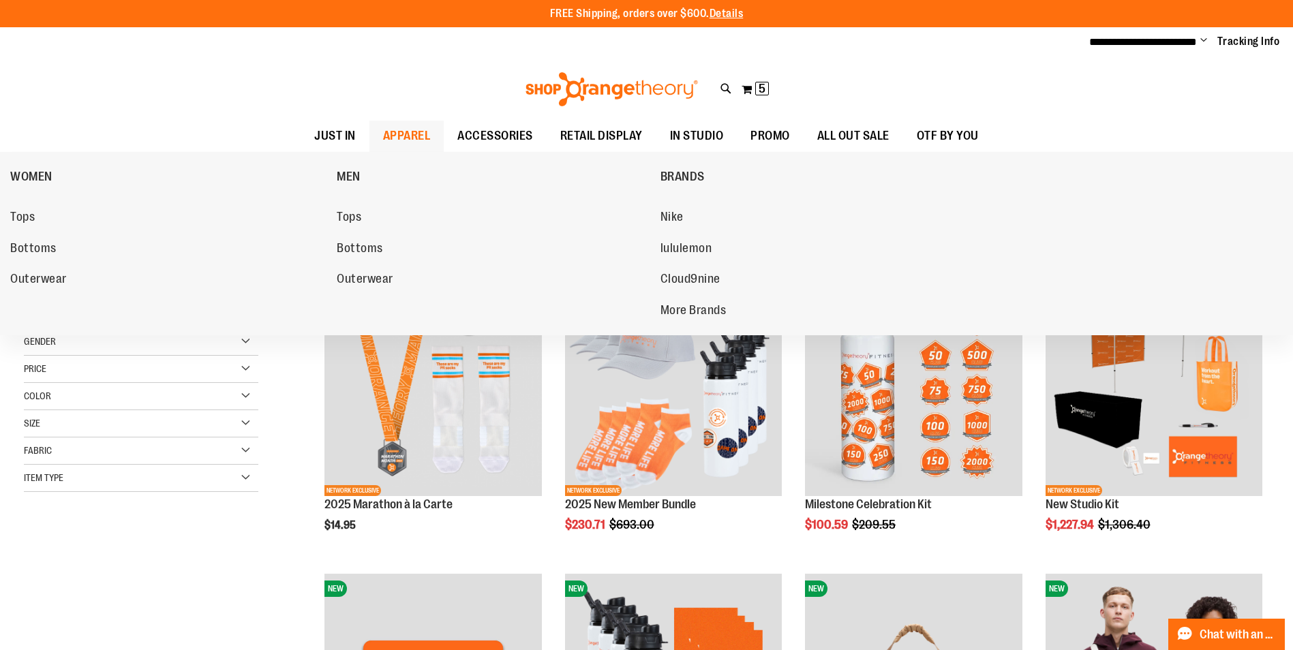
click at [383, 137] on span "APPAREL" at bounding box center [407, 136] width 48 height 31
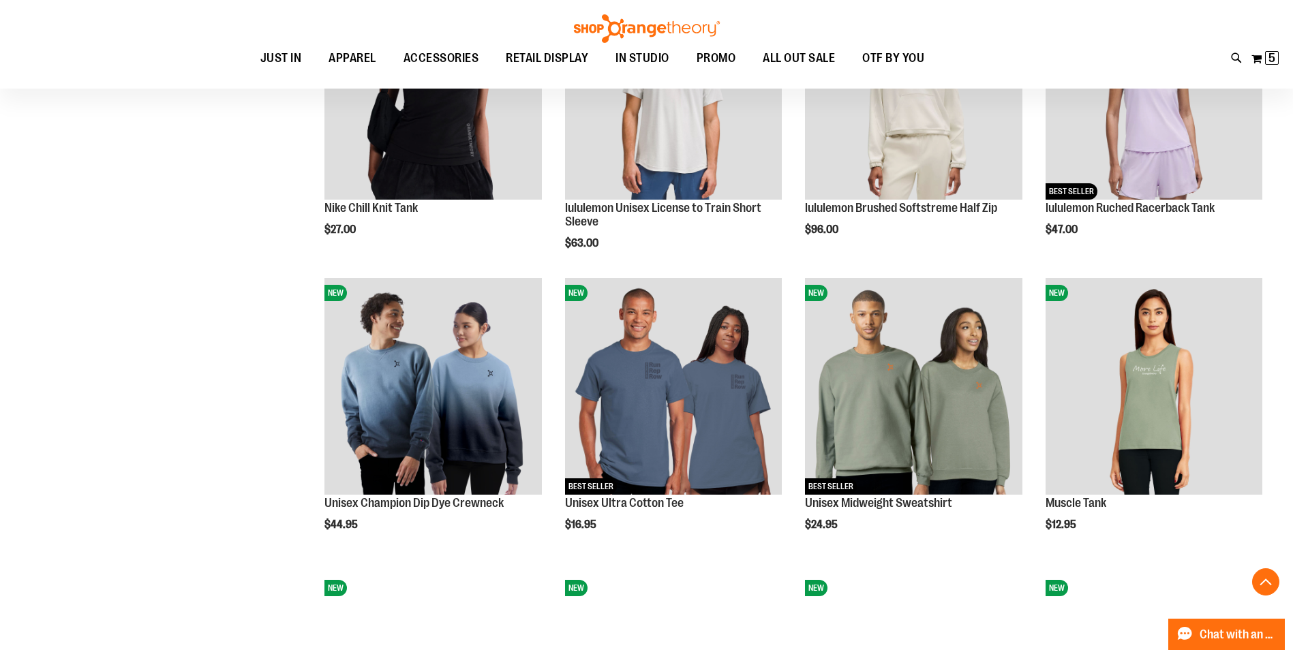
scroll to position [1090, 0]
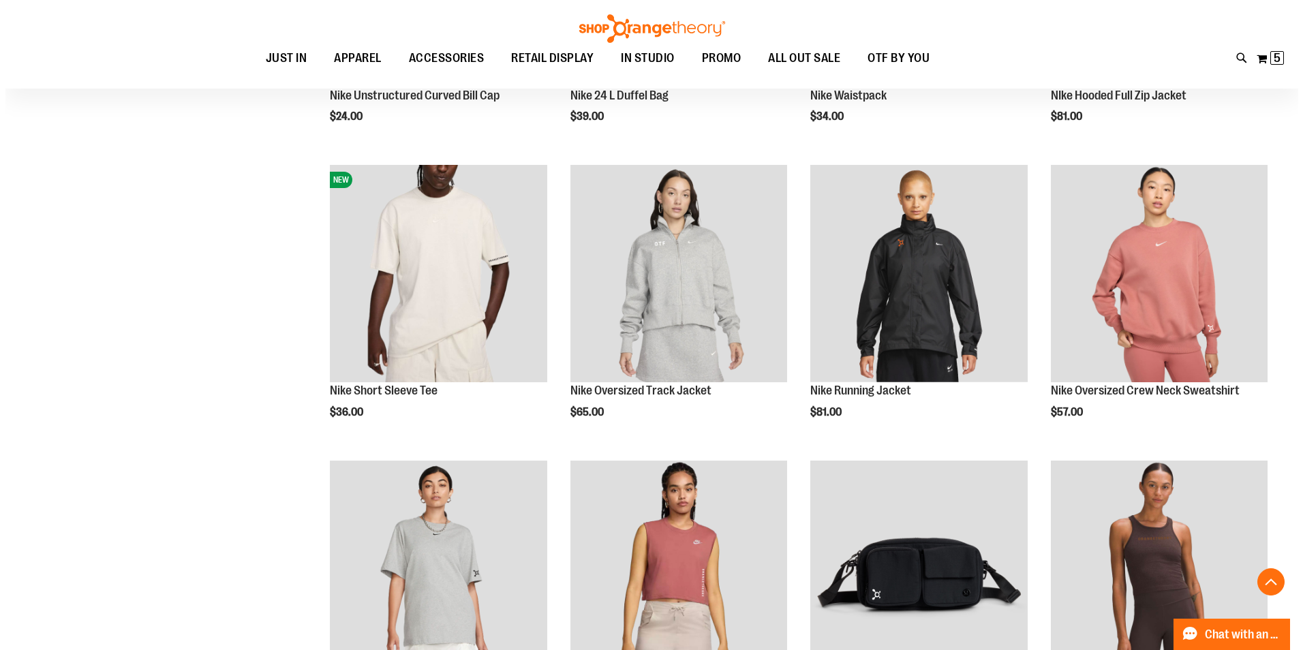
scroll to position [2181, 0]
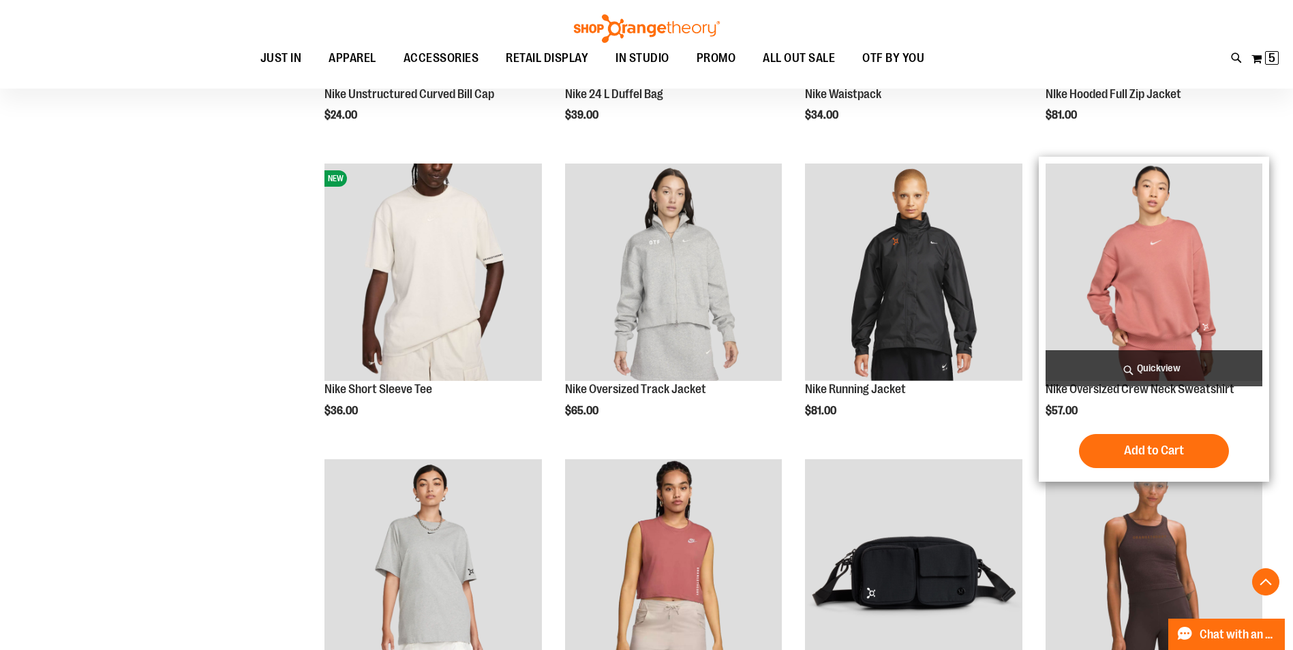
type input "**********"
click at [1151, 367] on span "Quickview" at bounding box center [1154, 368] width 217 height 36
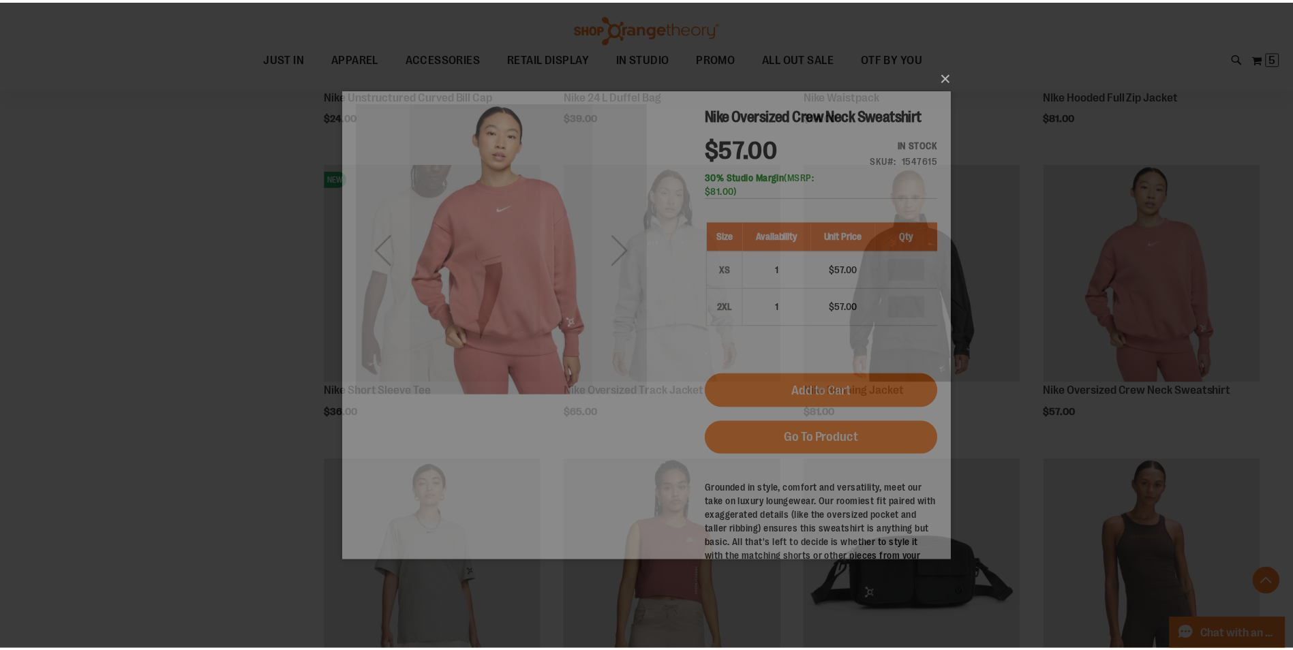
scroll to position [0, 0]
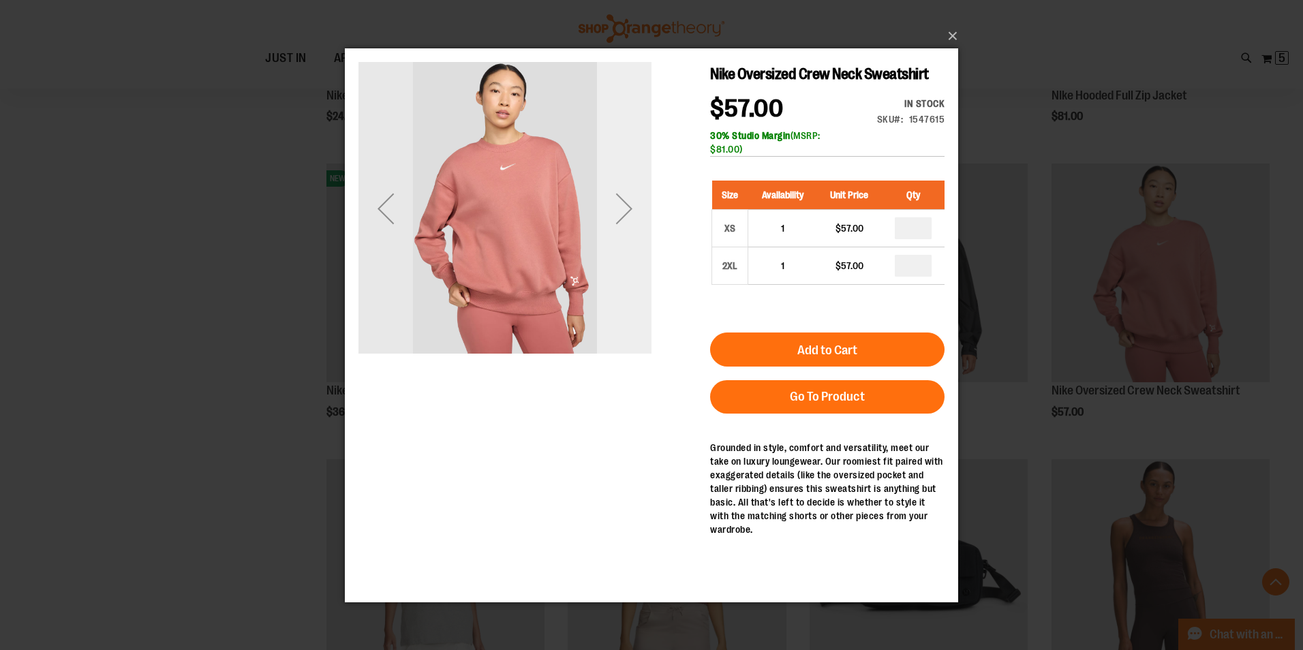
click at [625, 212] on div "Next" at bounding box center [624, 208] width 55 height 55
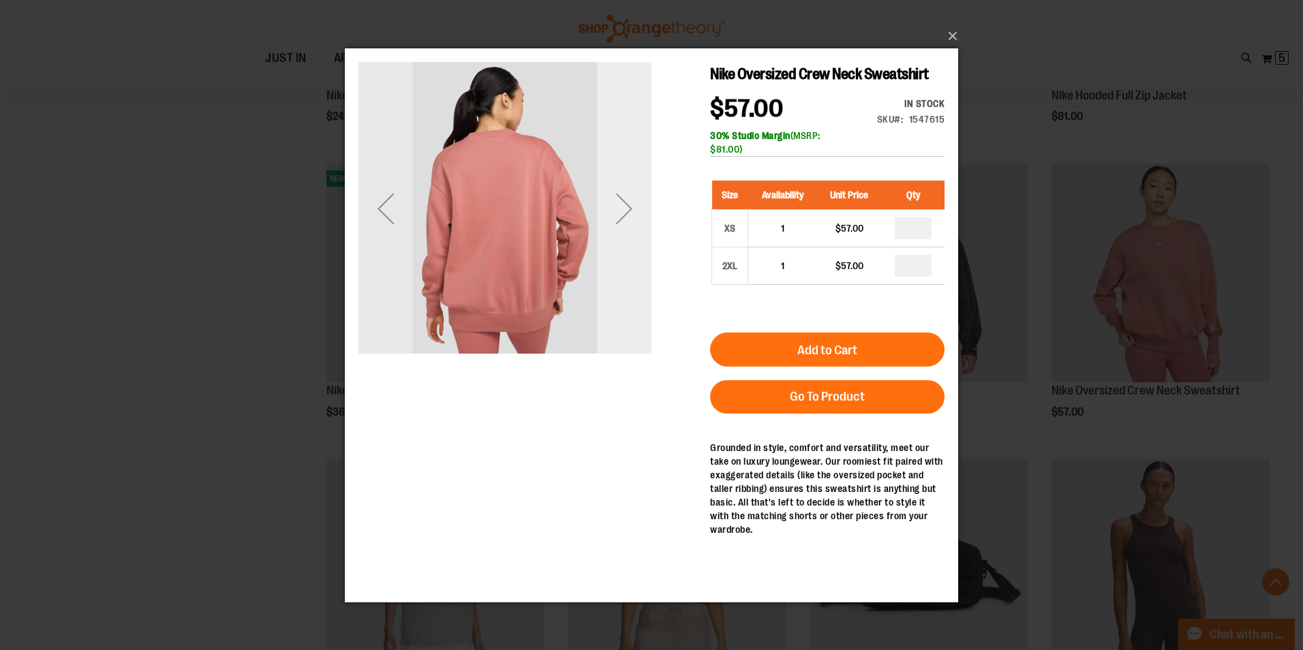
click at [625, 212] on div "Next" at bounding box center [624, 208] width 55 height 55
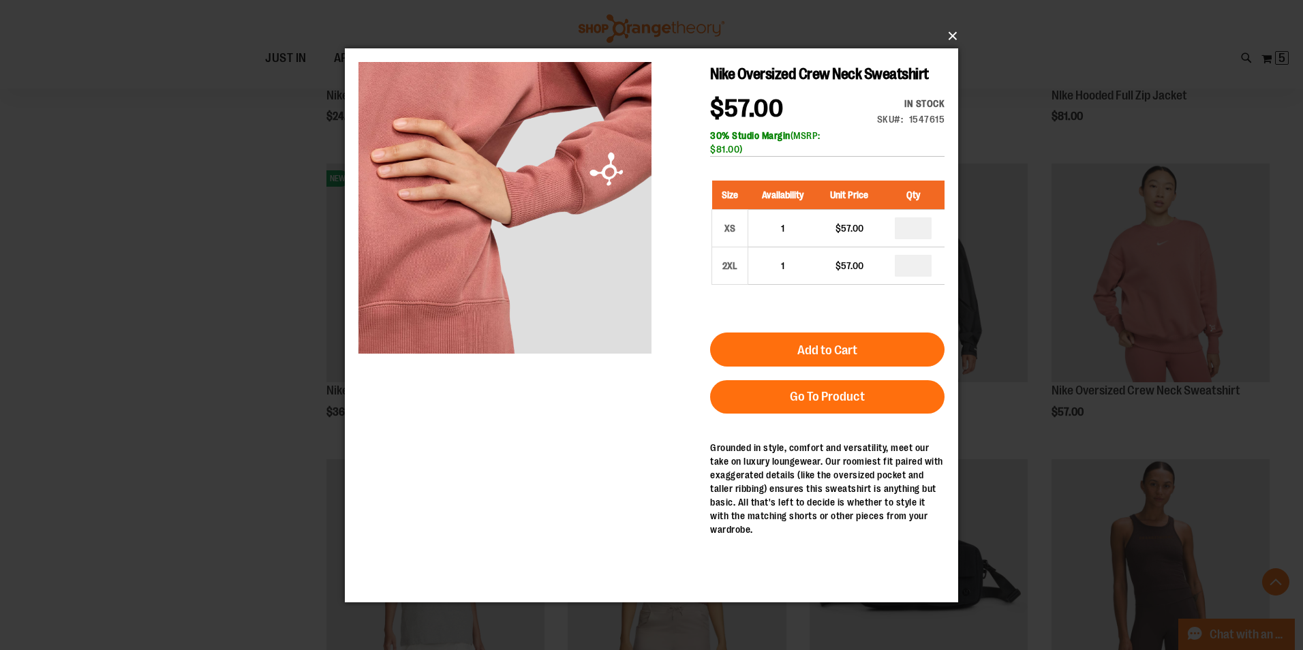
click at [952, 31] on button "×" at bounding box center [655, 36] width 613 height 30
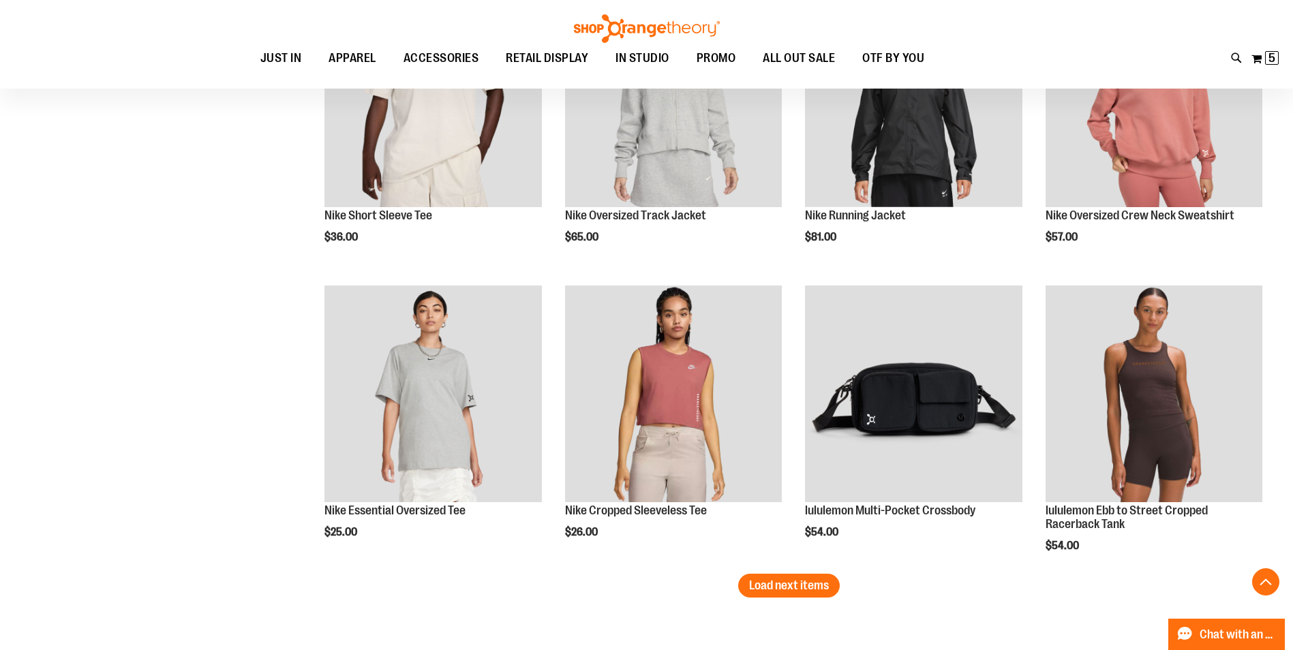
scroll to position [2385, 0]
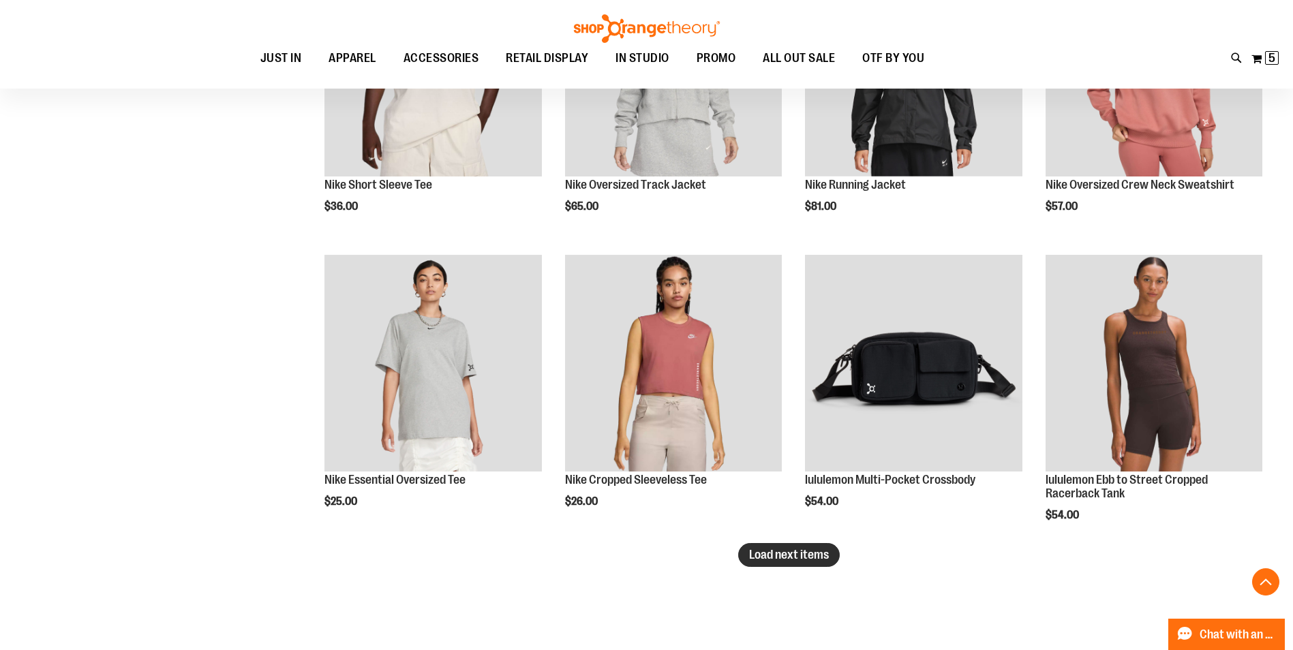
click at [807, 558] on span "Load next items" at bounding box center [789, 555] width 80 height 14
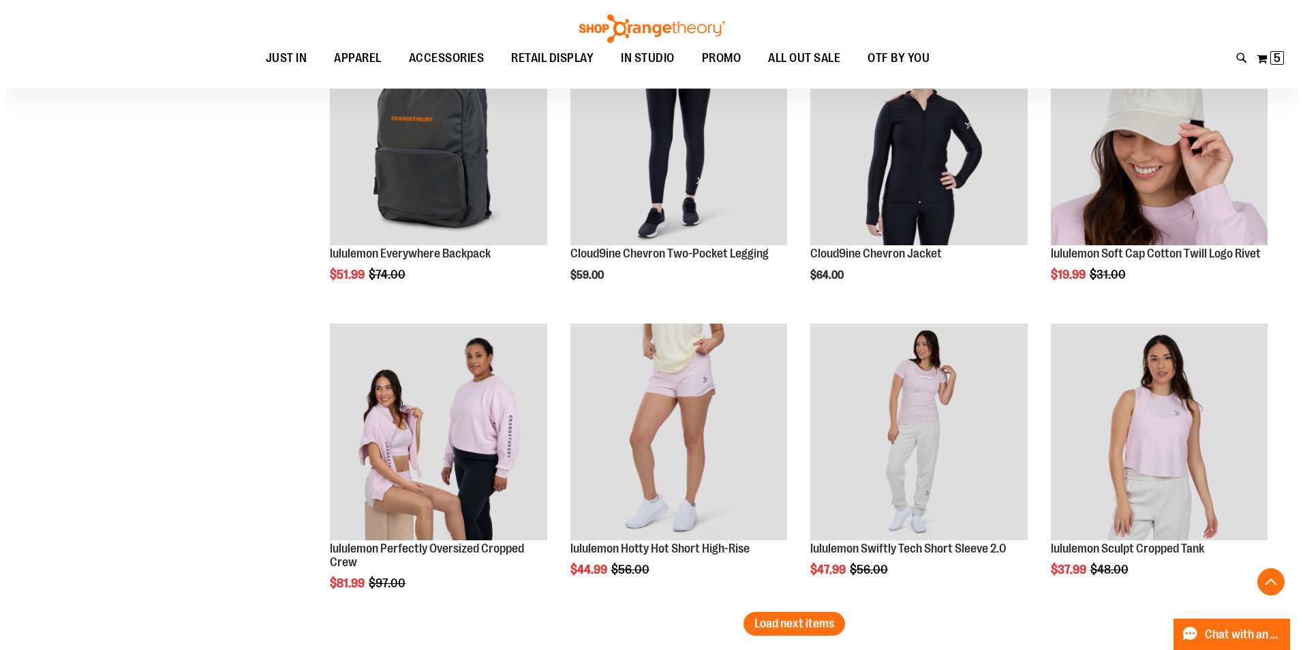
scroll to position [3203, 0]
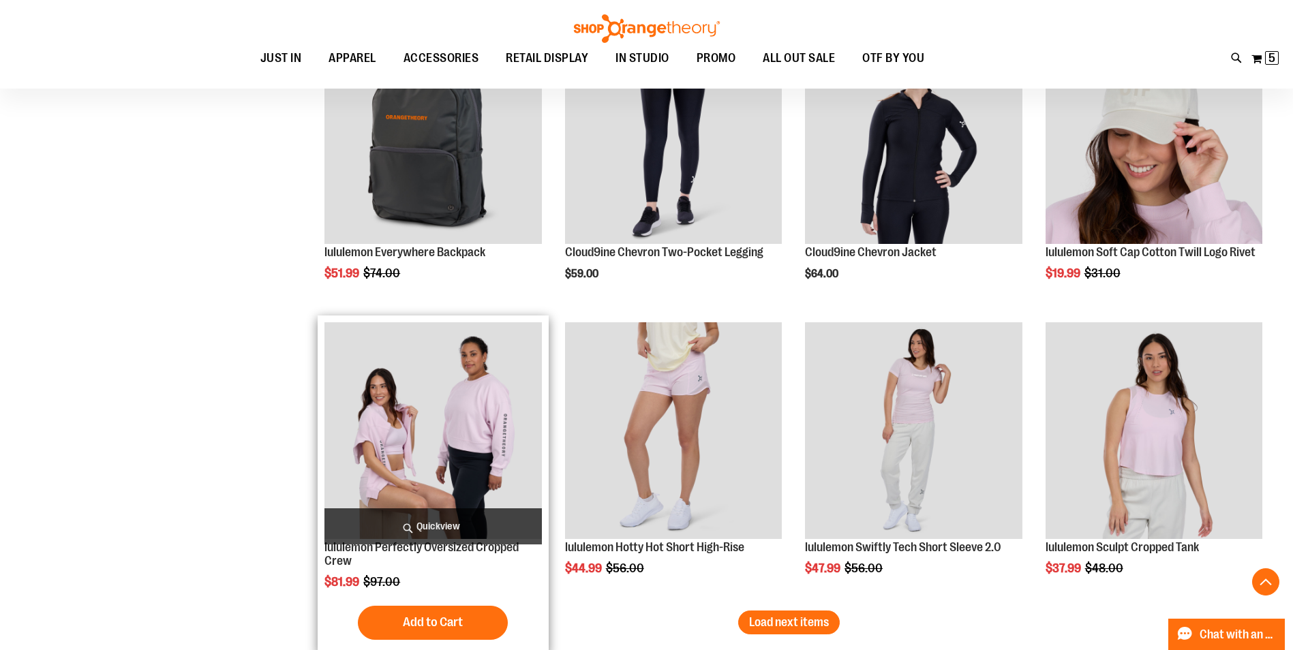
click at [427, 524] on span "Quickview" at bounding box center [432, 527] width 217 height 36
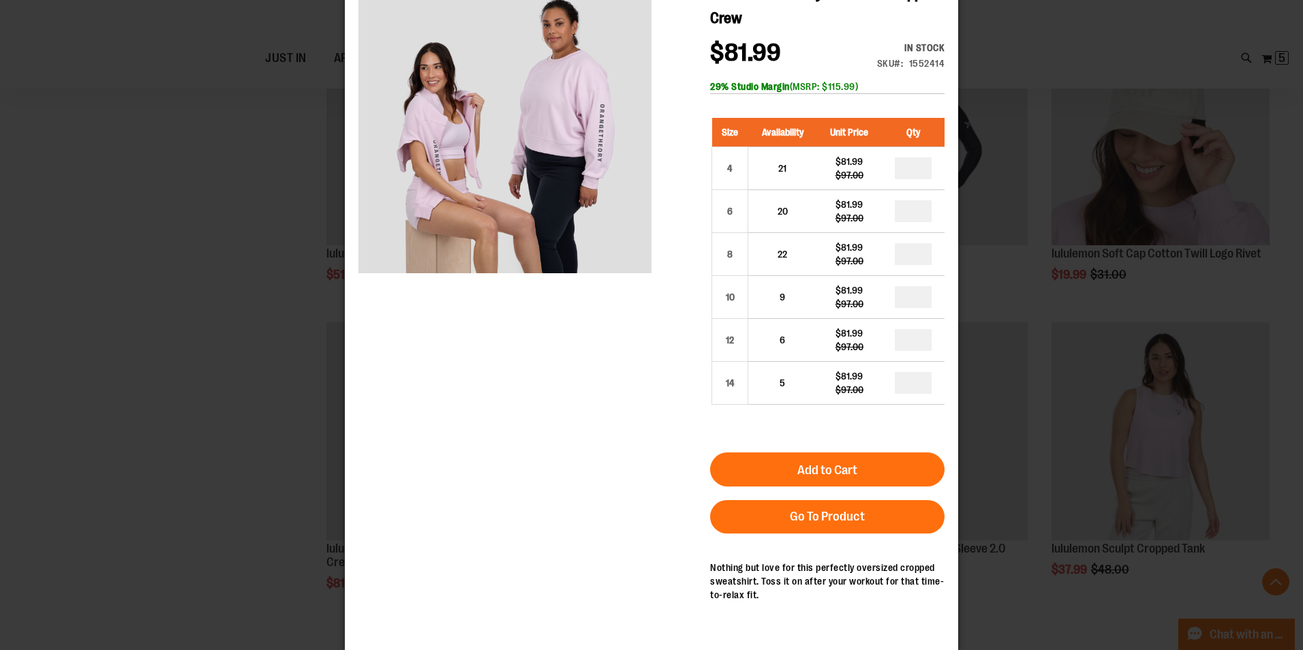
scroll to position [0, 0]
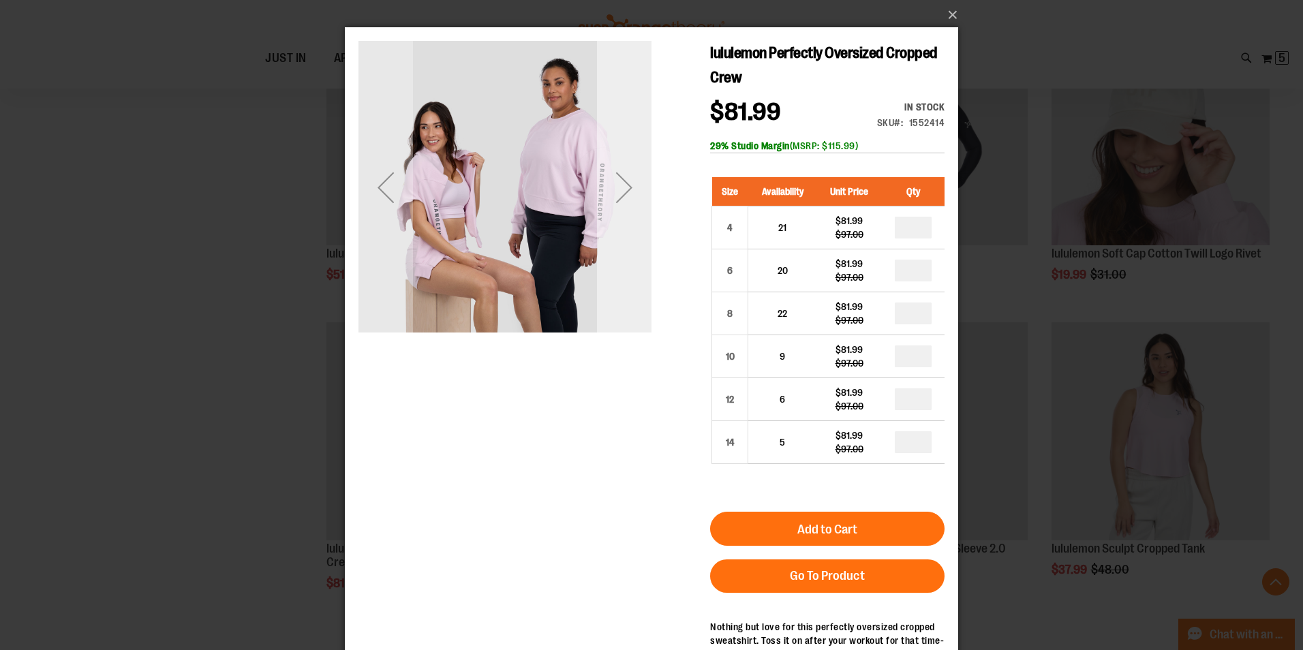
click at [633, 181] on div "Next" at bounding box center [624, 187] width 55 height 55
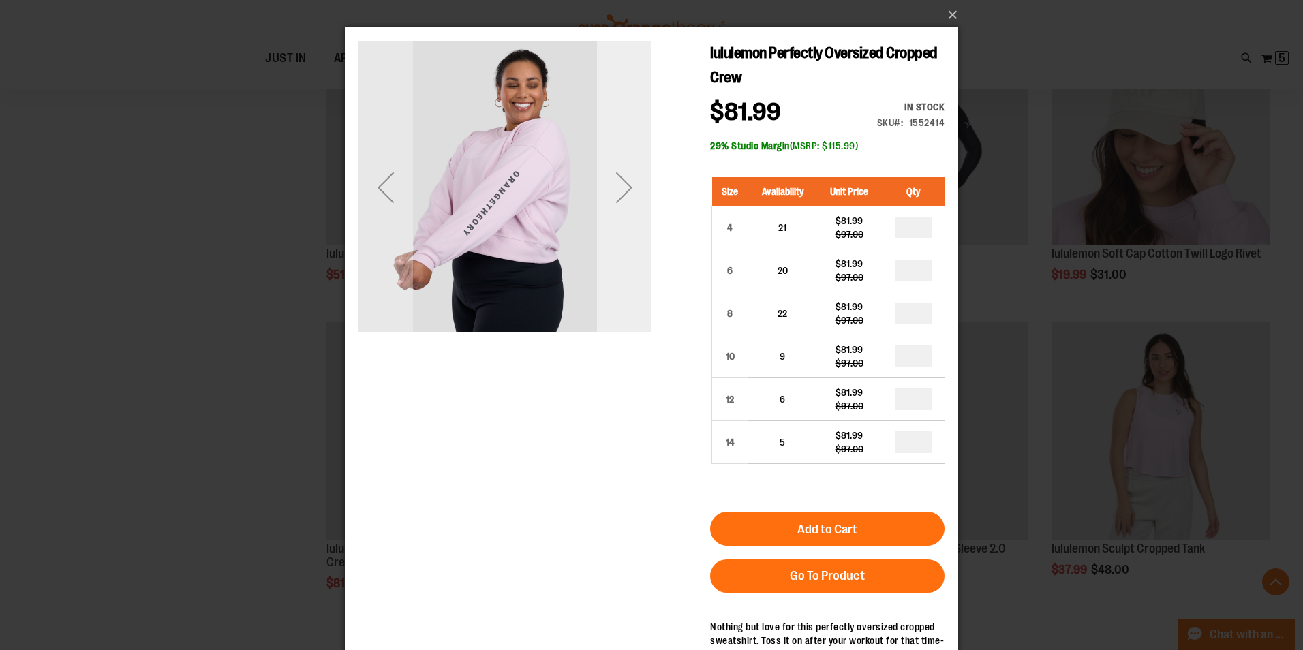
click at [631, 181] on div "Next" at bounding box center [624, 187] width 55 height 55
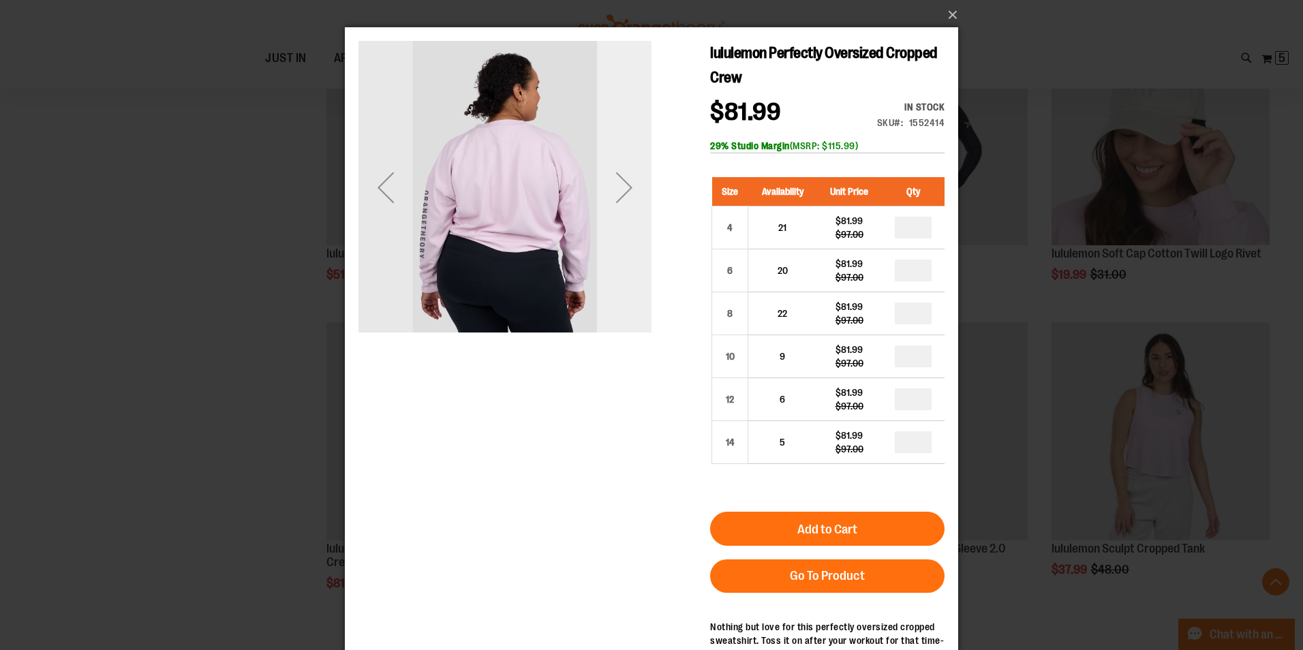
click at [631, 181] on div "Next" at bounding box center [624, 187] width 55 height 55
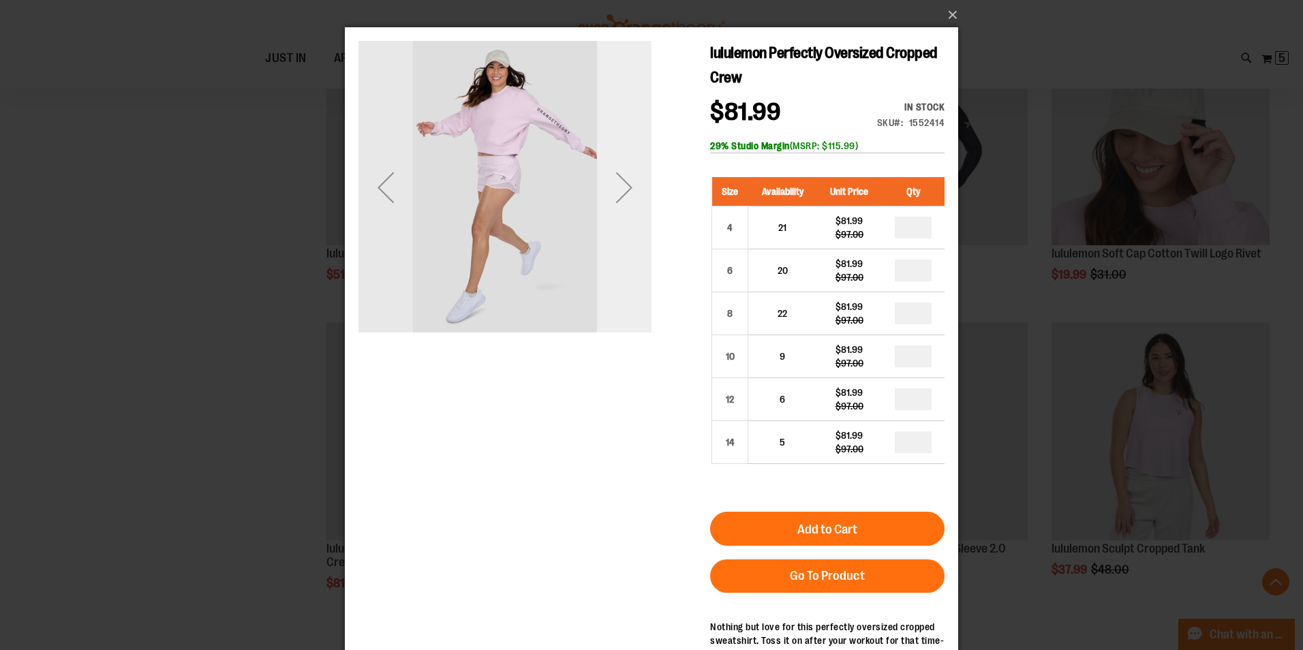
click at [631, 181] on div "Next" at bounding box center [624, 187] width 55 height 55
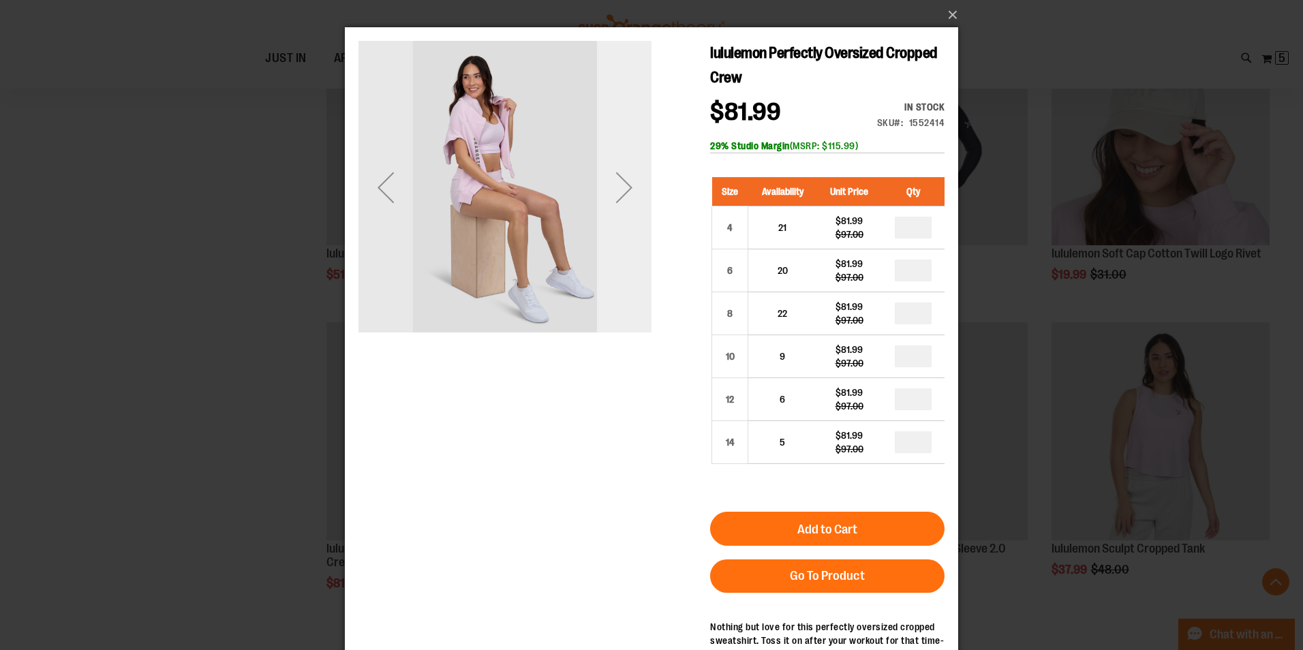
click at [621, 185] on div "Next" at bounding box center [624, 187] width 55 height 55
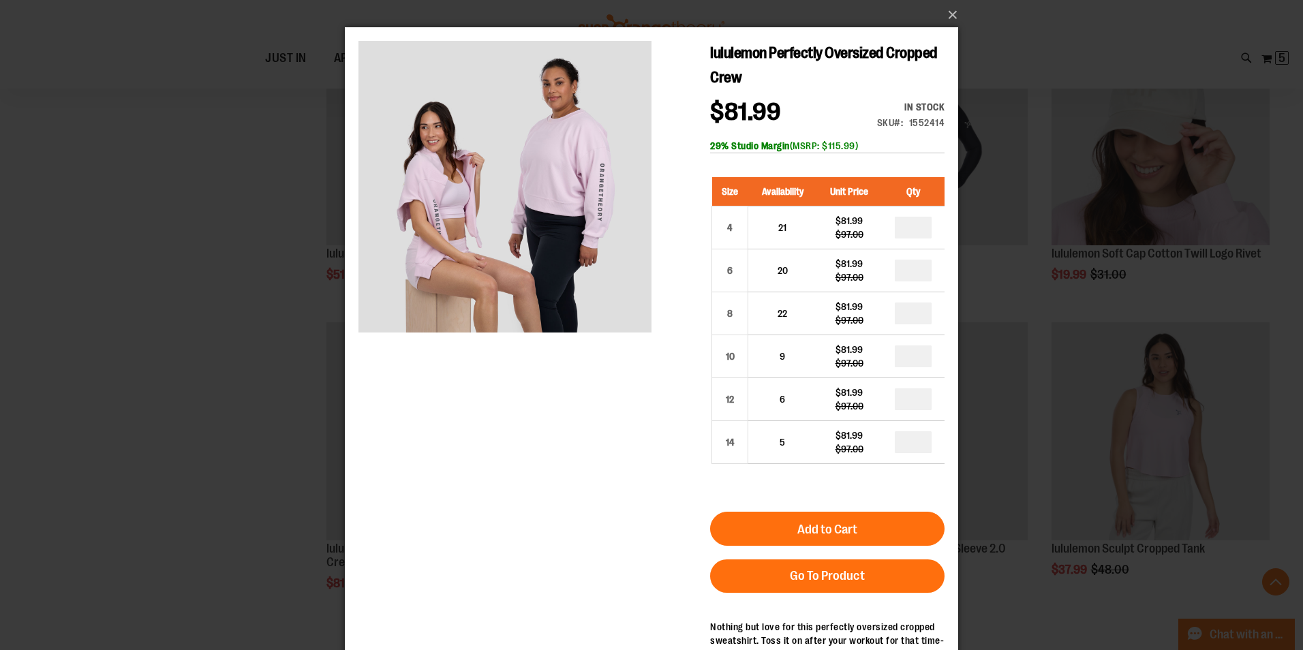
scroll to position [59, 0]
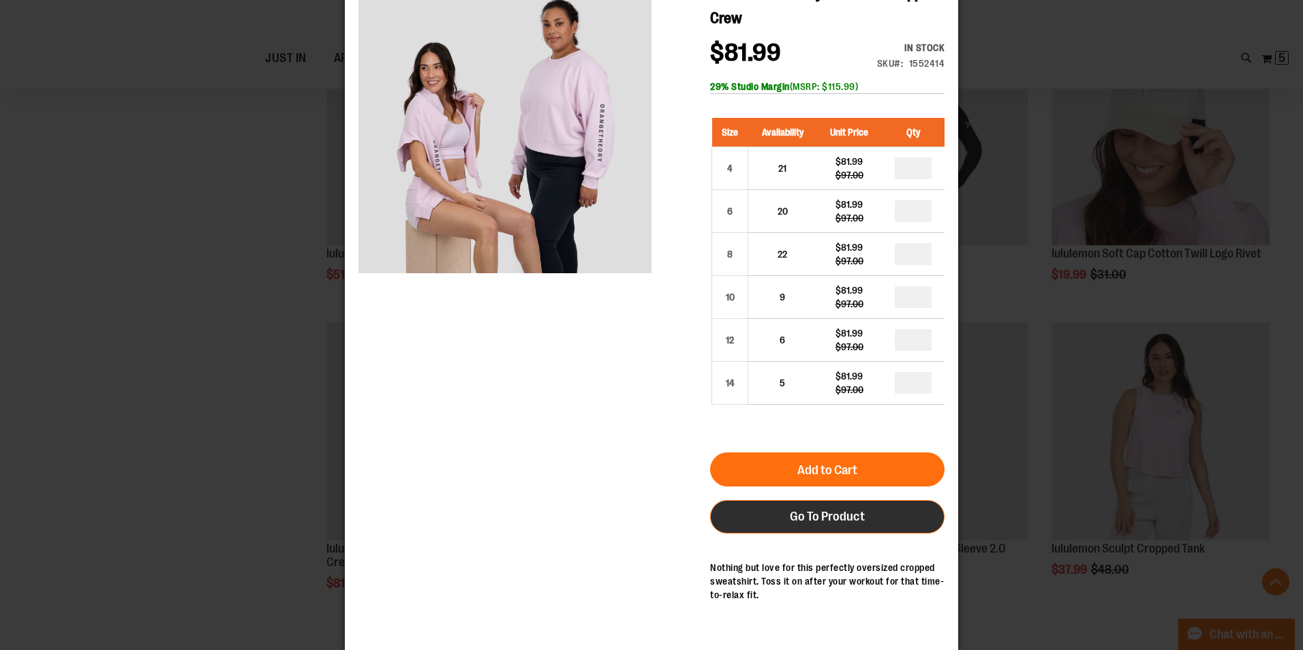
click at [755, 520] on link "Go To Product" at bounding box center [827, 516] width 234 height 33
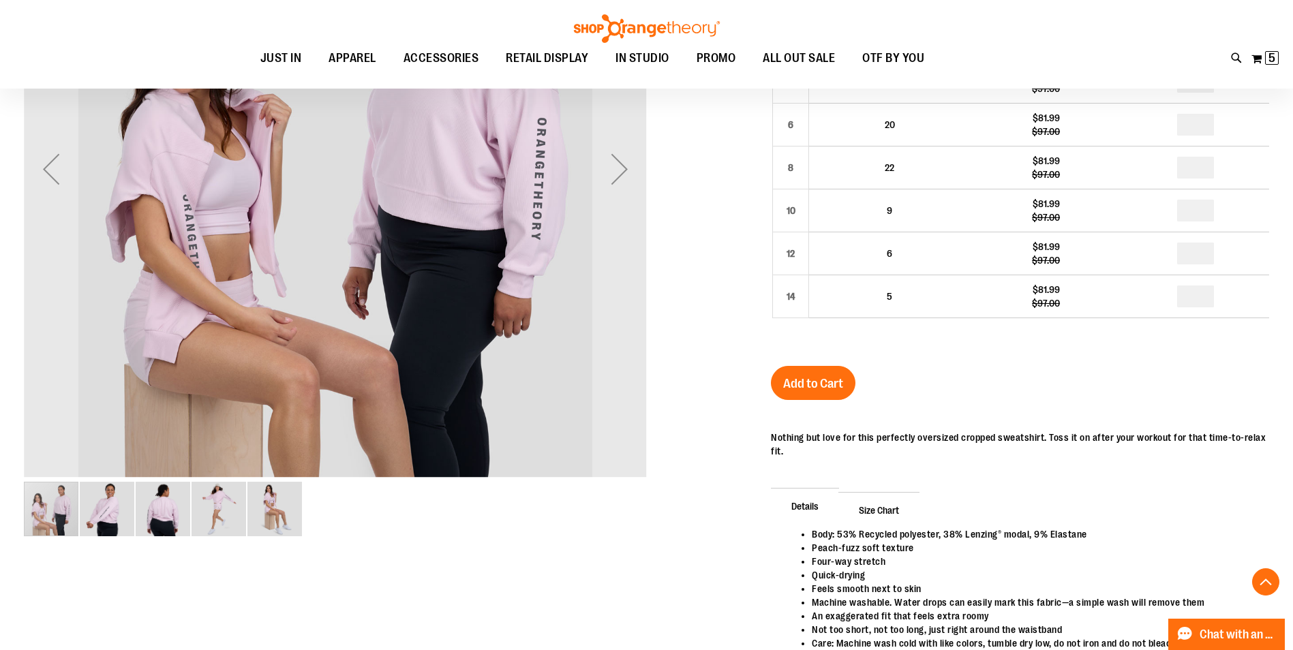
scroll to position [545, 0]
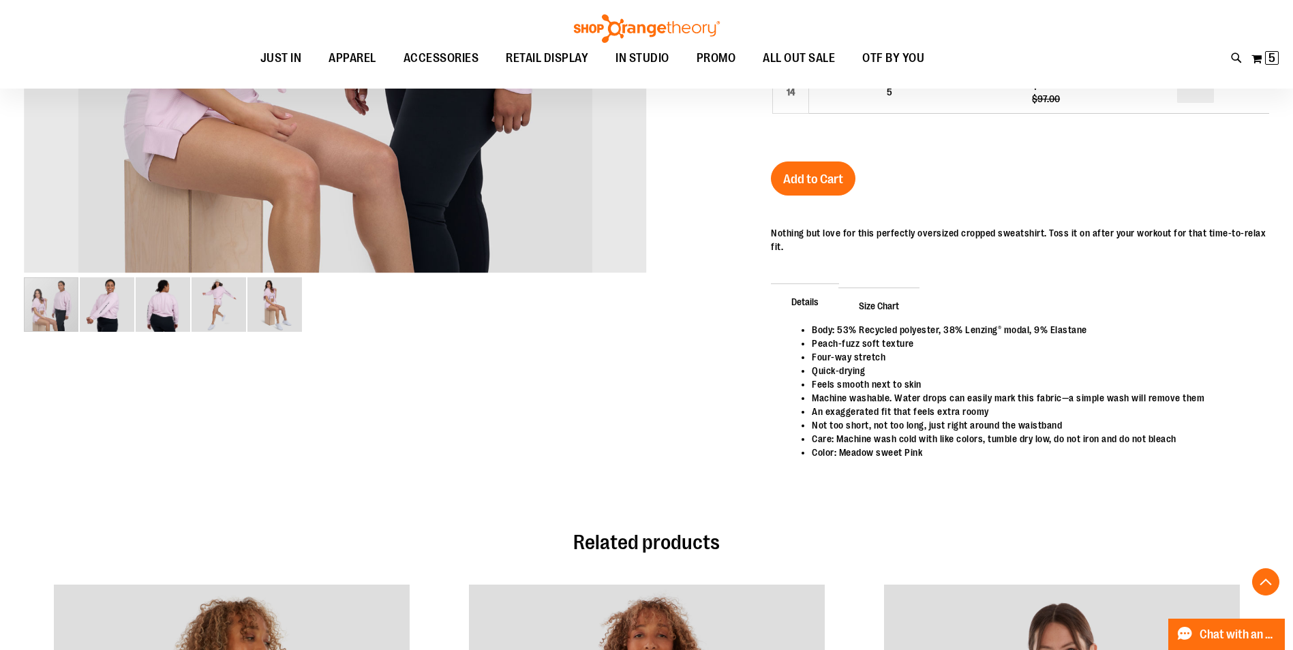
type input "**********"
click at [896, 303] on span "Size Chart" at bounding box center [878, 305] width 81 height 35
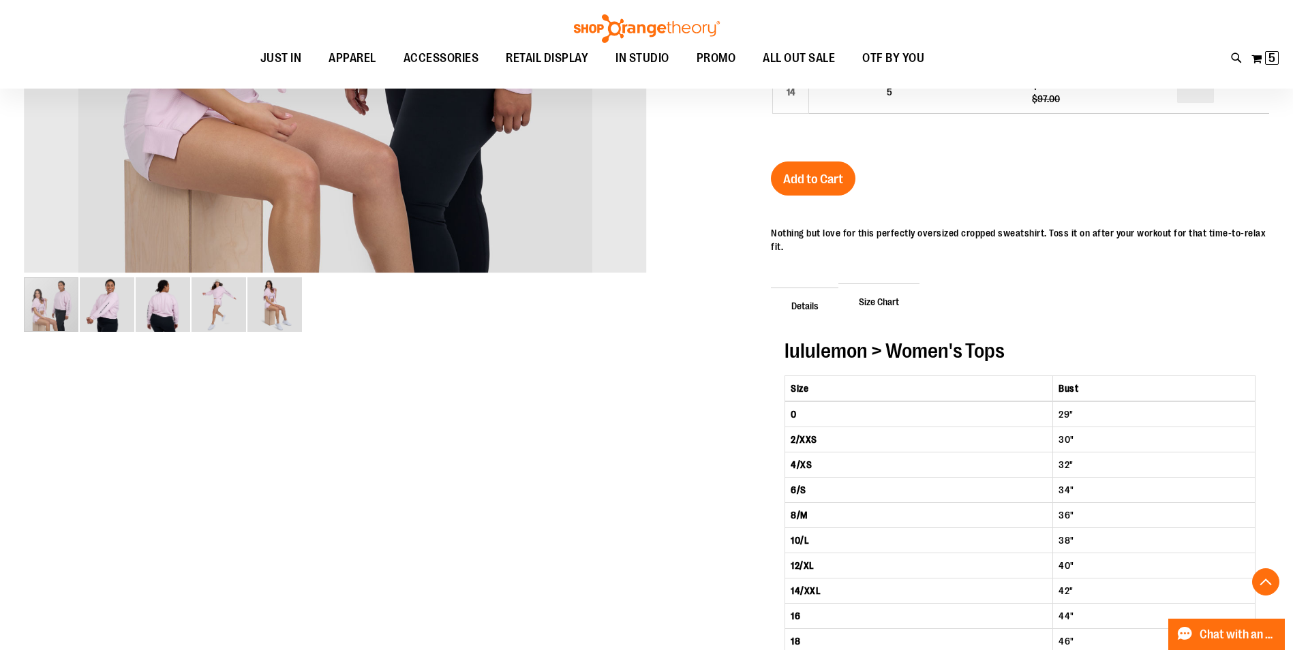
scroll to position [272, 0]
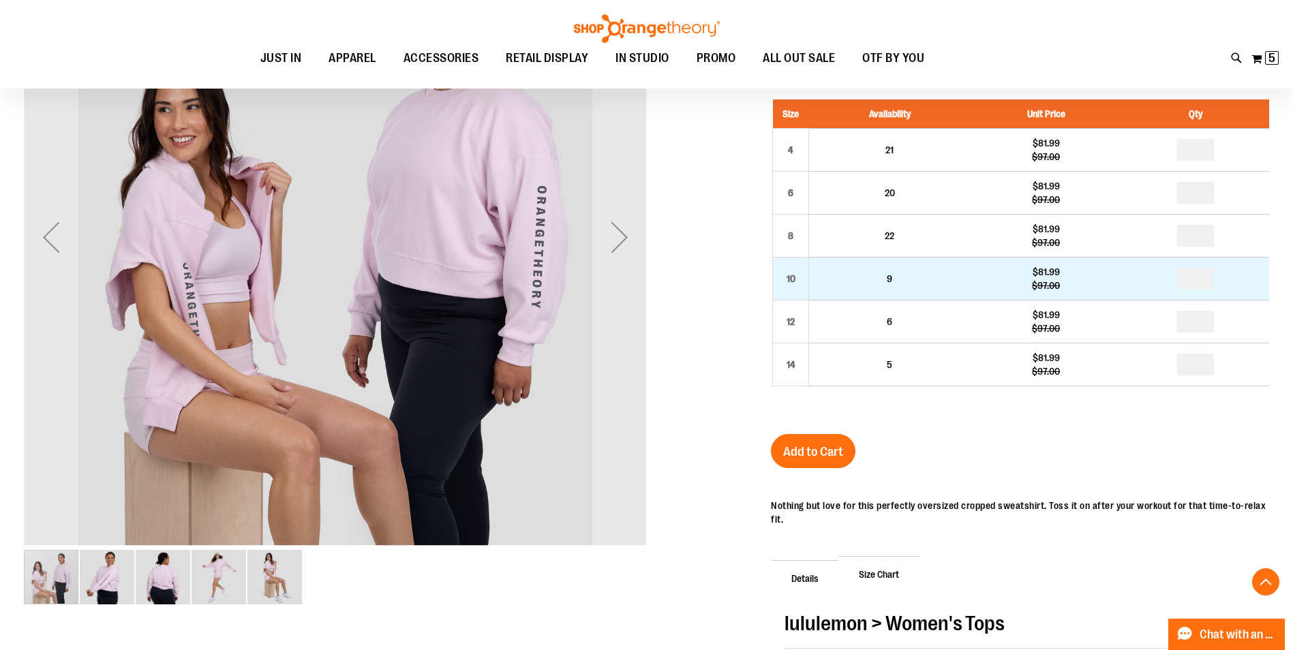
click at [1221, 275] on td "*" at bounding box center [1195, 279] width 147 height 43
click at [1209, 275] on input "number" at bounding box center [1195, 279] width 37 height 22
type input "*"
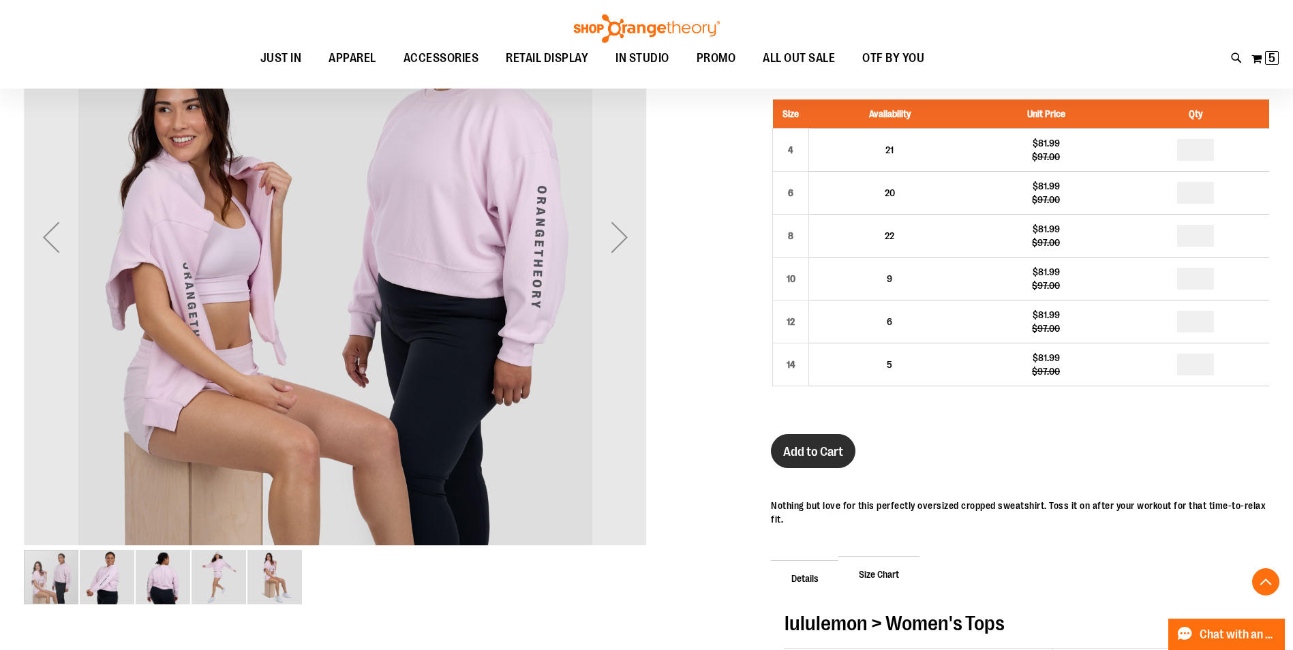
click at [814, 453] on span "Add to Cart" at bounding box center [813, 451] width 60 height 15
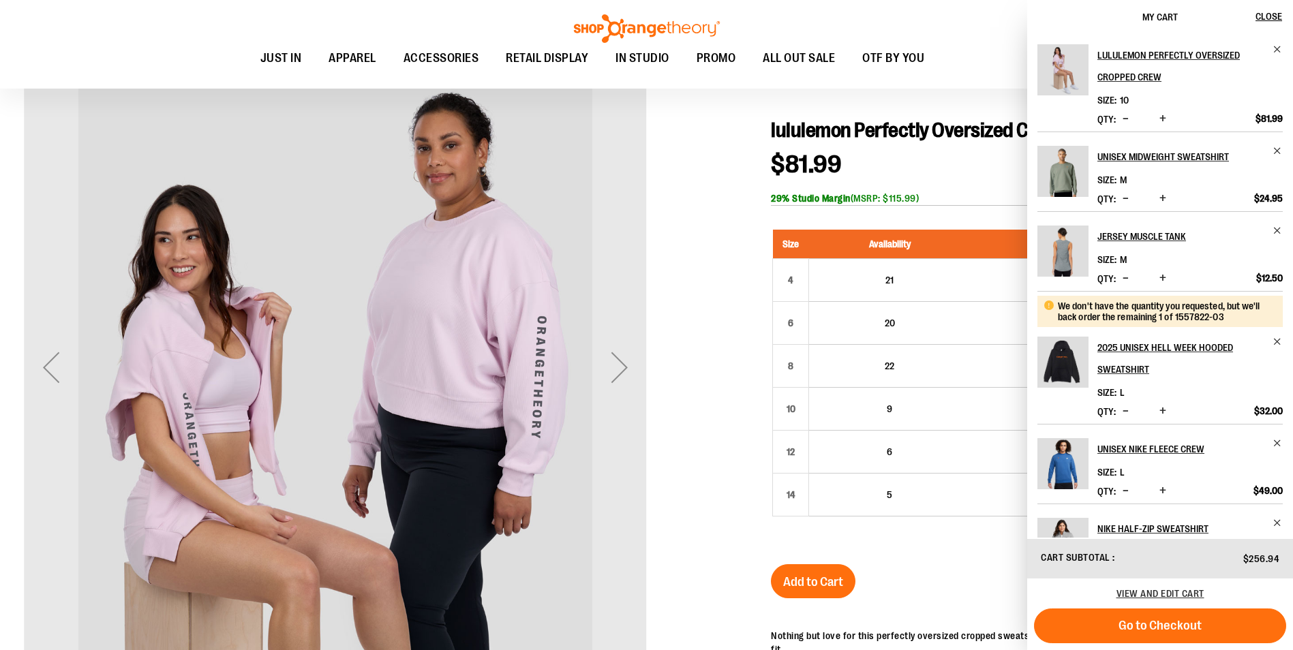
scroll to position [67, 0]
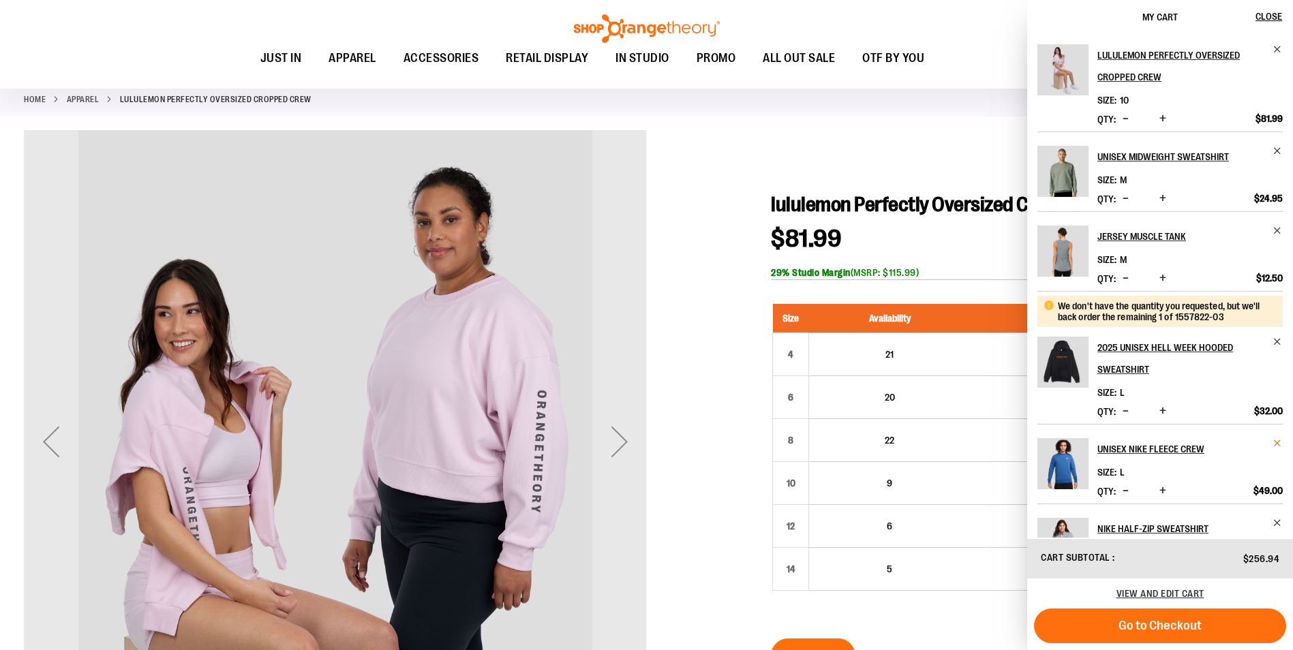
click at [1273, 440] on span "Remove item" at bounding box center [1278, 443] width 10 height 10
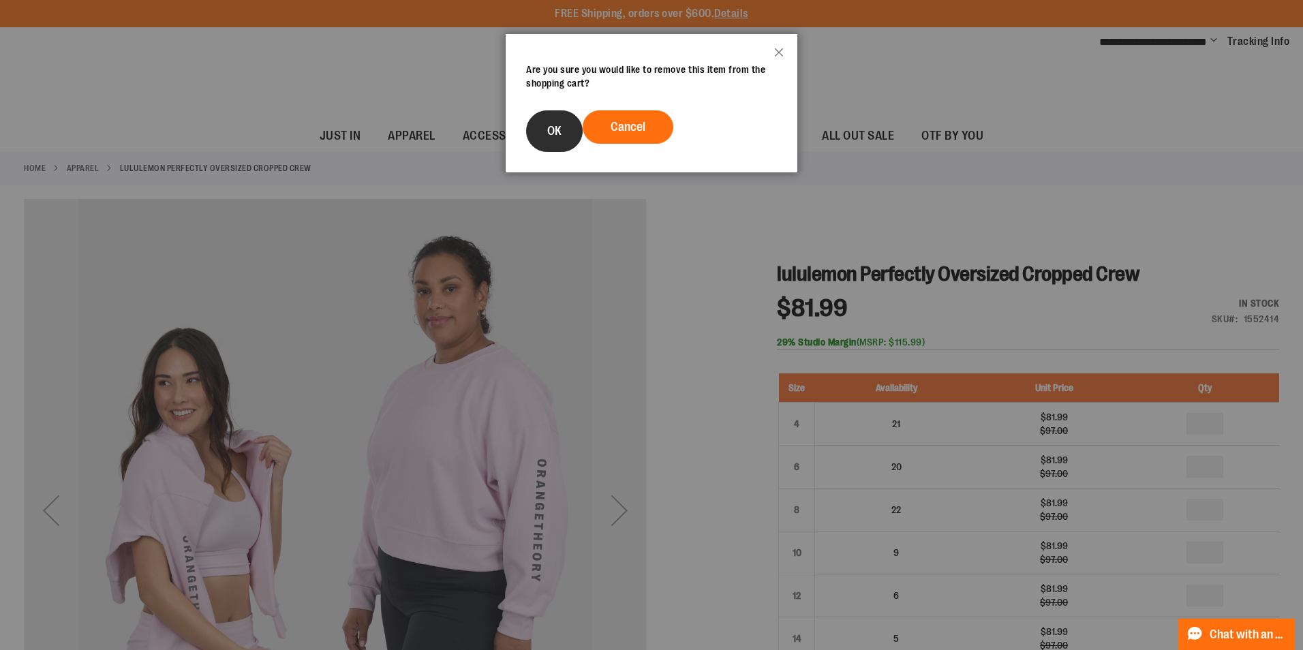
click at [558, 123] on button "OK" at bounding box center [554, 131] width 57 height 42
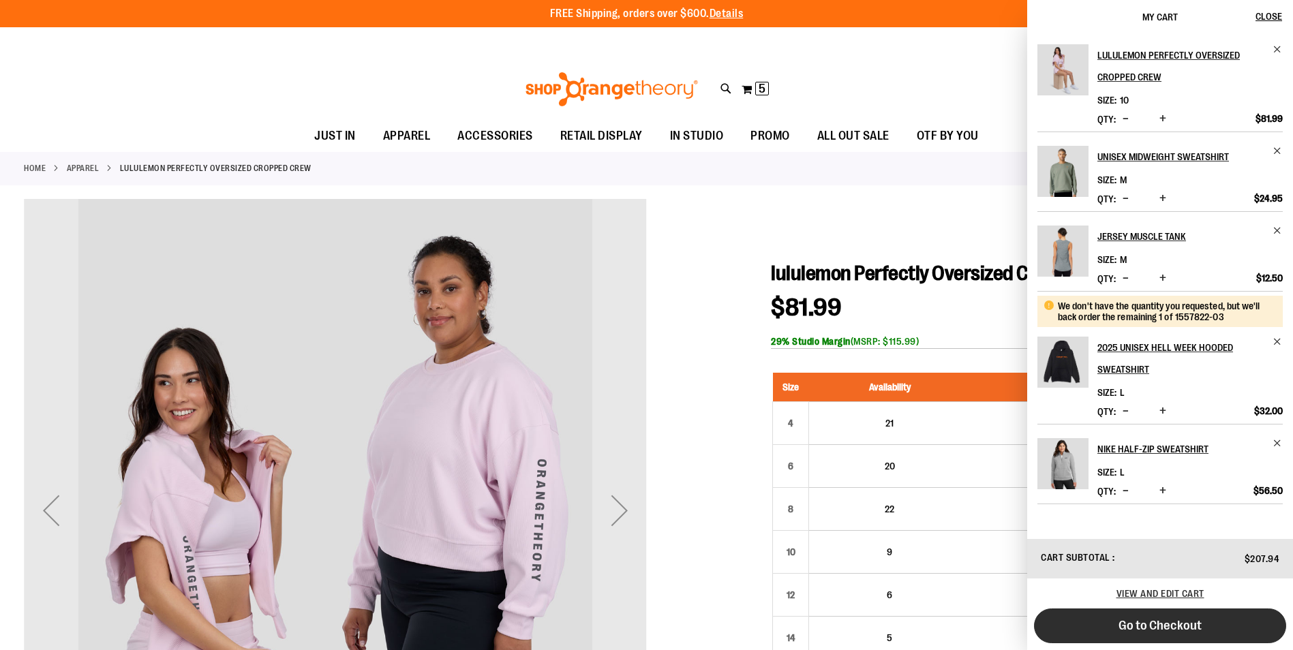
click at [1150, 628] on span "Go to Checkout" at bounding box center [1160, 625] width 83 height 15
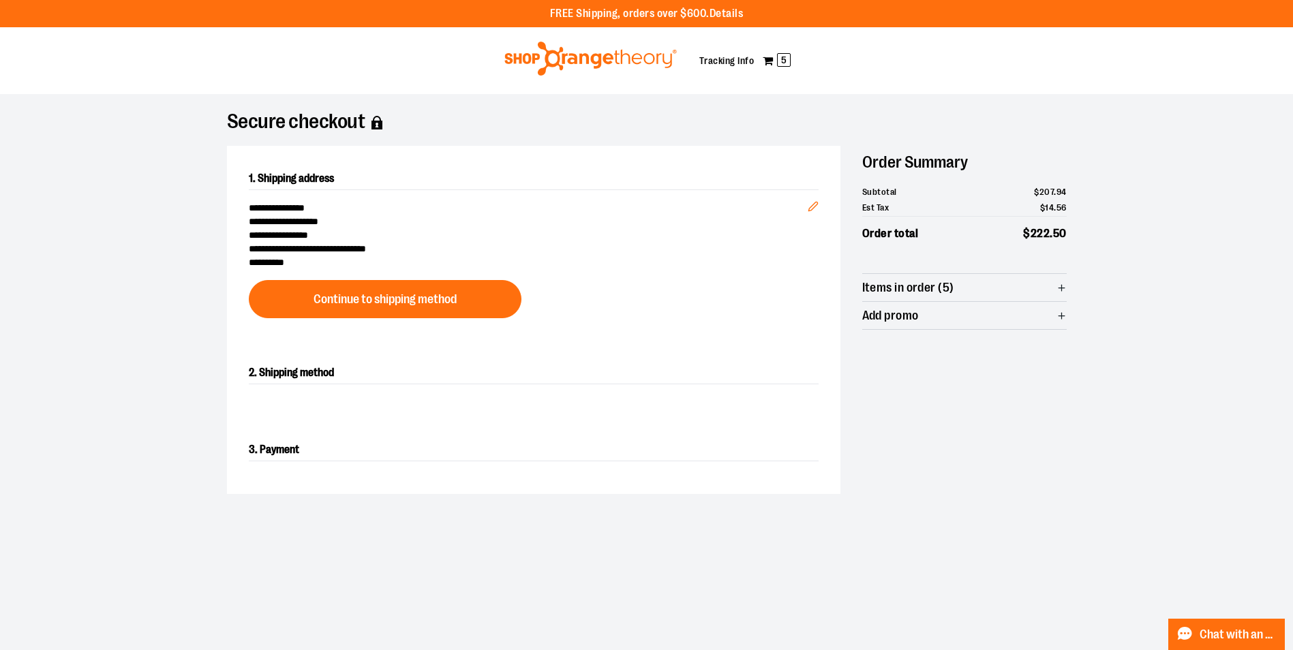
click at [933, 288] on span "Items in order (5)" at bounding box center [908, 288] width 92 height 13
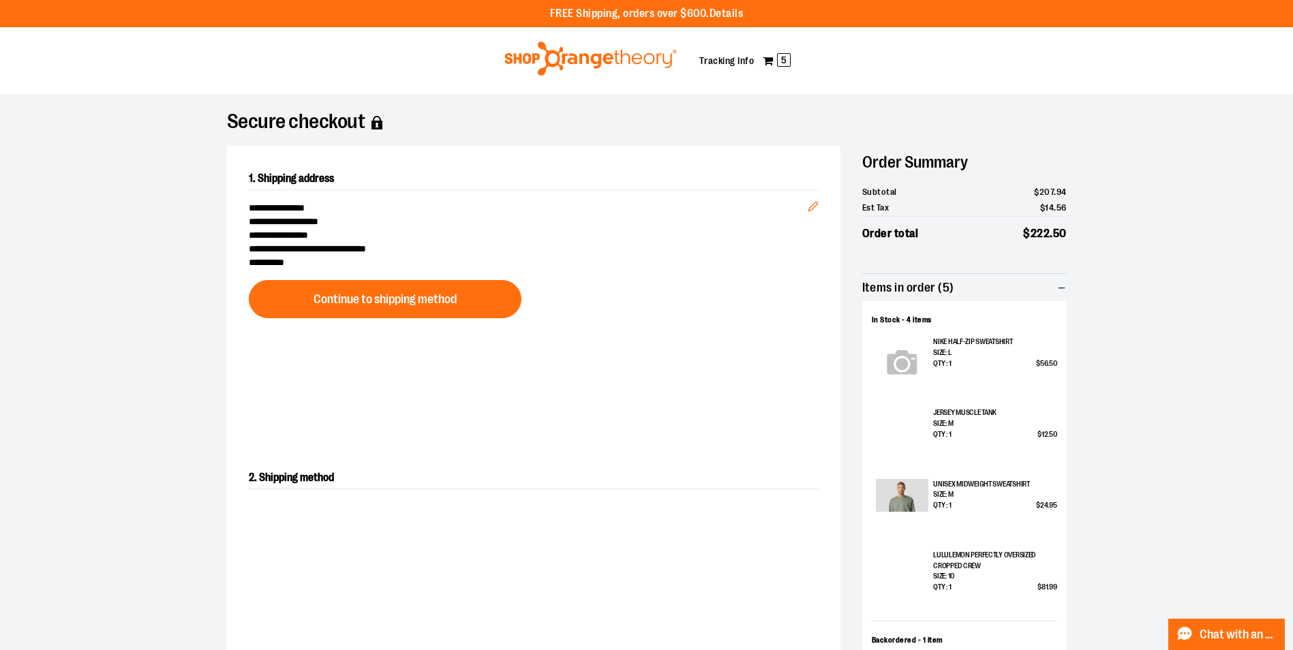
scroll to position [136, 0]
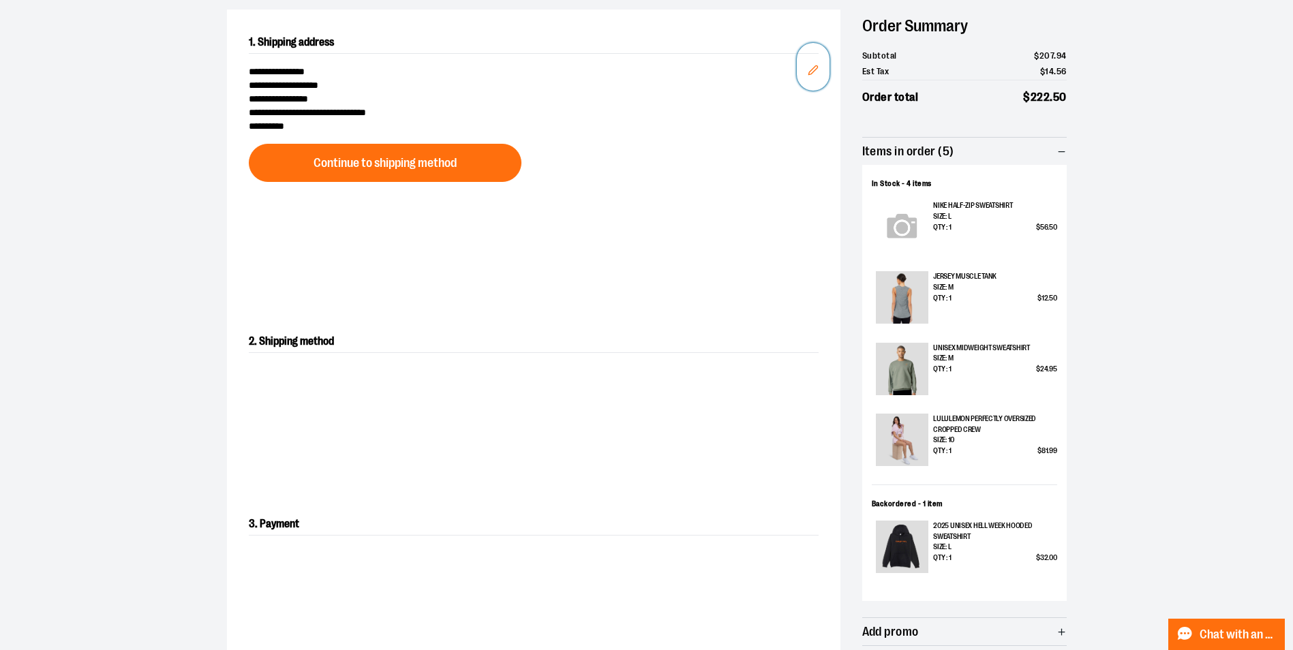
click at [811, 70] on icon "Edit" at bounding box center [812, 69] width 9 height 9
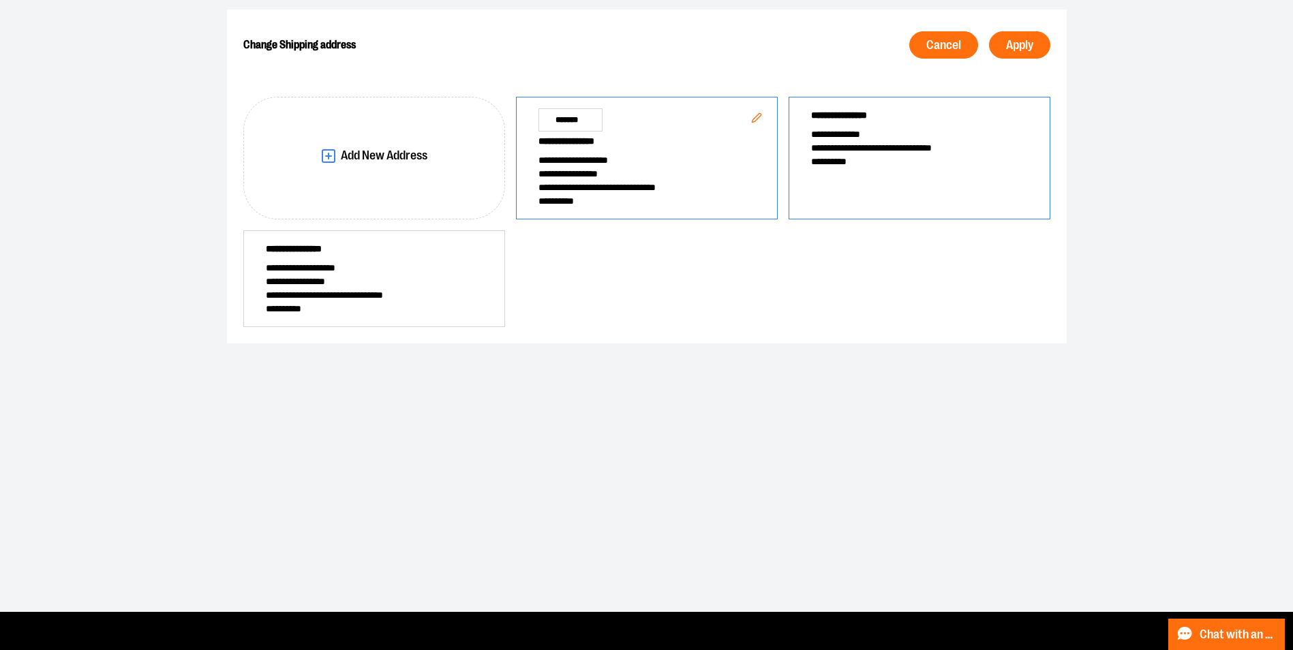
click at [865, 170] on div "**********" at bounding box center [920, 158] width 262 height 123
click at [1036, 42] on button "Apply" at bounding box center [1019, 44] width 61 height 27
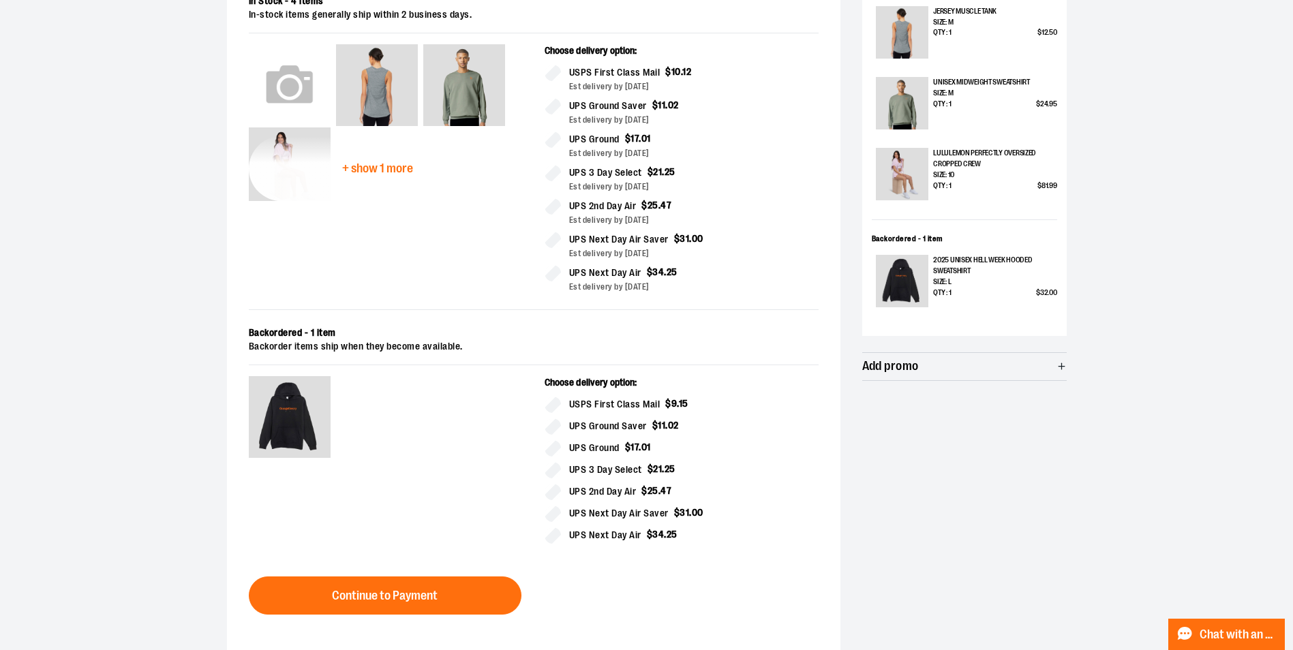
scroll to position [423, 0]
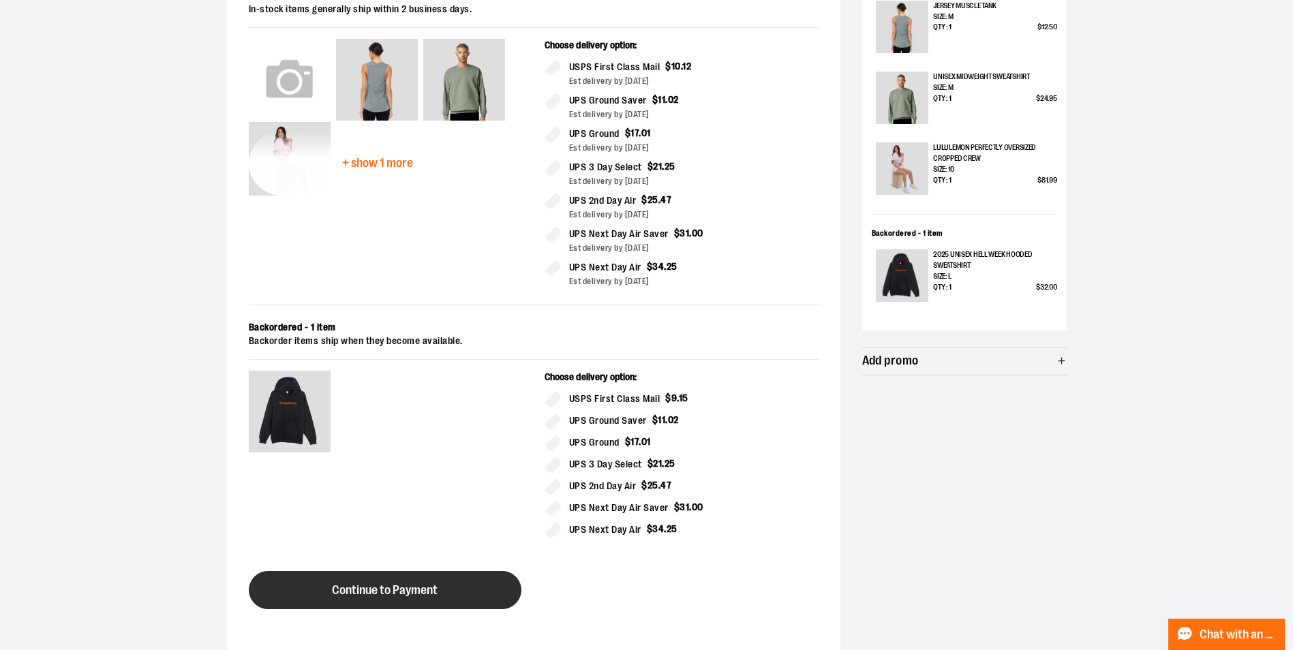
click at [377, 581] on button "Continue to Payment" at bounding box center [385, 590] width 273 height 38
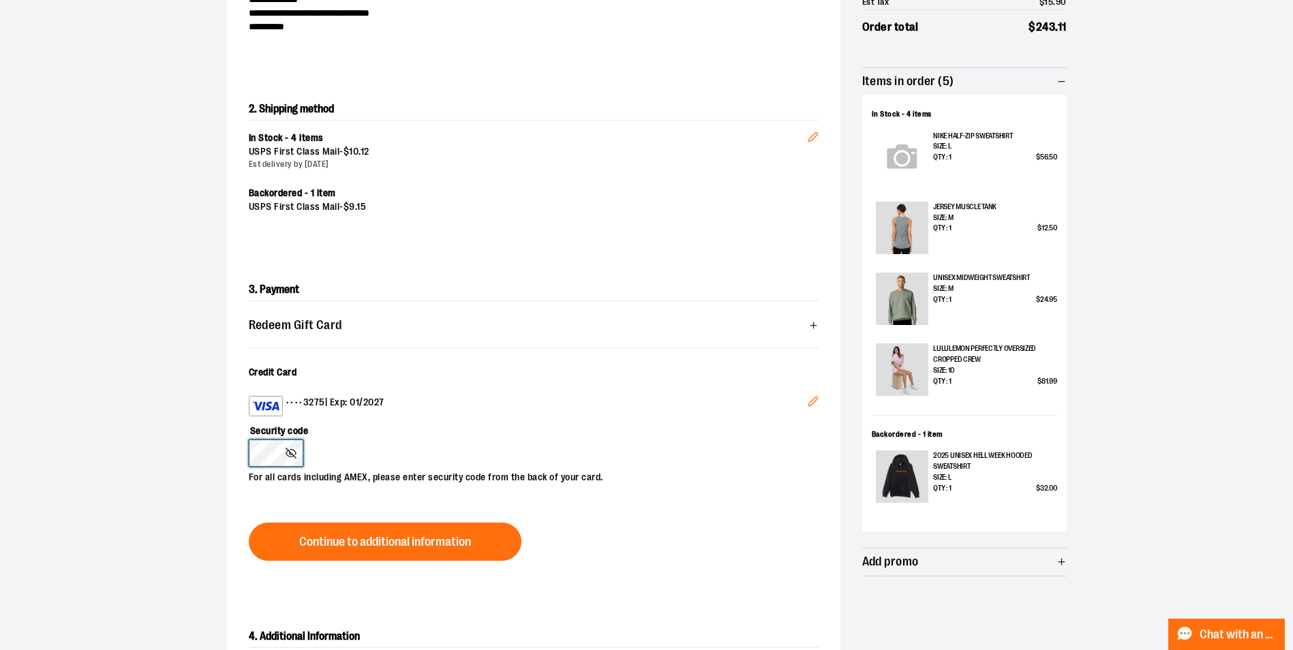
scroll to position [240, 0]
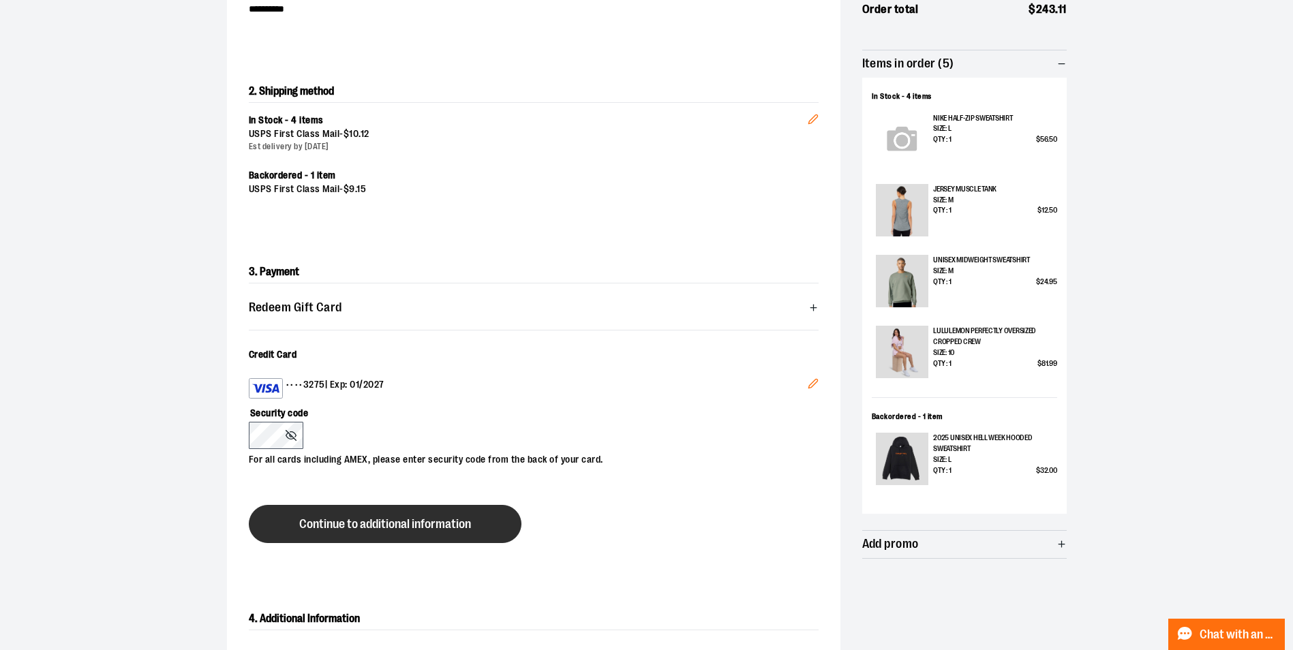
click at [363, 529] on span "Continue to additional information" at bounding box center [385, 524] width 172 height 13
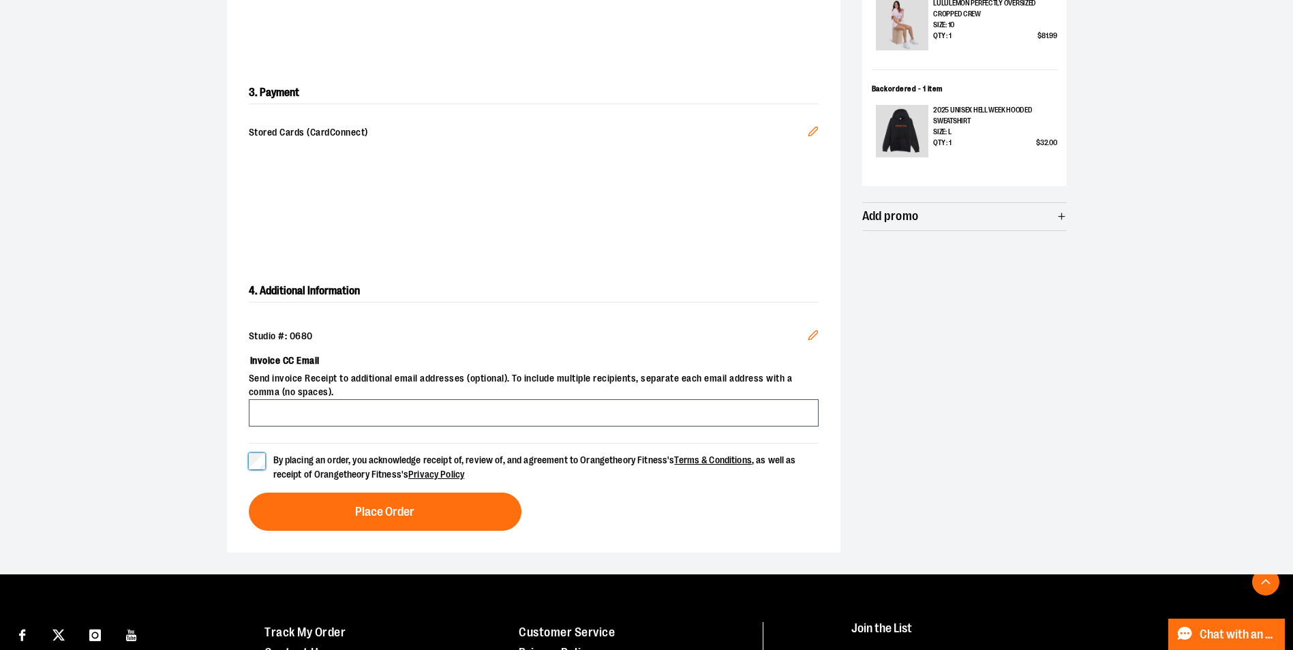
scroll to position [581, 0]
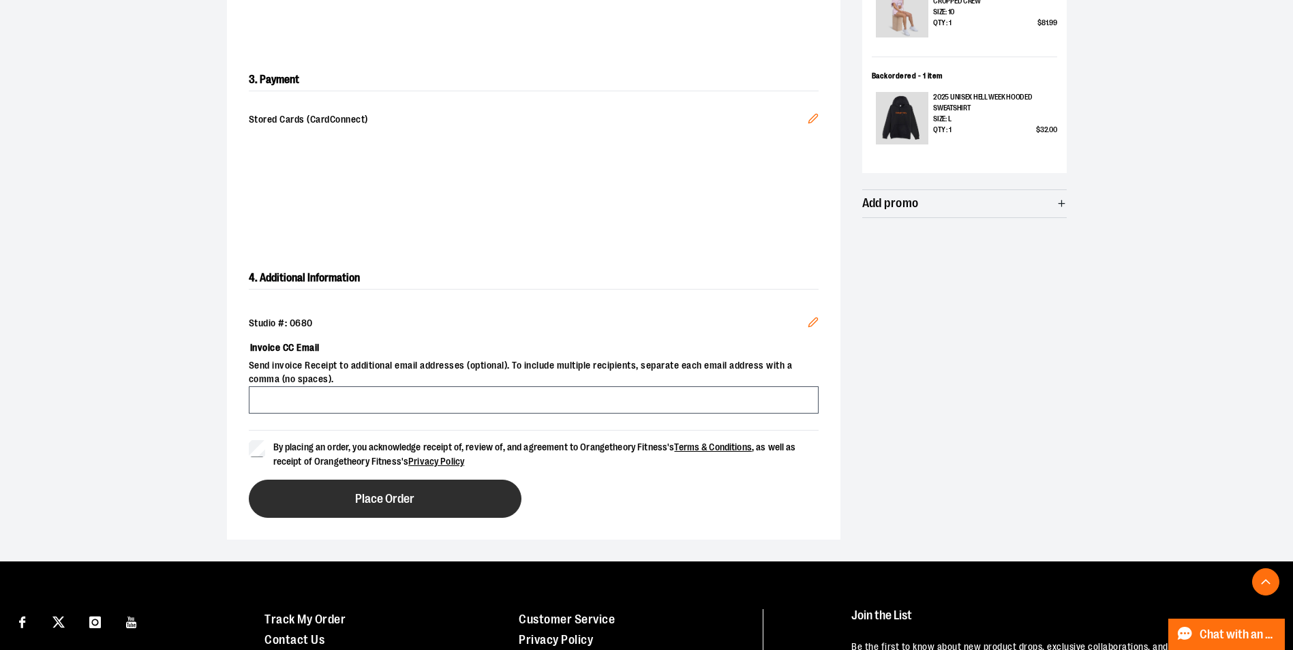
click at [401, 497] on span "Place Order" at bounding box center [384, 499] width 59 height 13
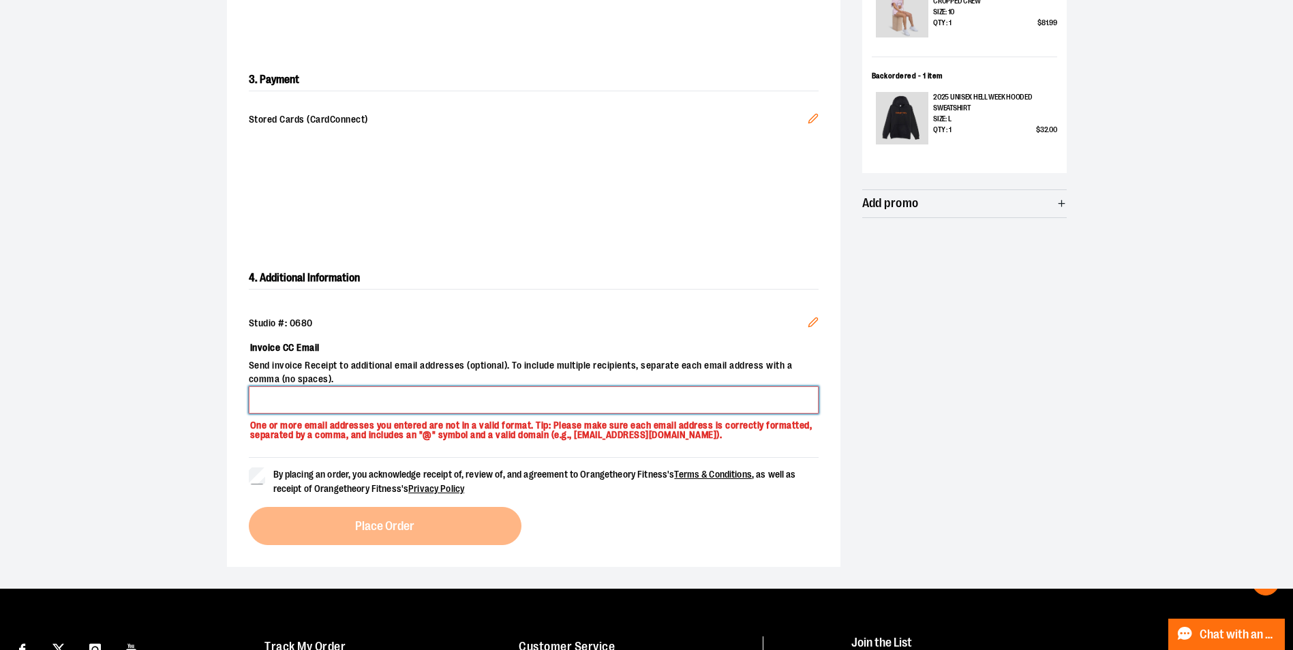
click at [430, 397] on input "Invoice CC Email" at bounding box center [534, 399] width 570 height 27
type input "**********"
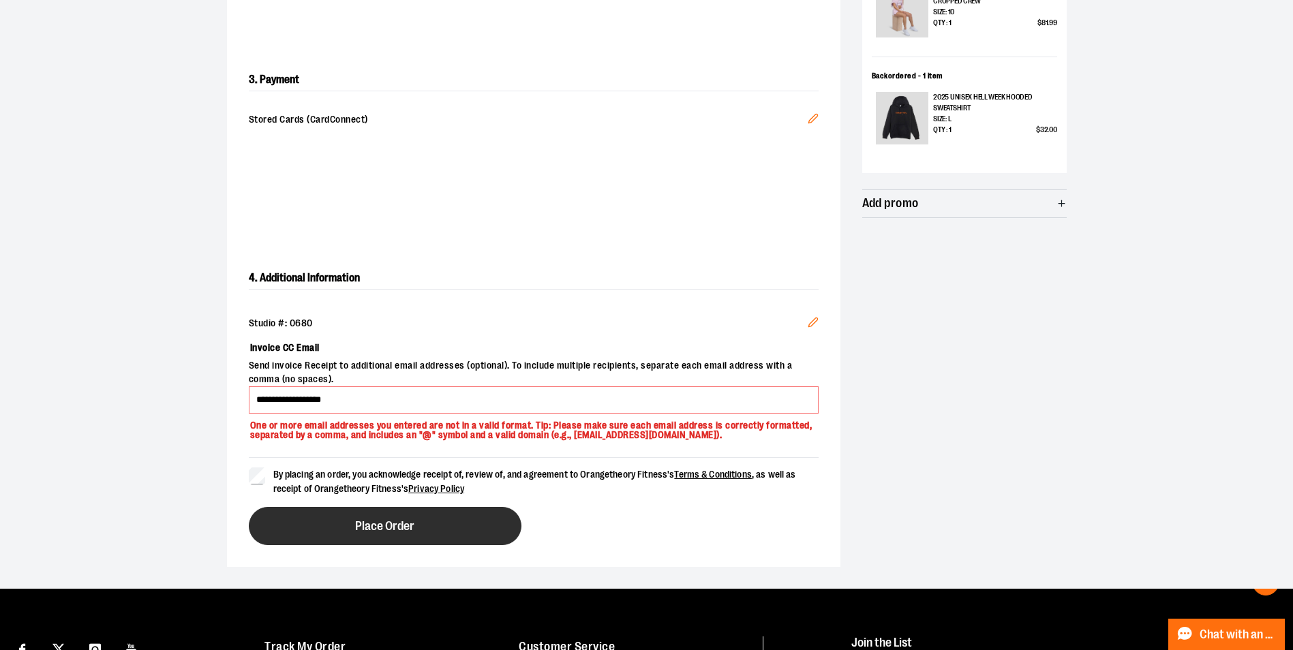
click at [324, 543] on button "Place Order" at bounding box center [385, 526] width 273 height 38
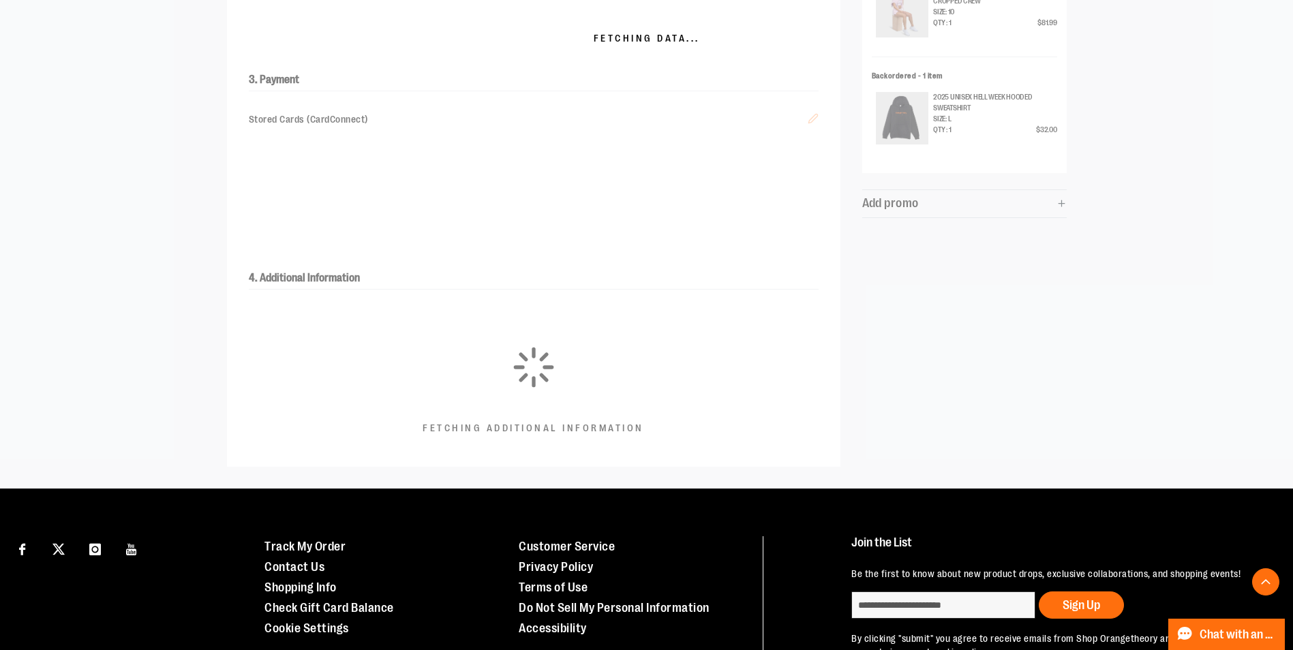
scroll to position [365, 0]
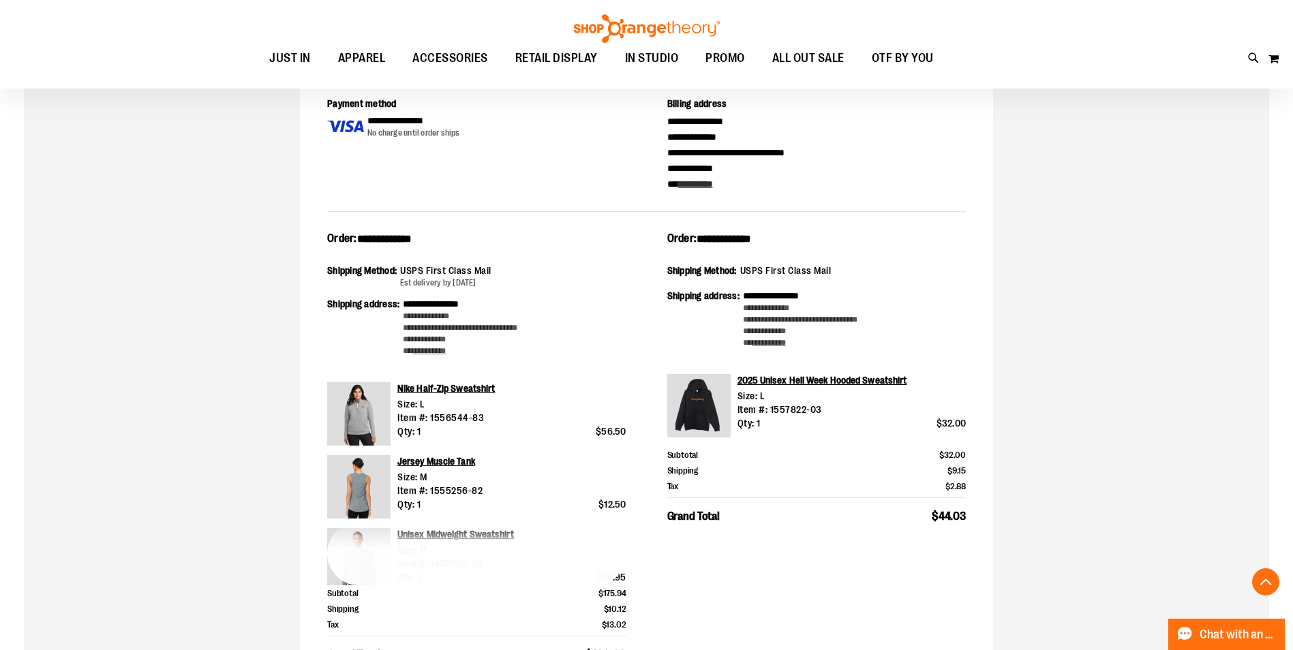
scroll to position [272, 0]
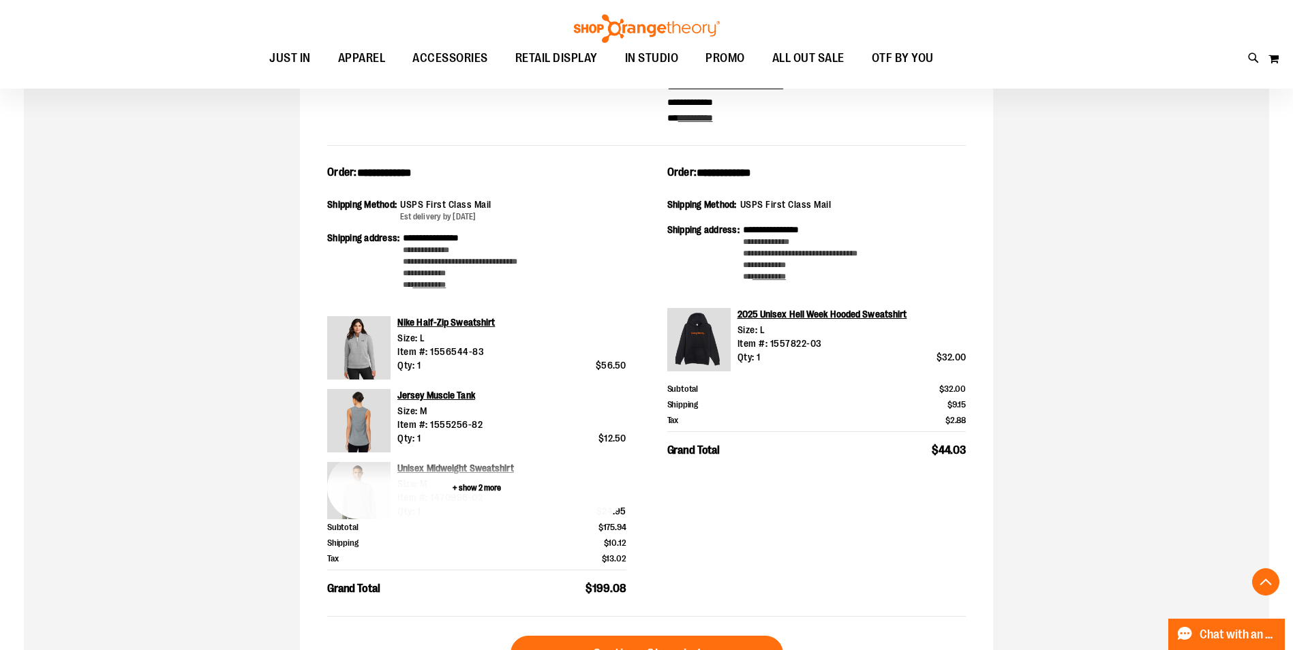
type input "**********"
click at [479, 488] on button "+ show 2 more" at bounding box center [476, 487] width 299 height 63
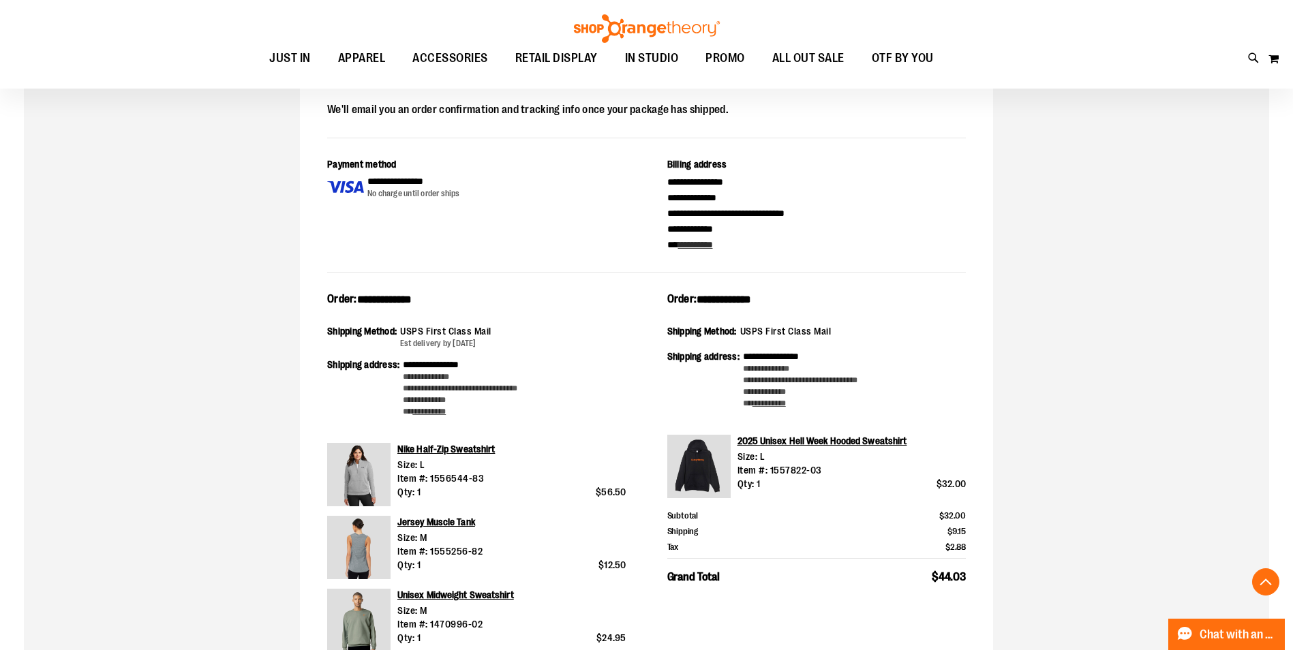
scroll to position [0, 0]
